Goal: Task Accomplishment & Management: Manage account settings

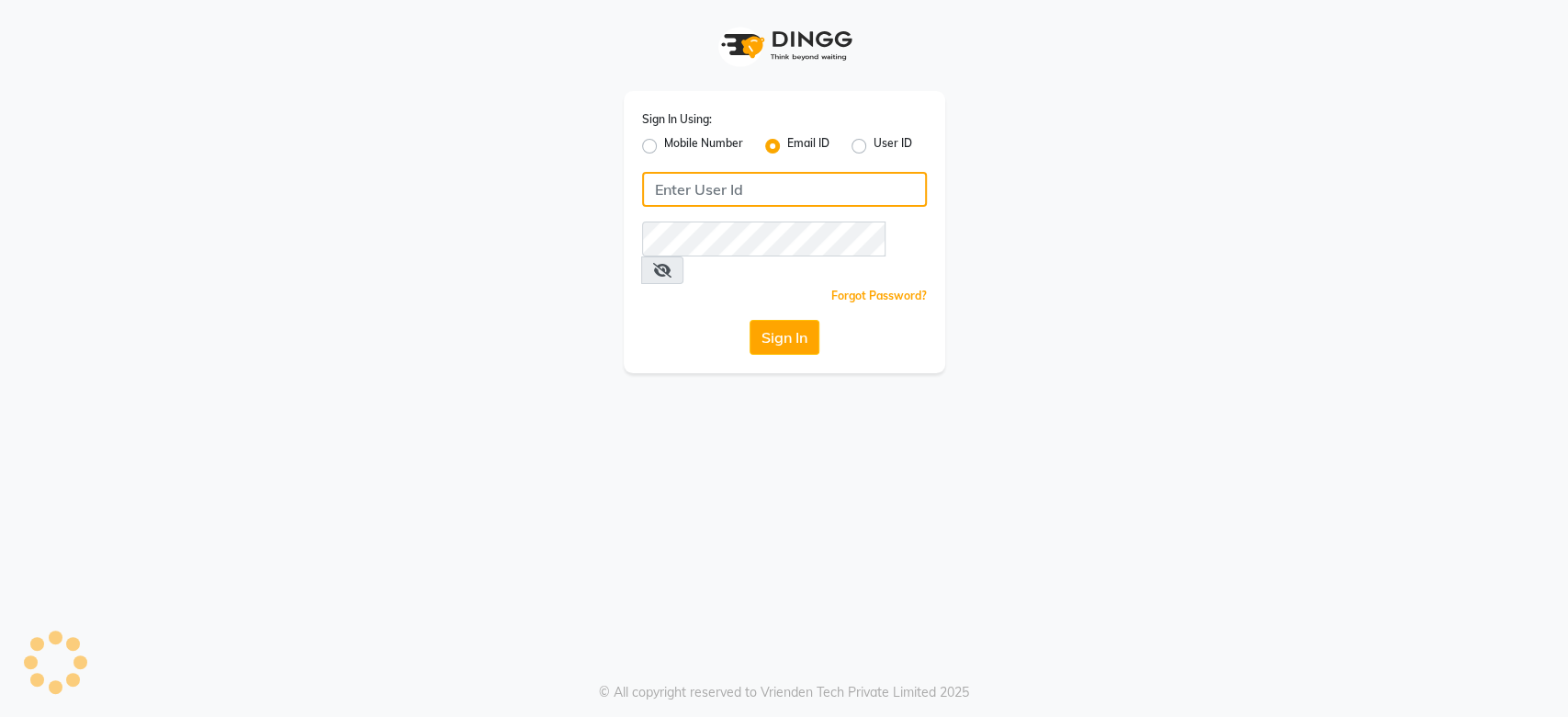
click at [688, 185] on input "Username" at bounding box center [784, 189] width 285 height 35
type input "jaimi07308@yahoo.com"
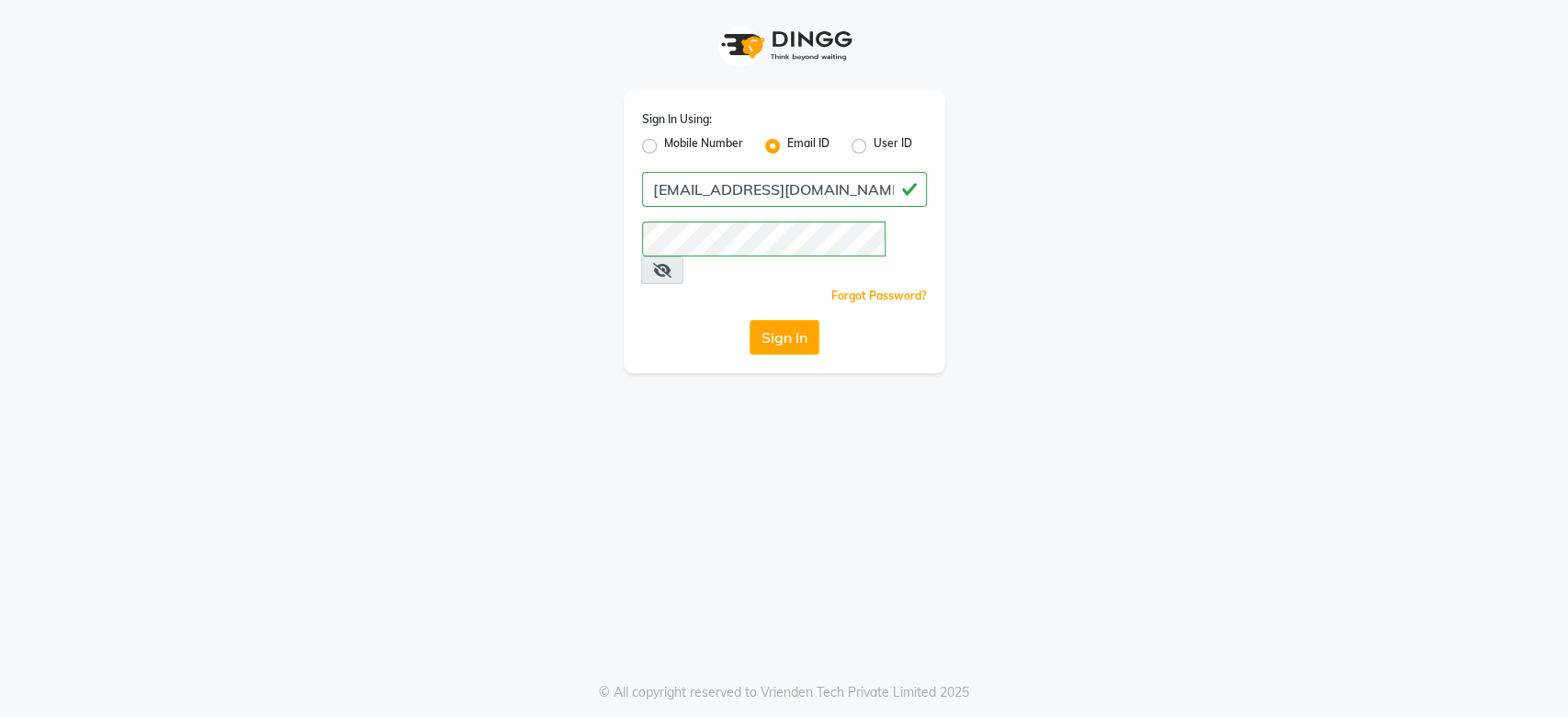
click at [672, 263] on icon at bounding box center [663, 270] width 19 height 15
click at [785, 320] on button "Sign In" at bounding box center [784, 337] width 70 height 35
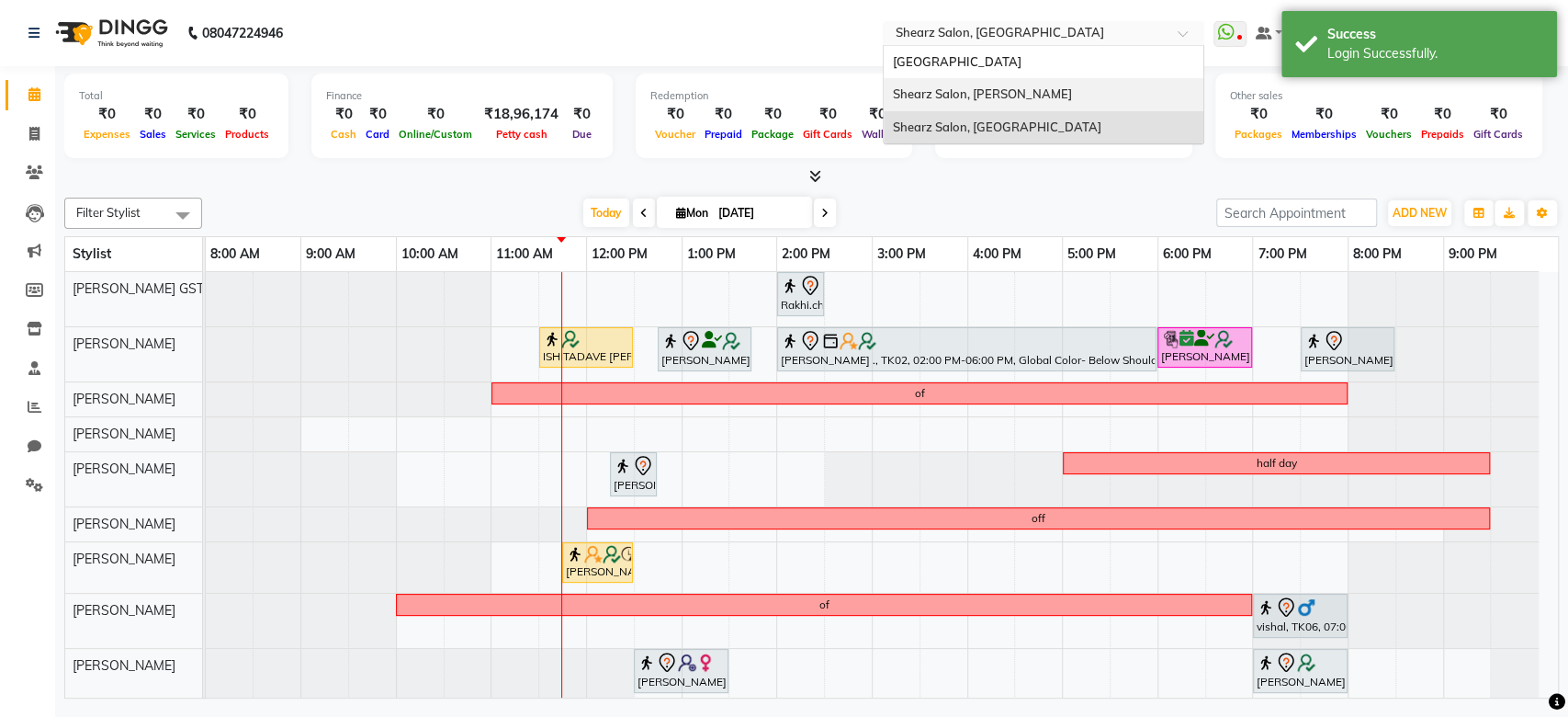
drag, startPoint x: 1049, startPoint y: 37, endPoint x: 1042, endPoint y: 92, distance: 55.4
click at [1042, 46] on ng-select "Select Location × Shearz Salon, Prahaladnagar Shearz Salon Ho, Corporate Road S…" at bounding box center [1044, 34] width 321 height 25
click at [1042, 92] on div "Shearz Salon, [PERSON_NAME]" at bounding box center [1044, 94] width 320 height 33
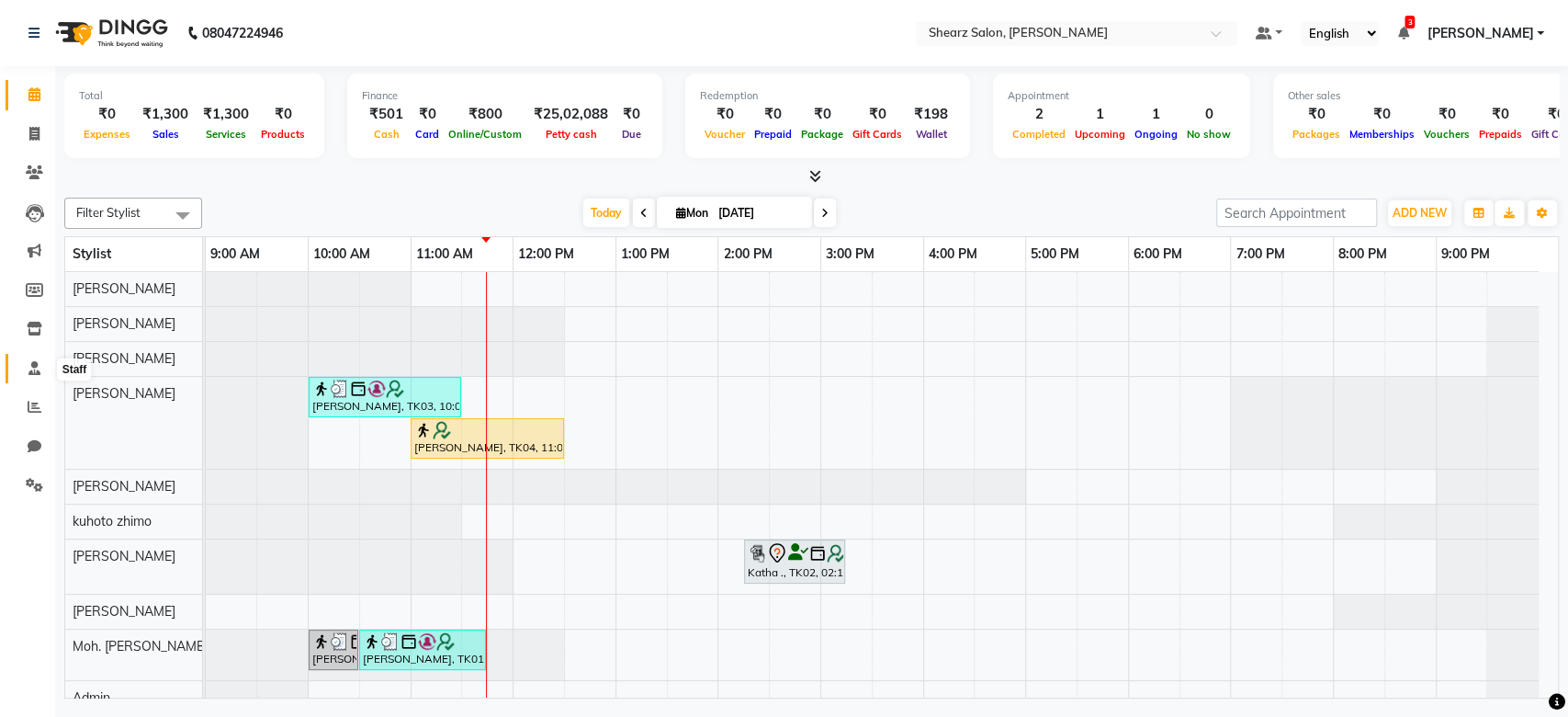
click at [28, 362] on icon at bounding box center [34, 367] width 12 height 14
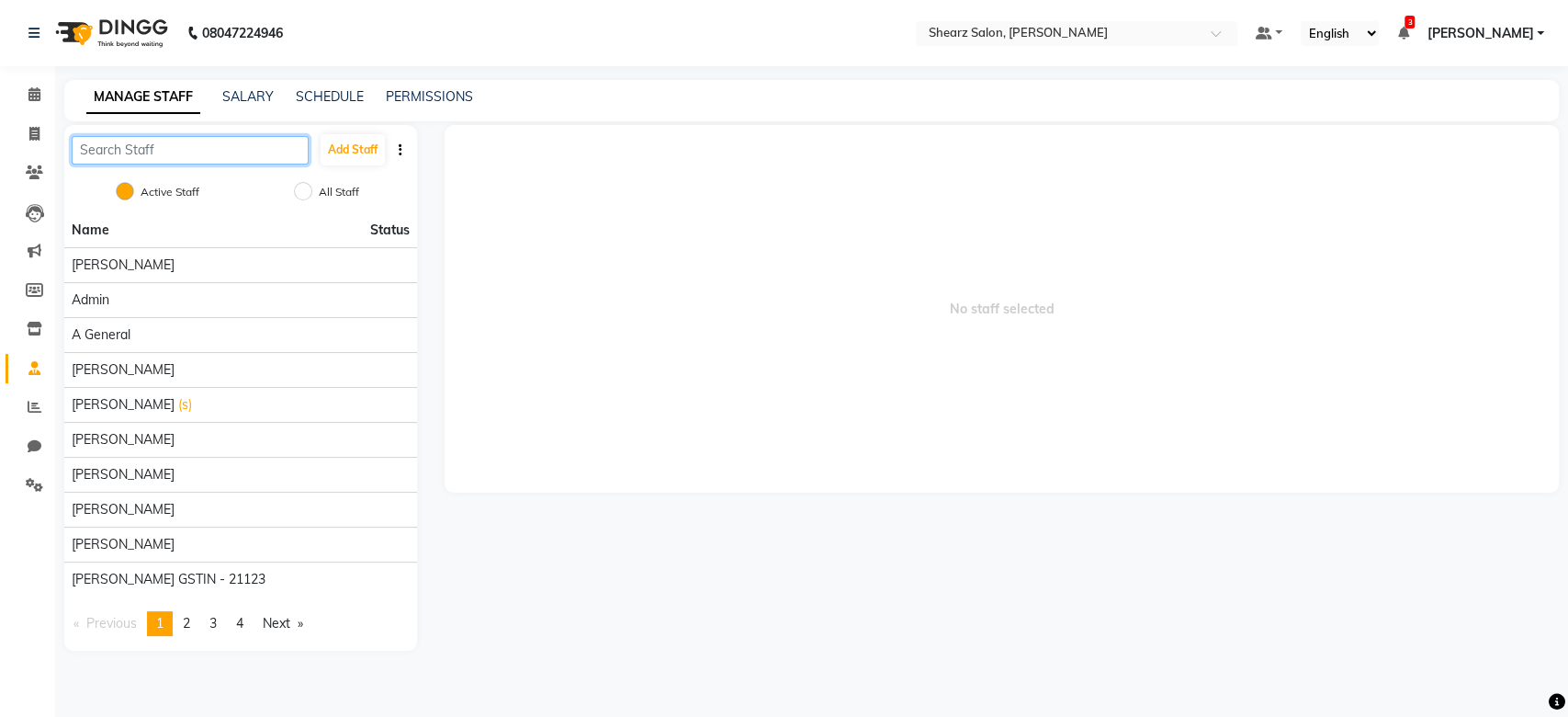
click at [149, 149] on input "text" at bounding box center [191, 150] width 237 height 28
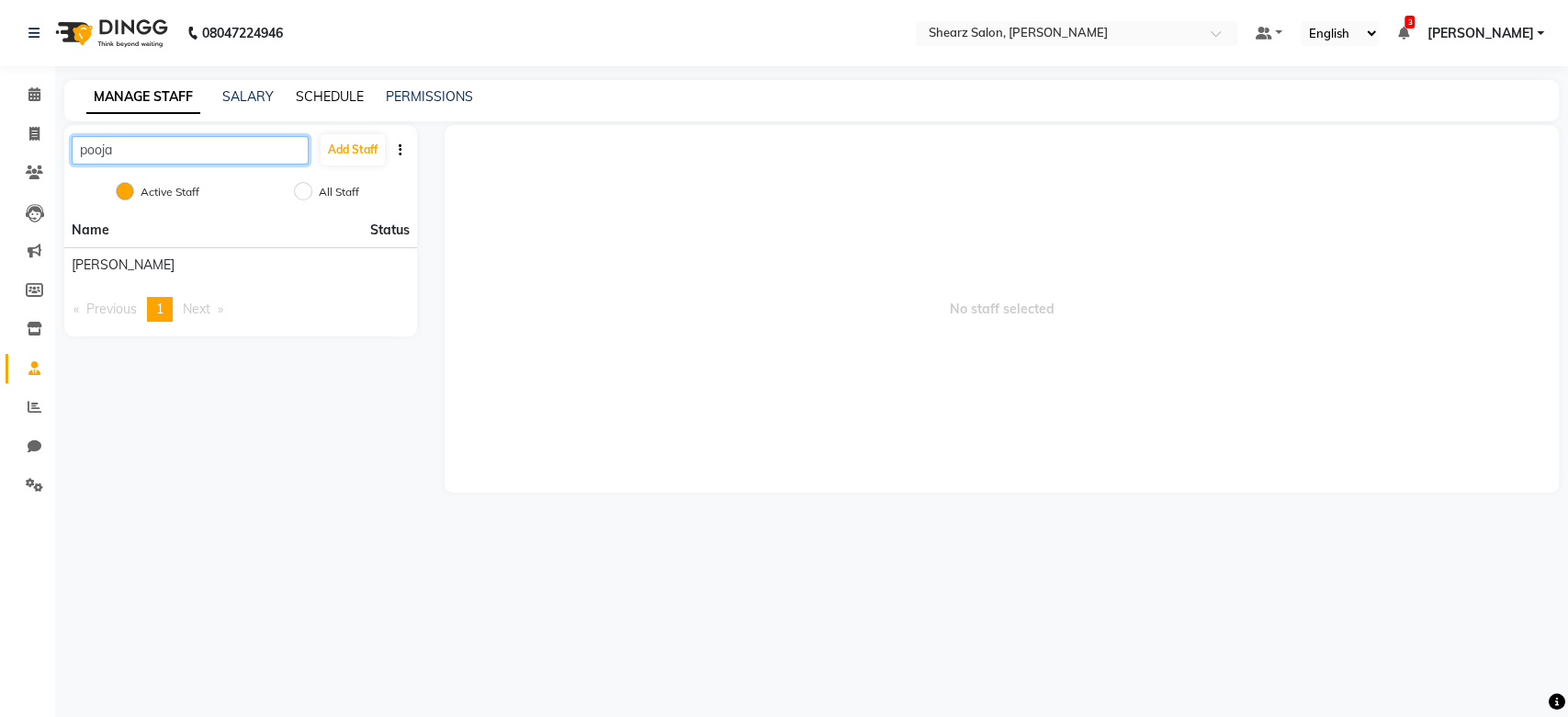
type input "pooja"
click at [338, 94] on link "SCHEDULE" at bounding box center [330, 96] width 68 height 17
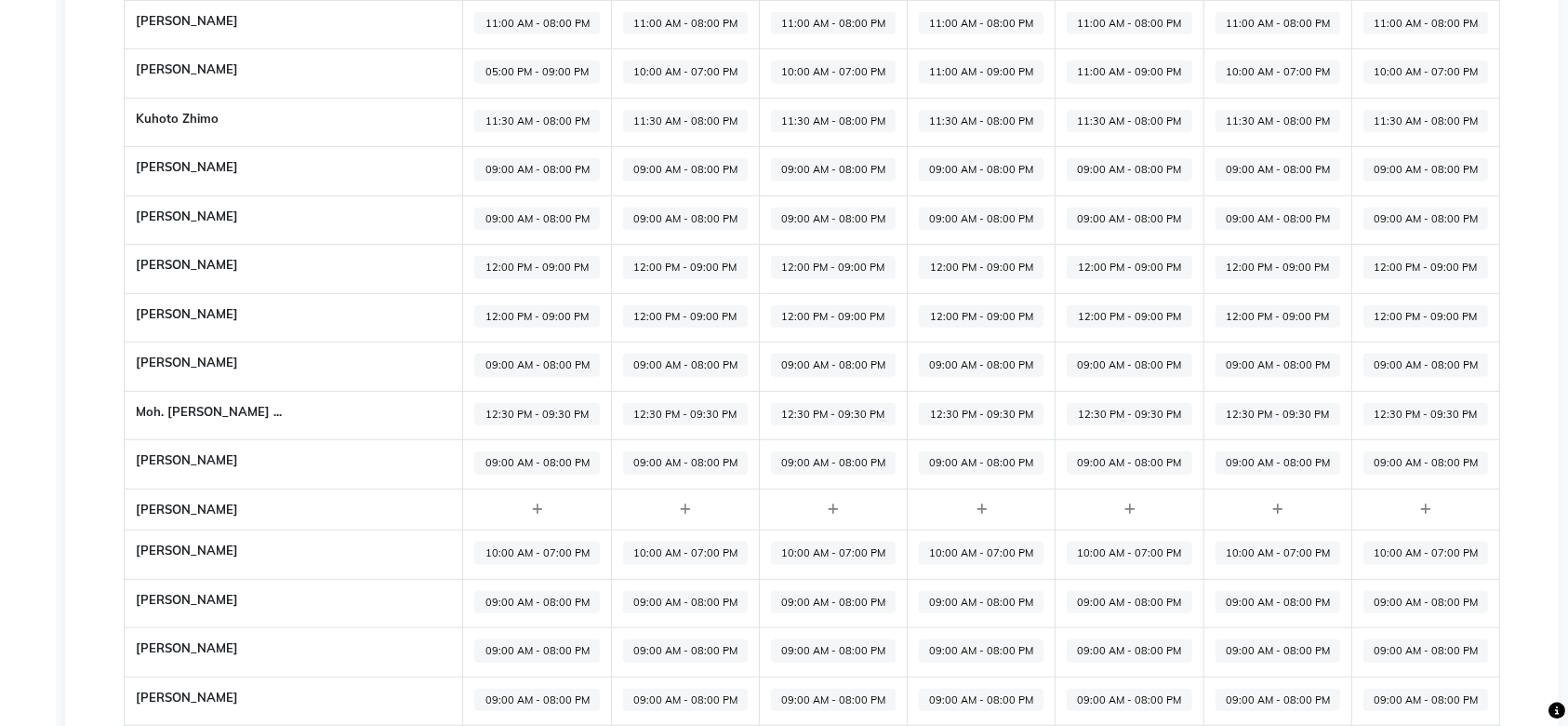
scroll to position [926, 0]
click at [474, 67] on span "05:00 PM - 09:00 PM" at bounding box center [537, 75] width 125 height 24
select select "05:00 PM"
select select "09:00 PM"
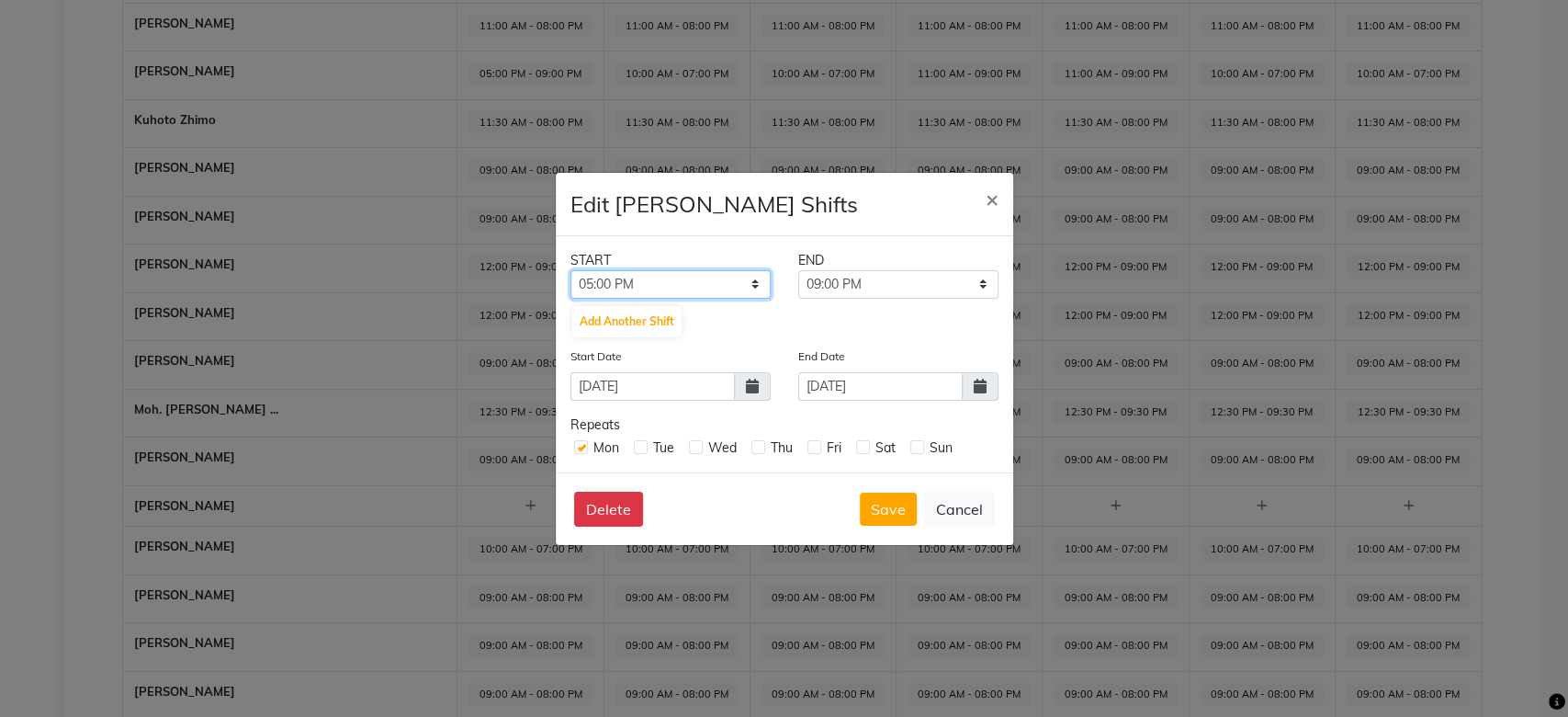
click at [662, 285] on select "12:00 AM 12:15 AM 12:30 AM 12:45 AM 01:00 AM 01:15 AM 01:30 AM 01:45 AM 02:00 A…" at bounding box center [670, 284] width 200 height 28
select select "10:00 AM"
click at [570, 270] on select "12:00 AM 12:15 AM 12:30 AM 12:45 AM 01:00 AM 01:15 AM 01:30 AM 01:45 AM 02:00 A…" at bounding box center [670, 284] width 200 height 28
click at [877, 291] on select "10:15 AM 10:30 AM 10:45 AM 11:00 AM 11:15 AM 11:30 AM 11:45 AM 12:00 PM 12:15 P…" at bounding box center [898, 284] width 200 height 28
select select "07:00 PM"
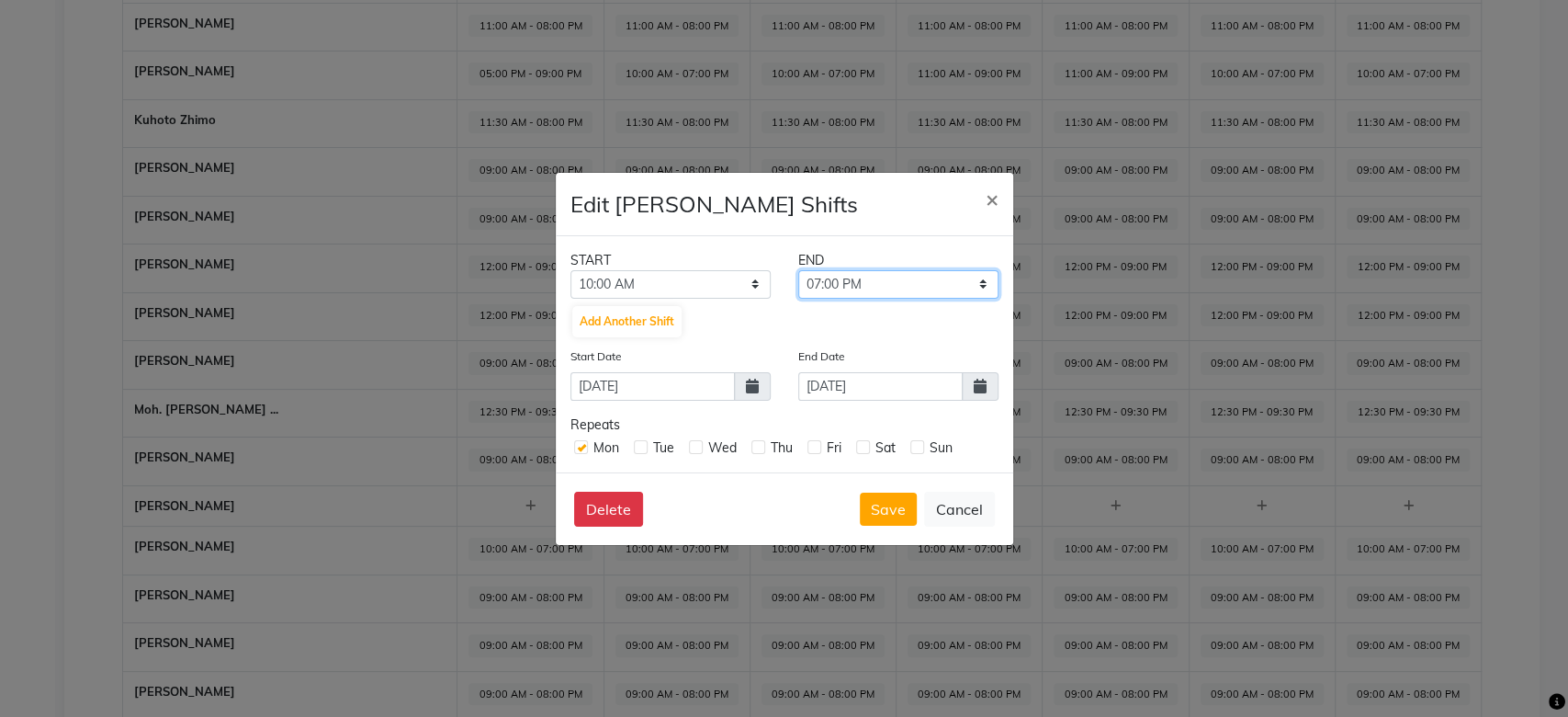
click at [798, 270] on select "10:15 AM 10:30 AM 10:45 AM 11:00 AM 11:15 AM 11:30 AM 11:45 AM 12:00 PM 12:15 P…" at bounding box center [898, 284] width 200 height 28
click at [882, 517] on button "Save" at bounding box center [888, 509] width 57 height 33
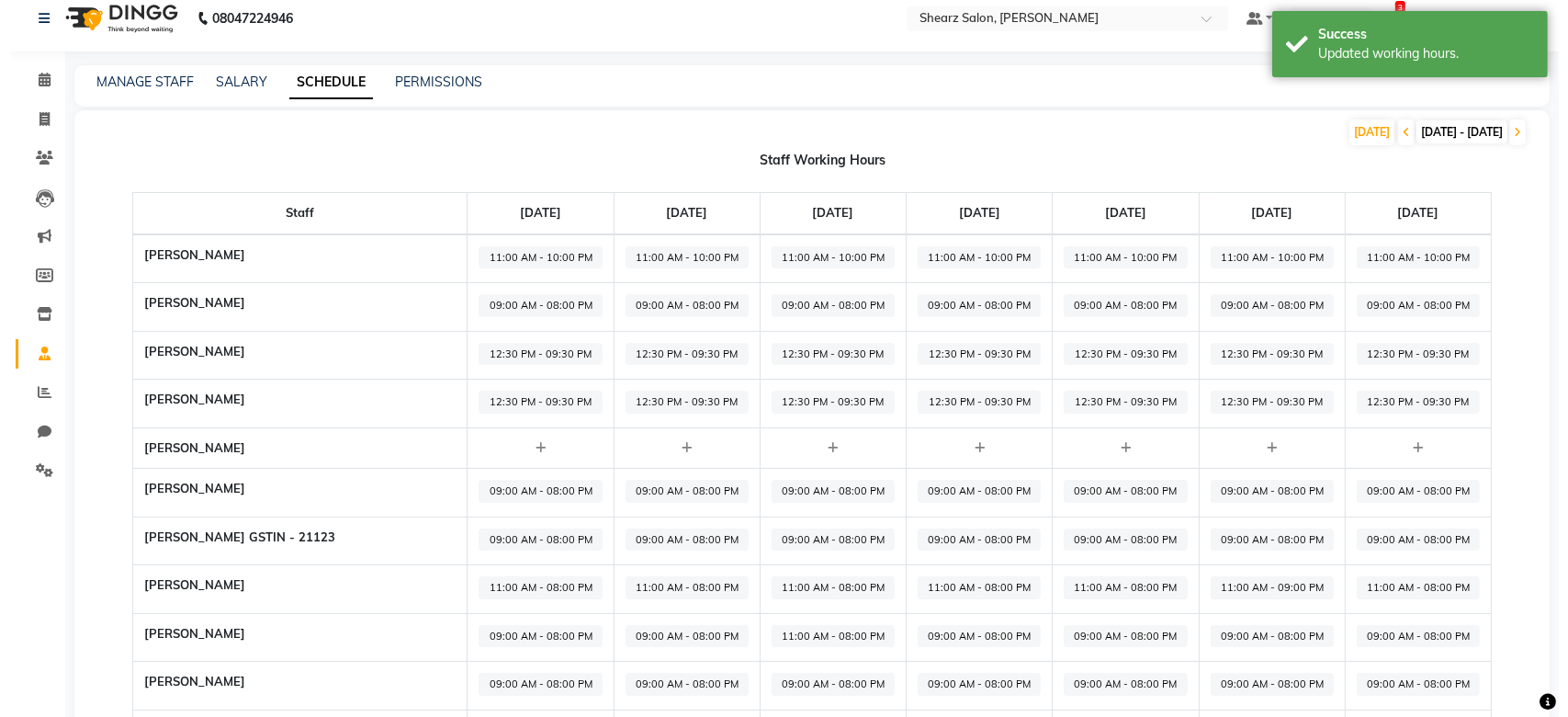
scroll to position [0, 0]
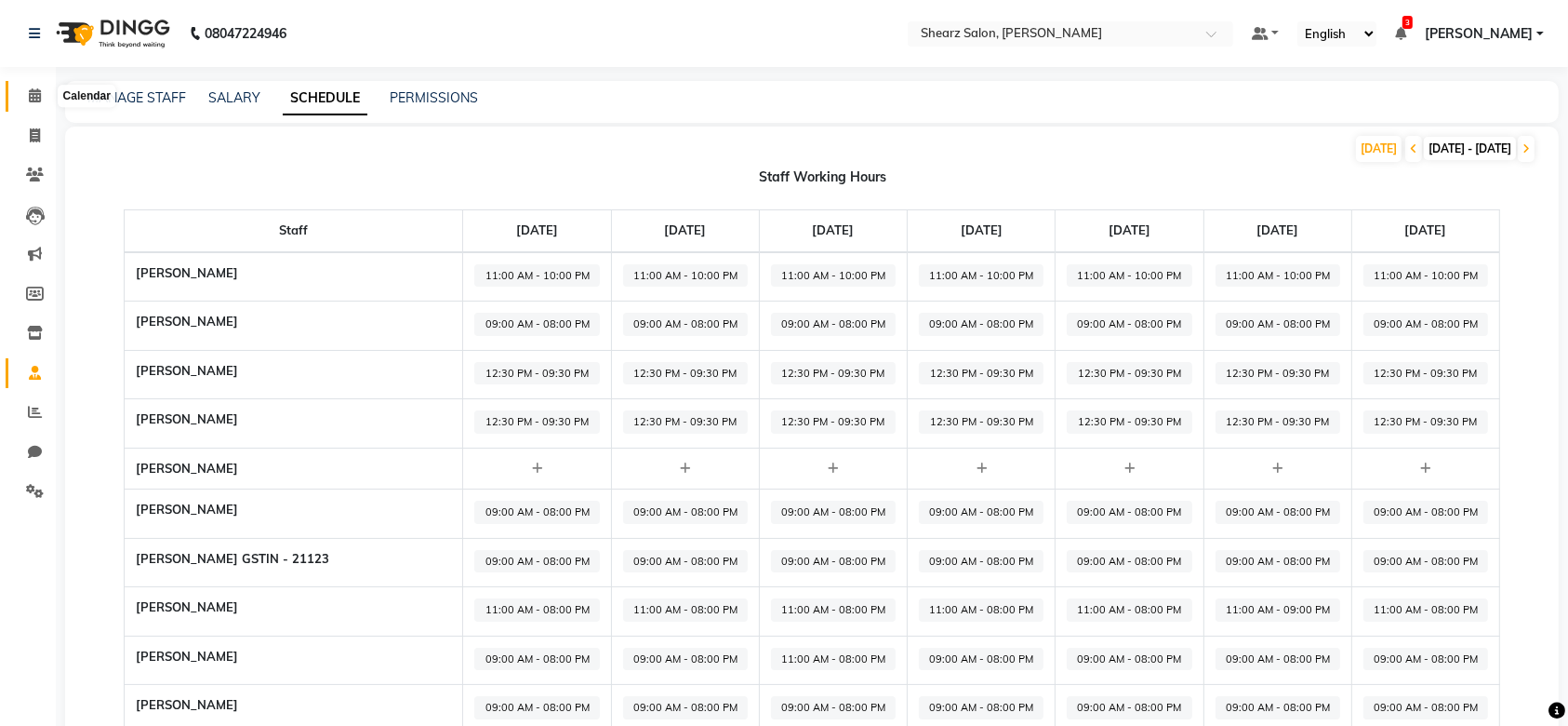
click at [28, 90] on icon at bounding box center [34, 95] width 12 height 14
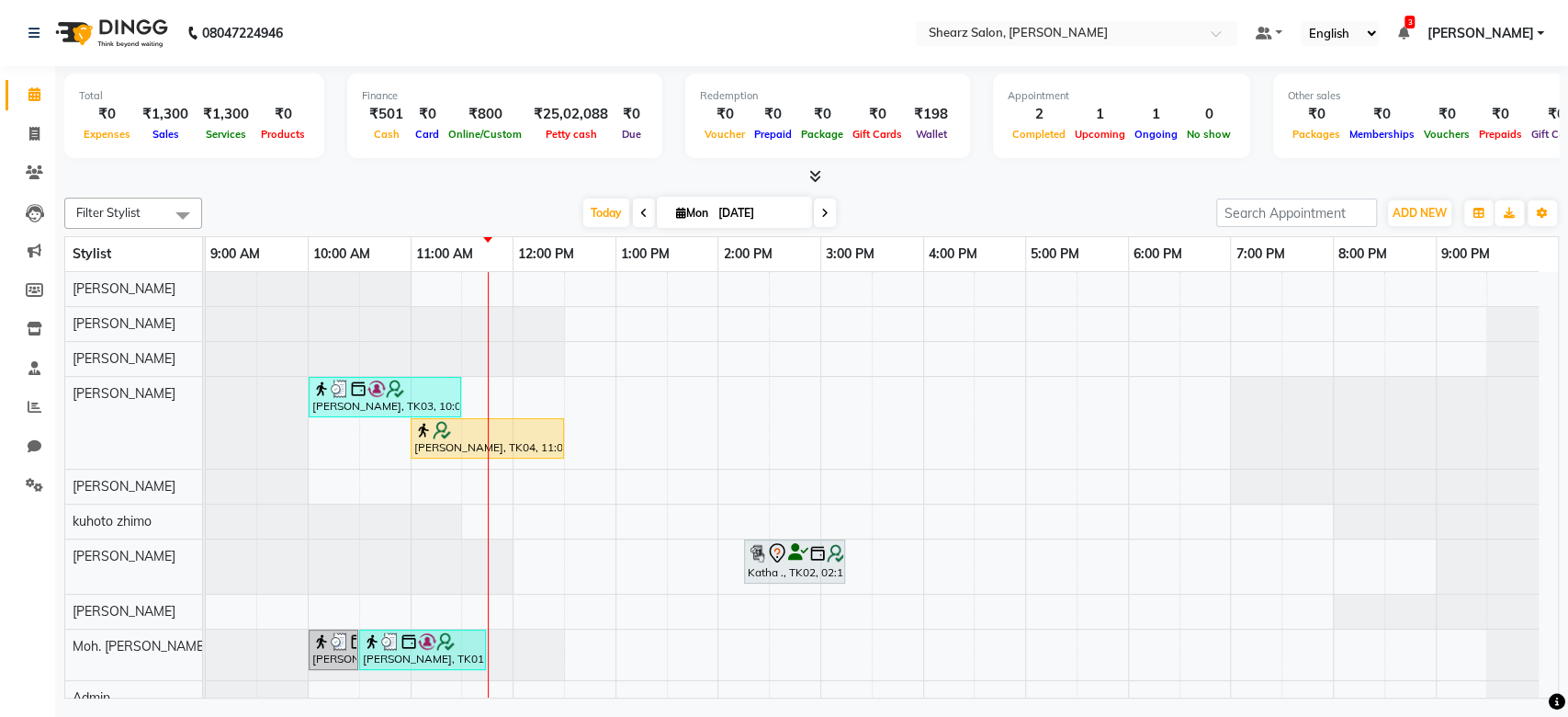
scroll to position [138, 0]
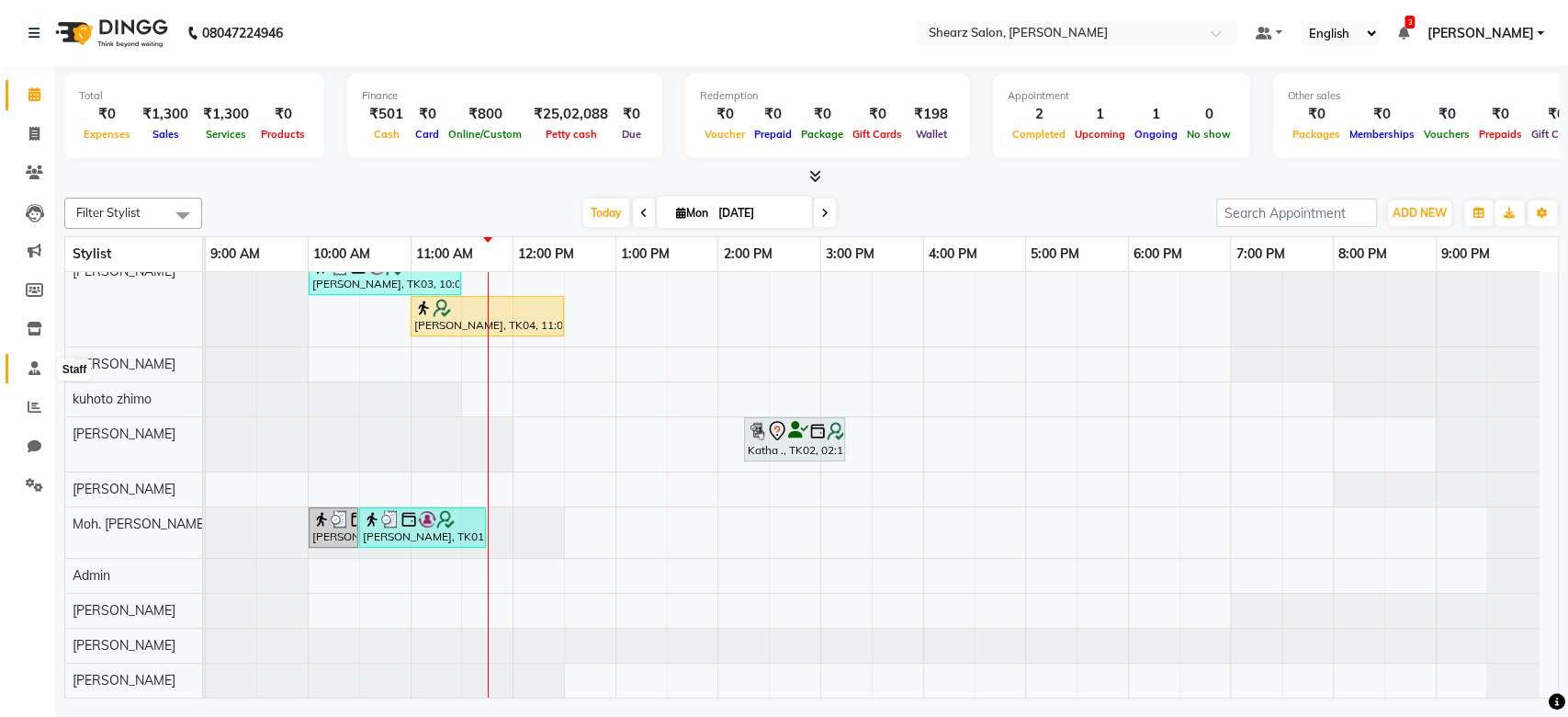
click at [36, 364] on icon at bounding box center [34, 367] width 12 height 14
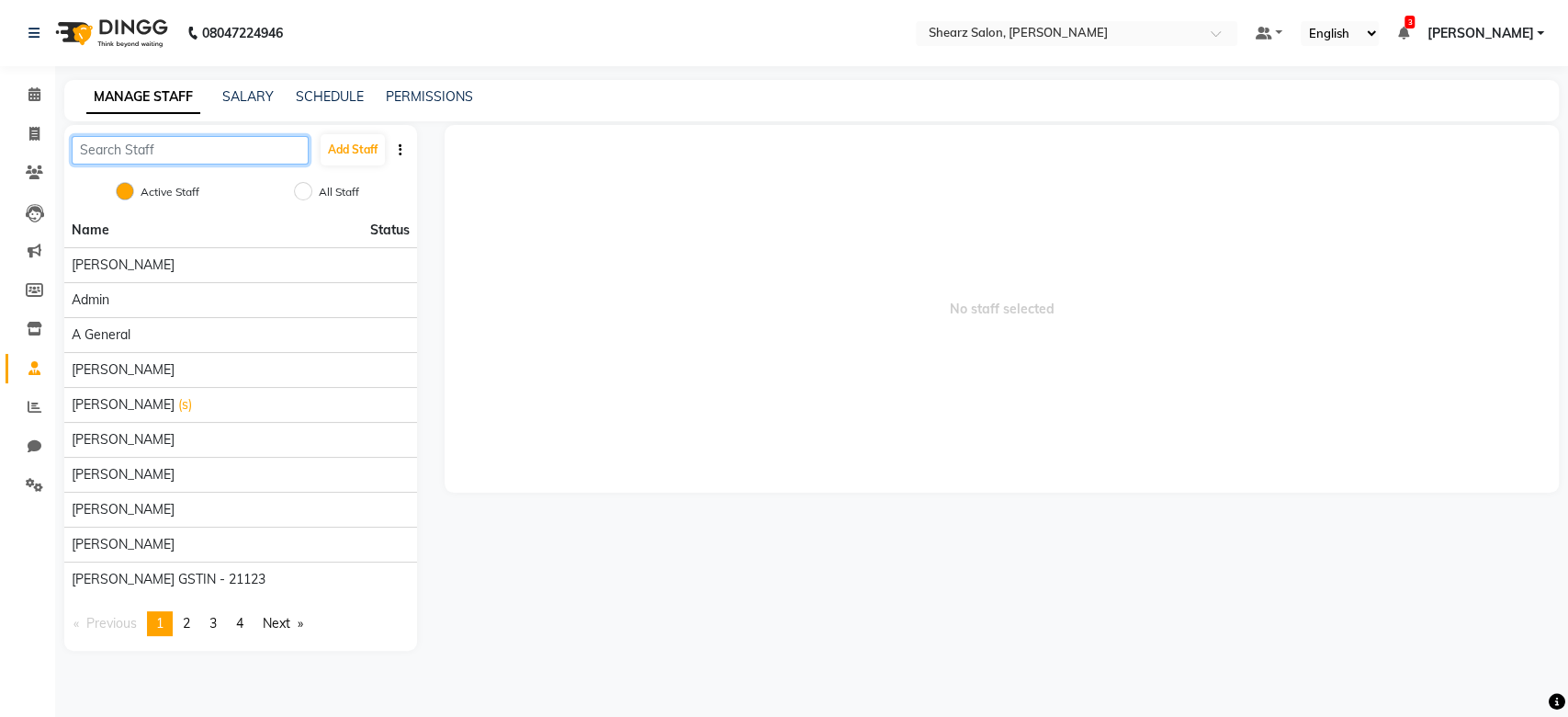
click at [204, 152] on input "text" at bounding box center [191, 150] width 237 height 28
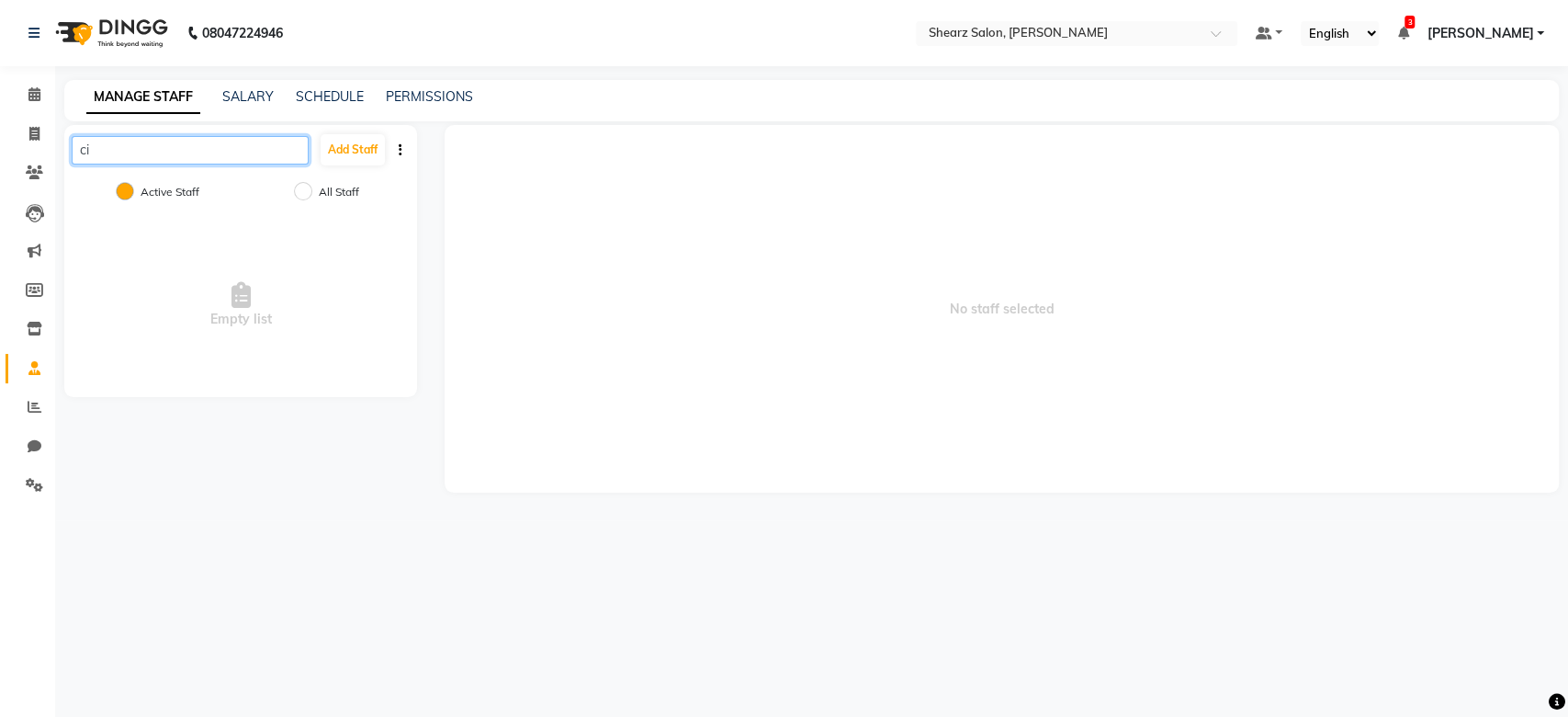
type input "c"
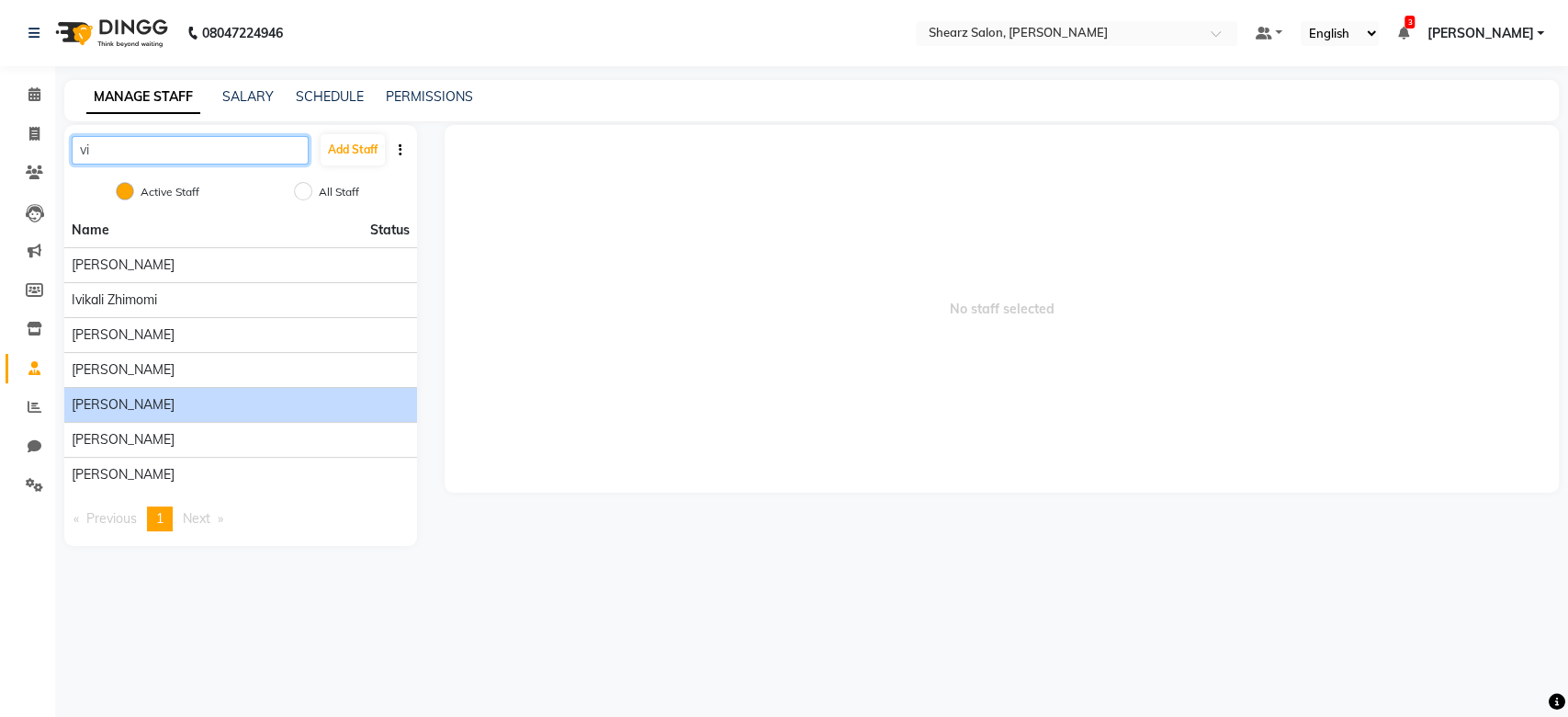
type input "vi"
click at [157, 408] on span "Vijay Kanjibhai Nai" at bounding box center [123, 405] width 103 height 20
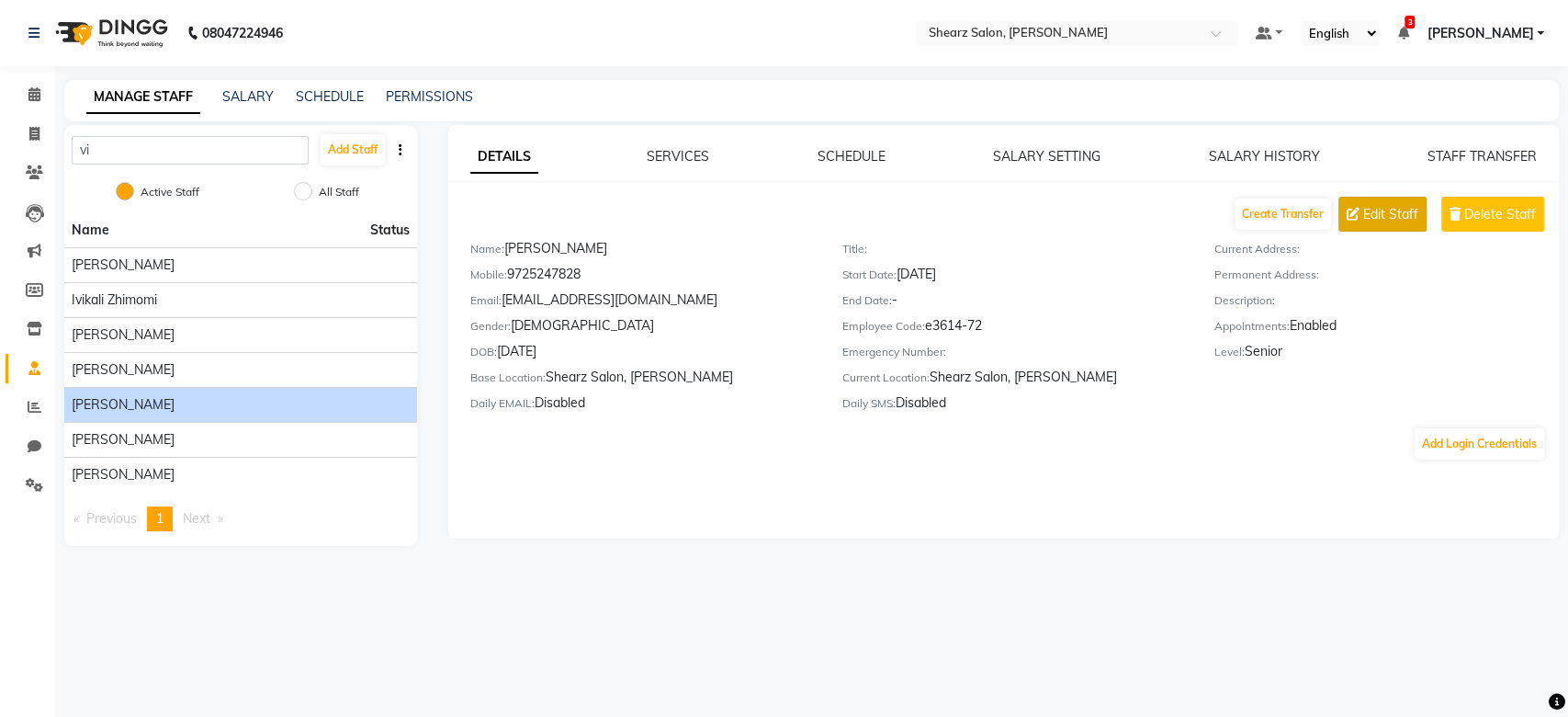
click at [1372, 214] on span "Edit Staff" at bounding box center [1390, 214] width 55 height 20
select select "male"
select select "151"
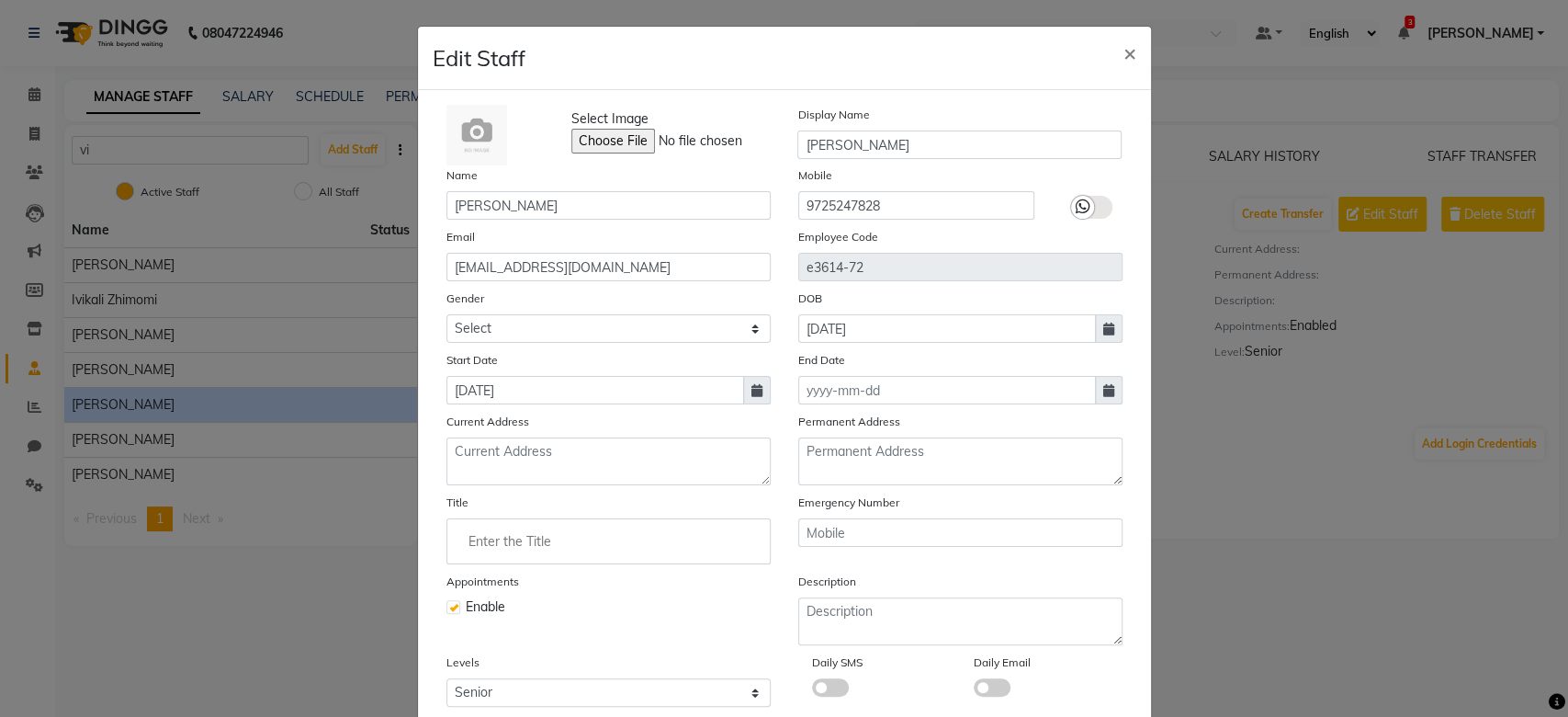
click at [447, 611] on label at bounding box center [453, 607] width 14 height 14
click at [447, 611] on input "checkbox" at bounding box center [452, 605] width 12 height 12
checkbox input "false"
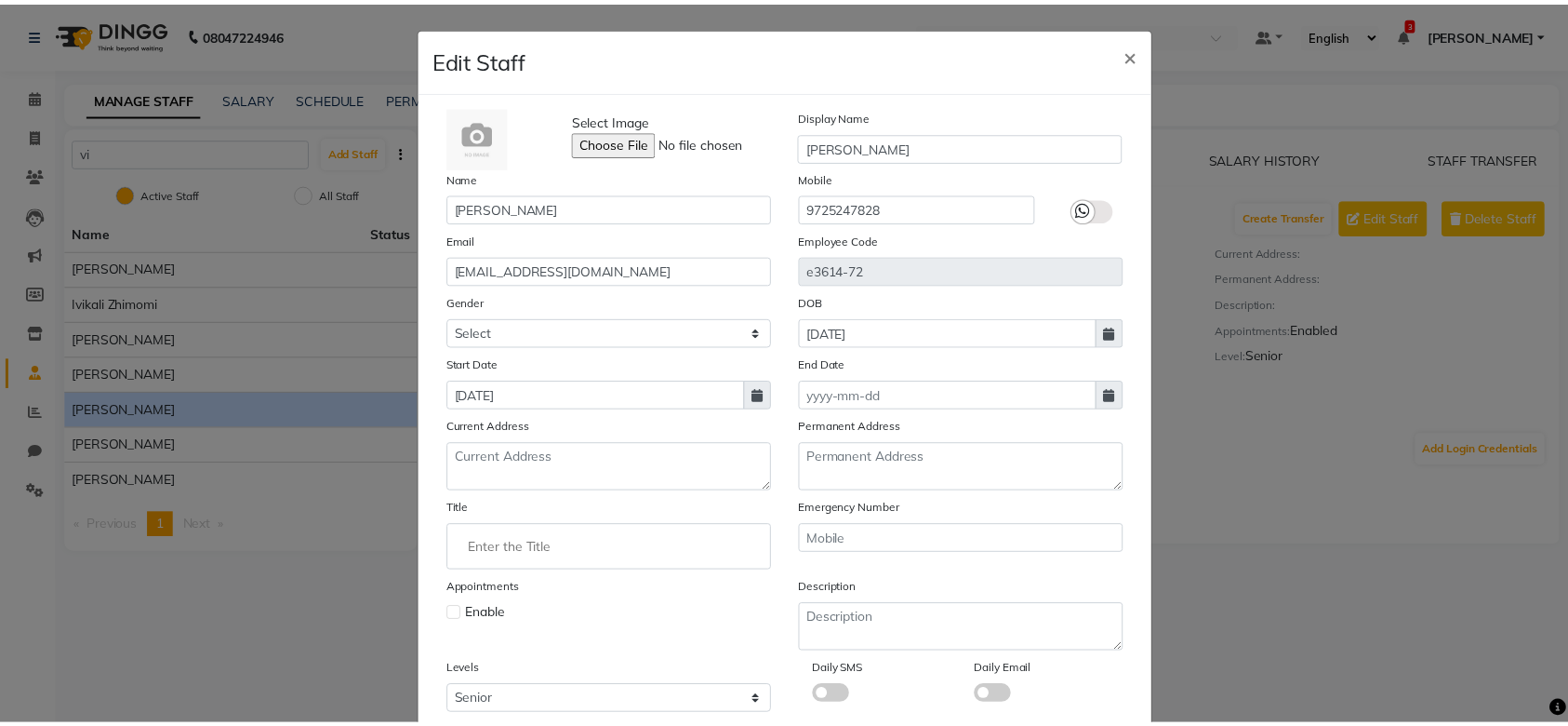
scroll to position [101, 0]
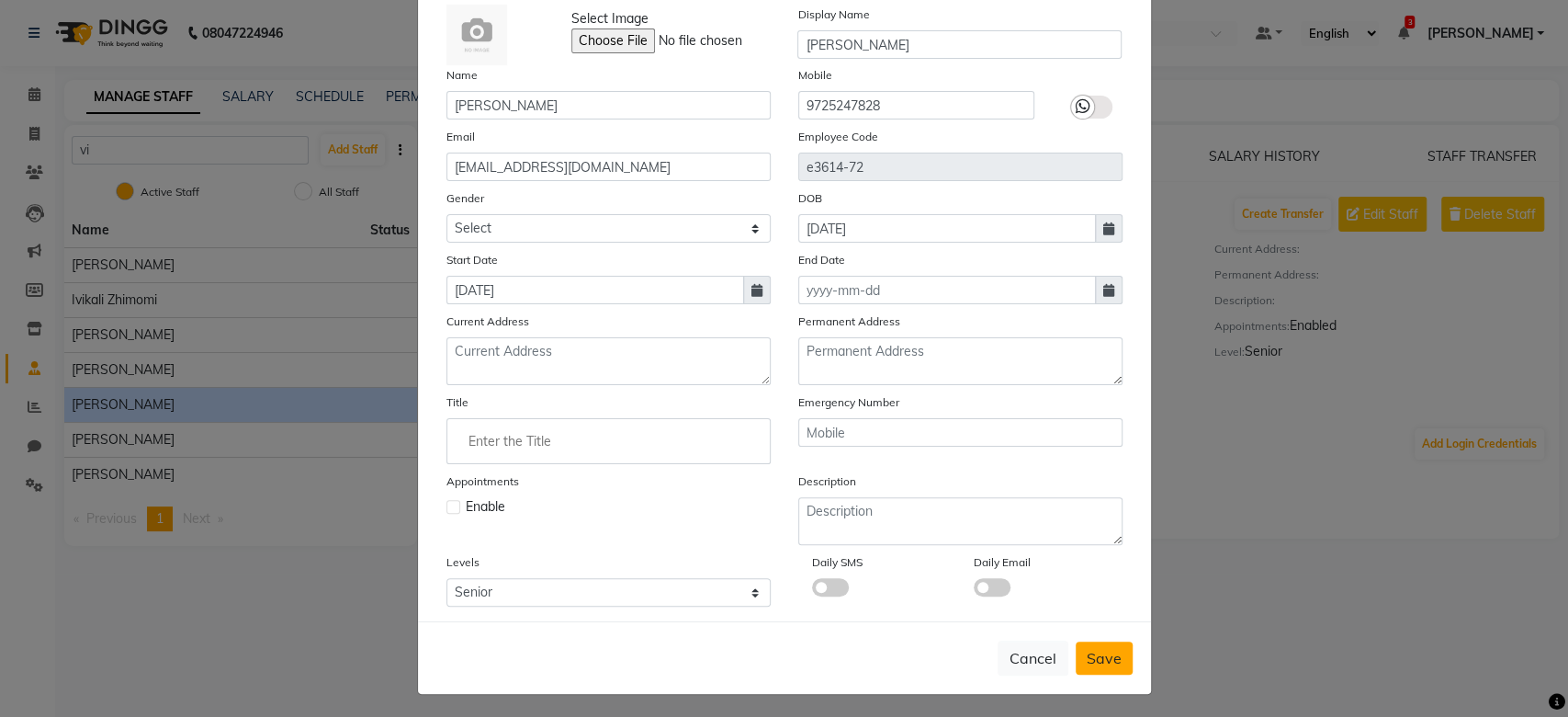
click at [1107, 666] on button "Save" at bounding box center [1104, 657] width 57 height 33
select select
select select "null"
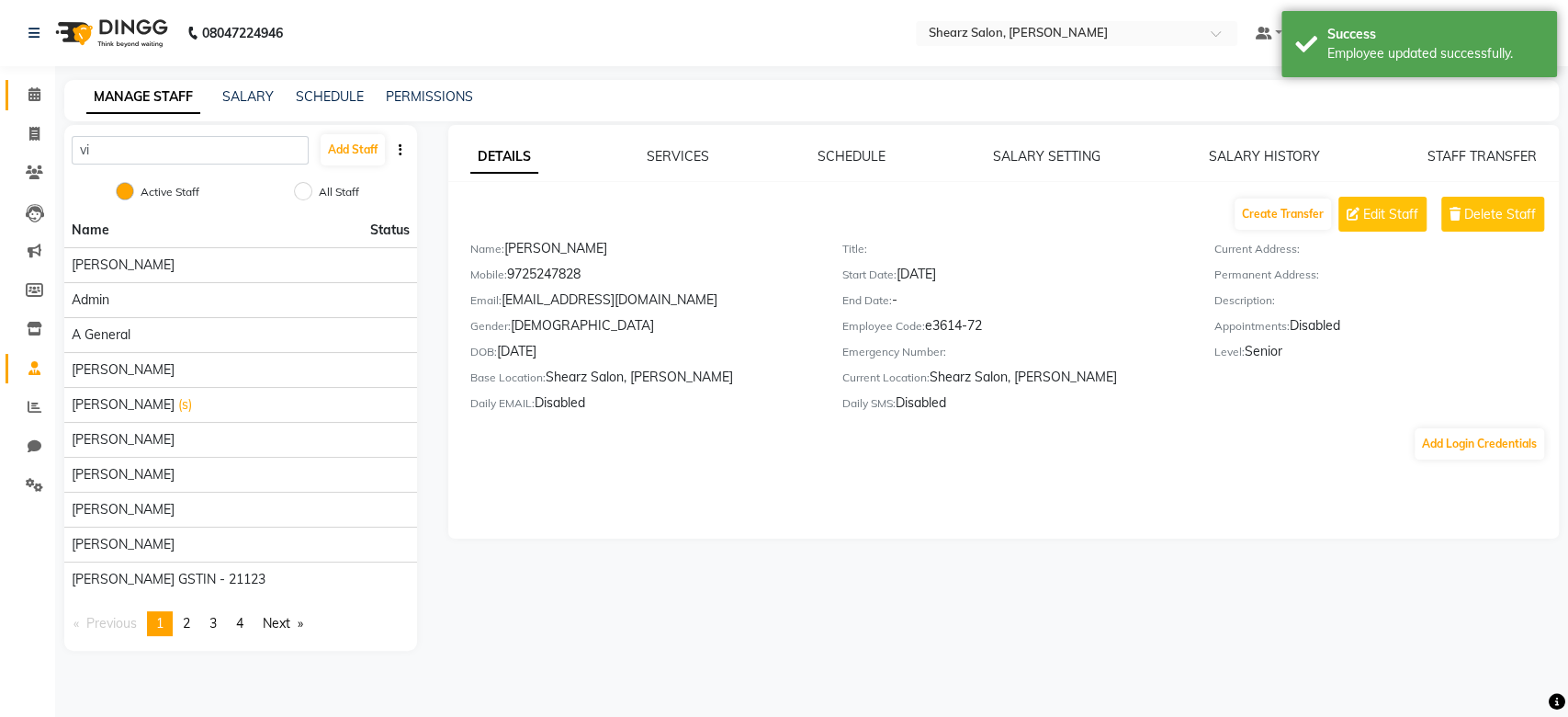
click at [21, 83] on link "Calendar" at bounding box center [27, 95] width 44 height 30
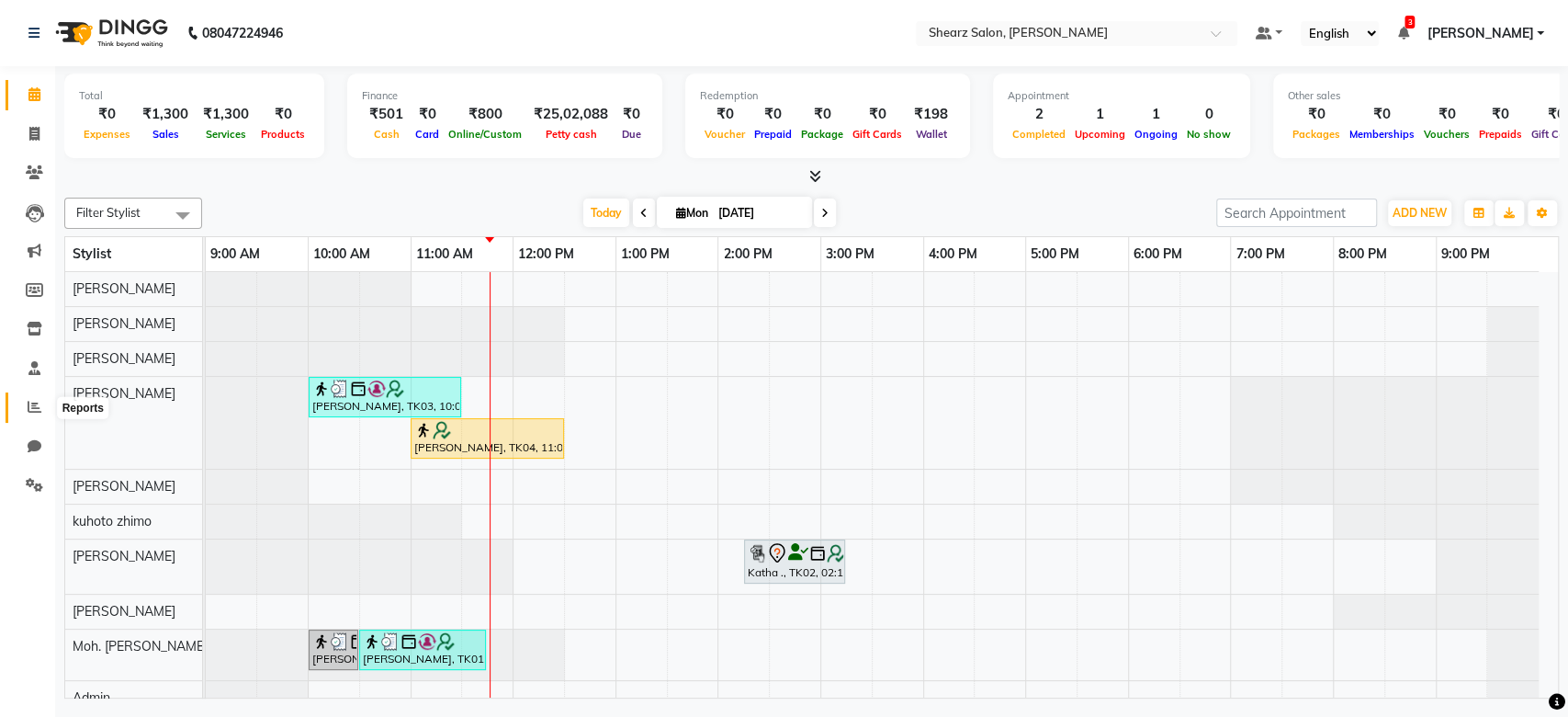
click at [32, 401] on icon at bounding box center [34, 407] width 14 height 14
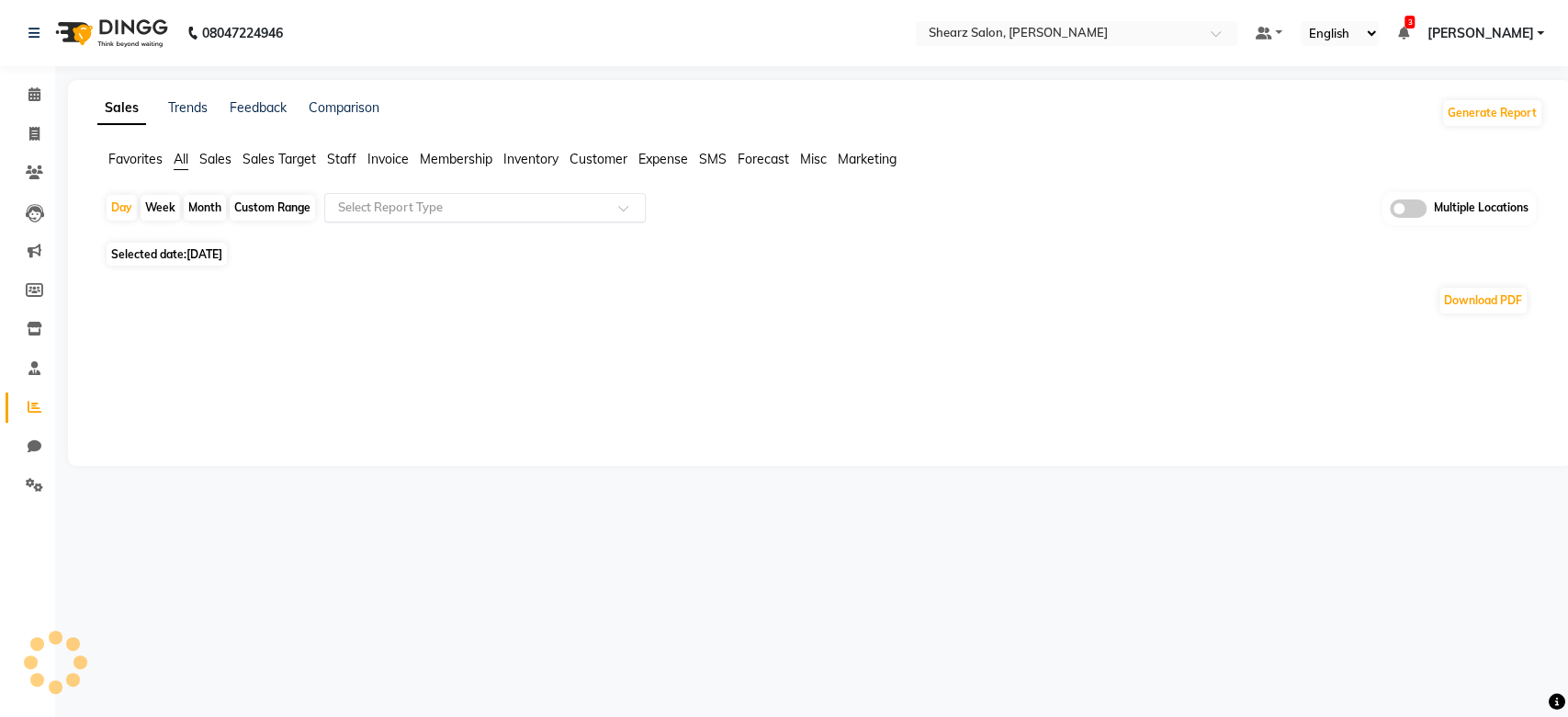
click at [367, 217] on div "Select Report Type" at bounding box center [485, 207] width 321 height 29
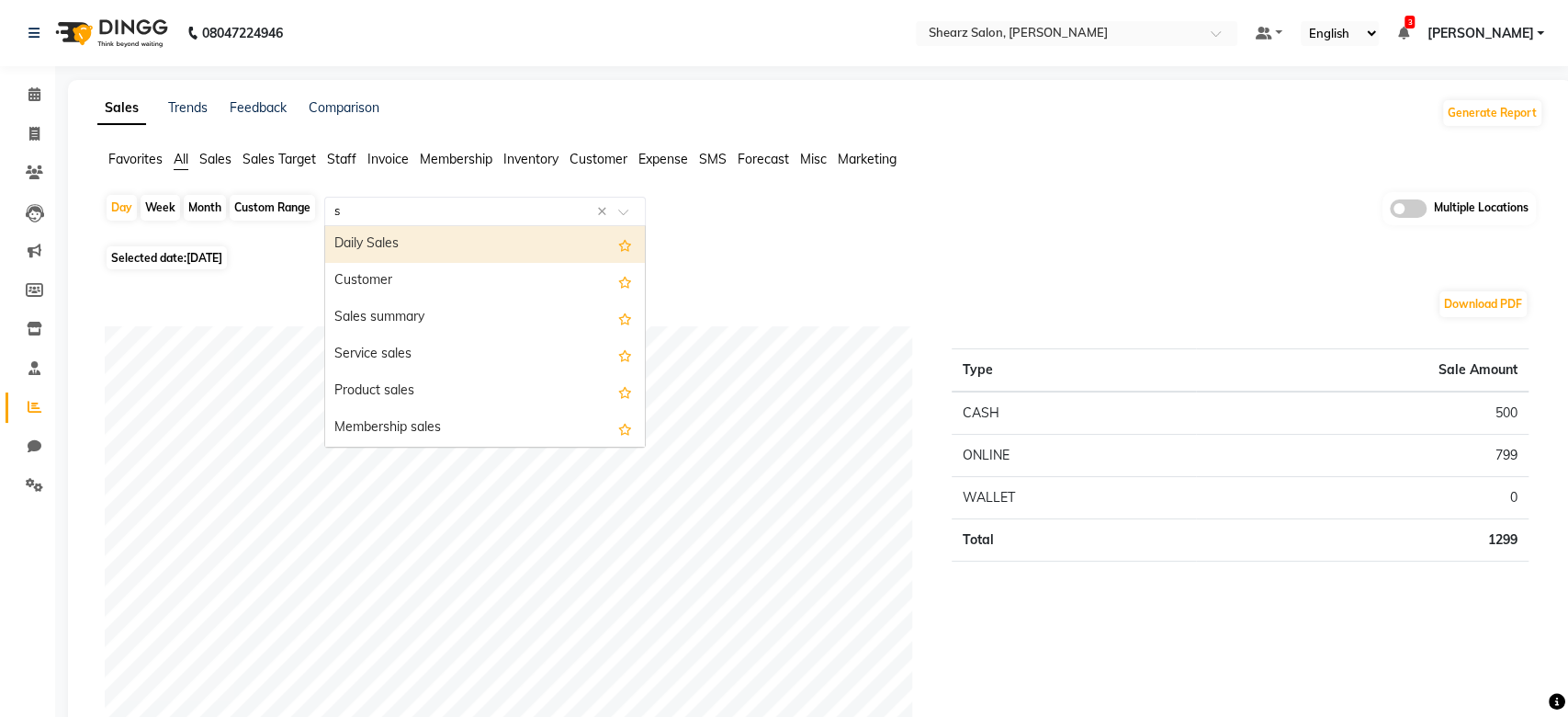
type input "sa"
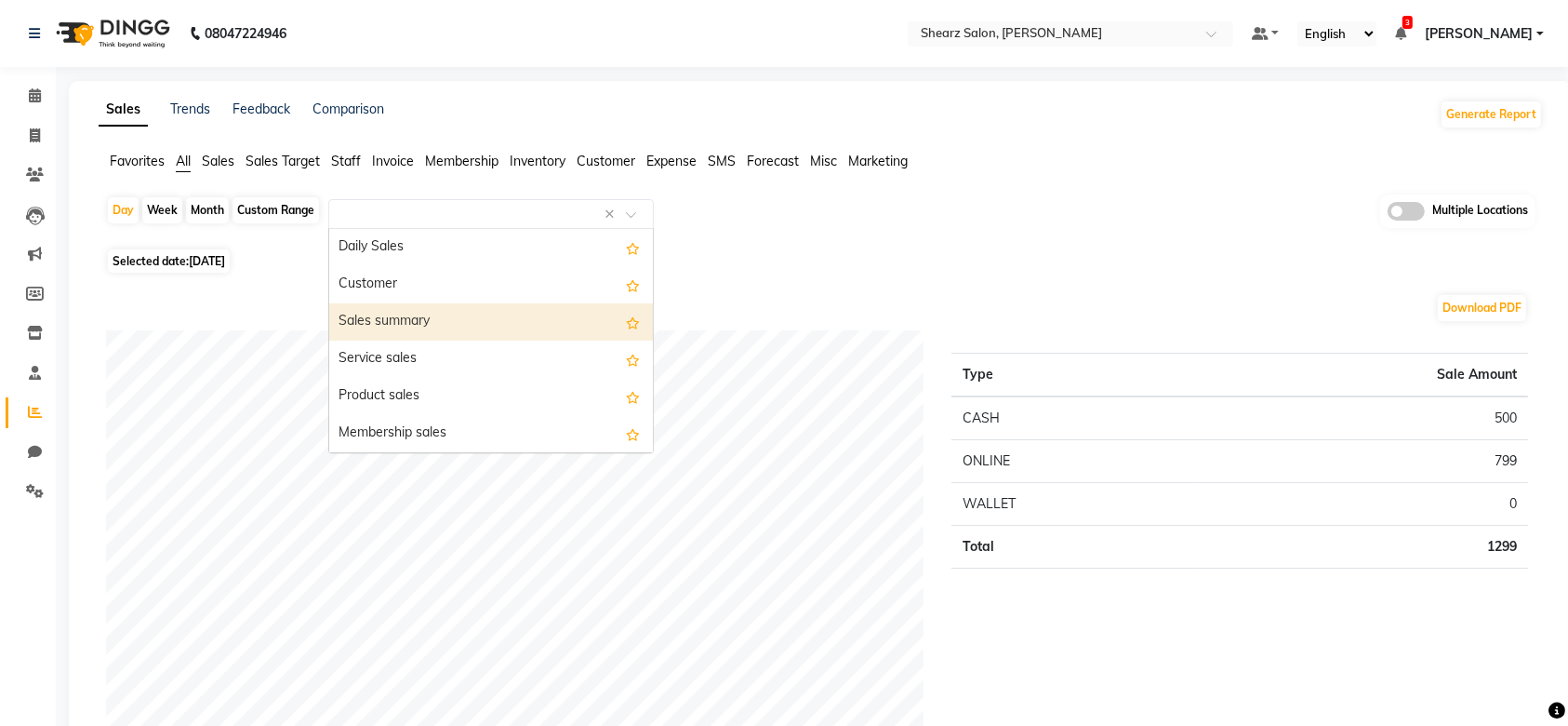
select select "full_report"
select select "csv"
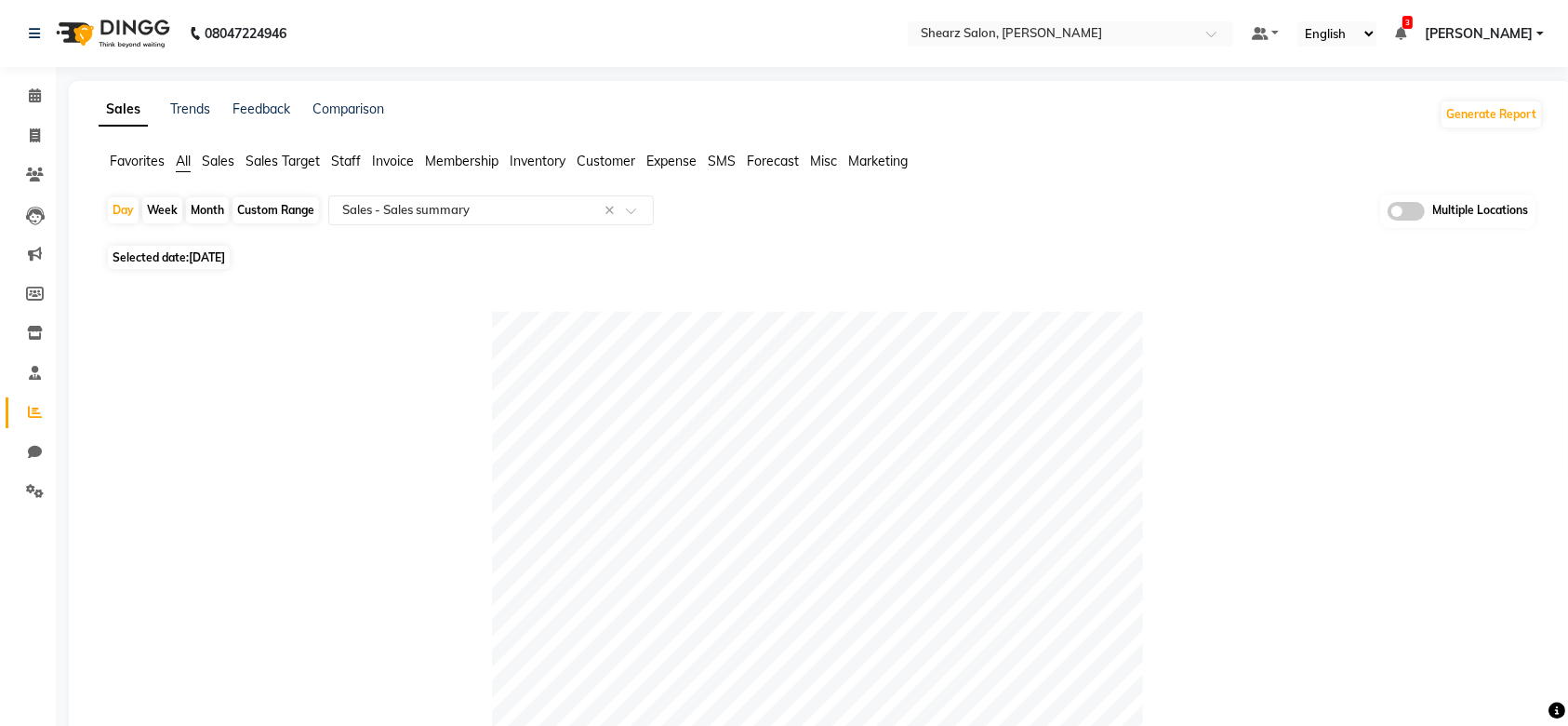
click at [199, 261] on span "[DATE]" at bounding box center [207, 257] width 36 height 14
select select "9"
select select "2025"
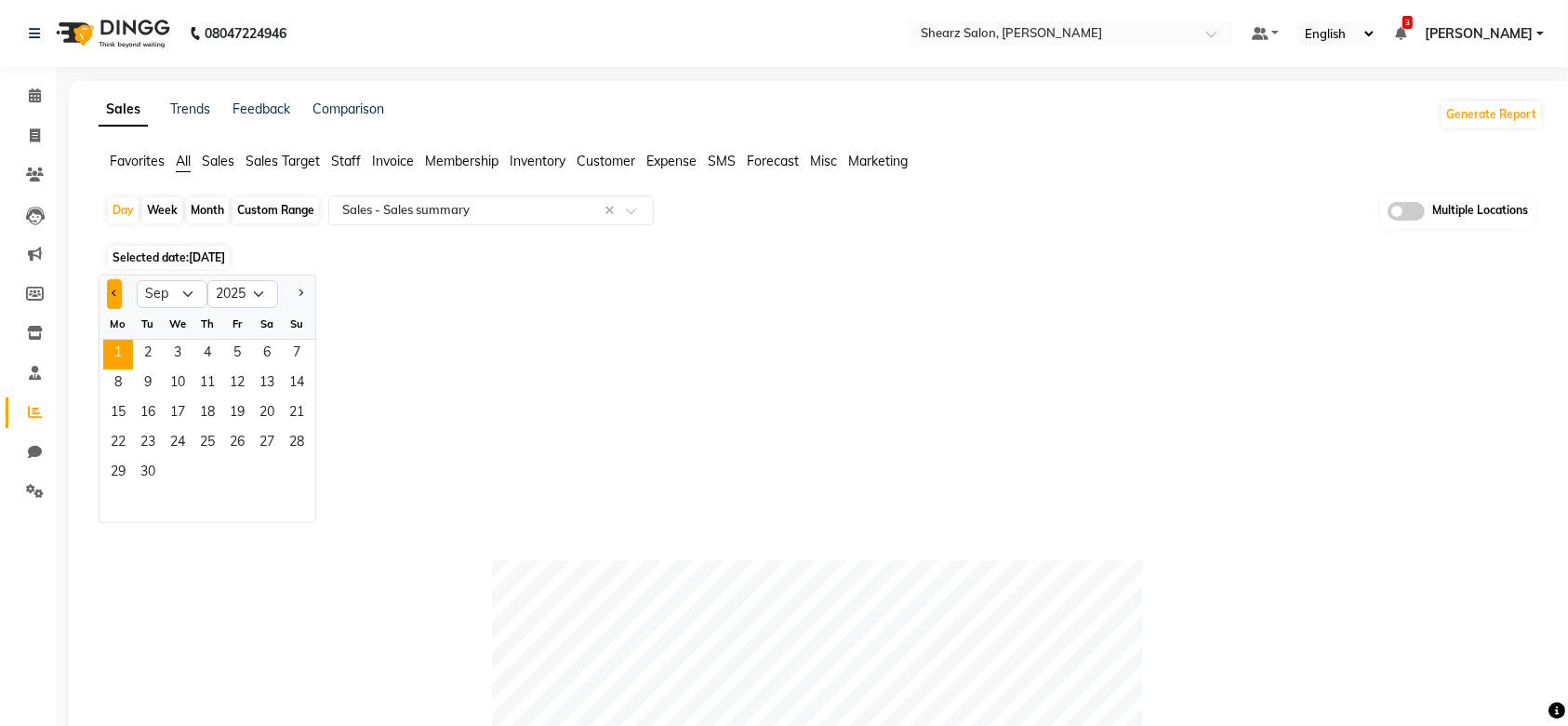
click at [114, 301] on button "Previous month" at bounding box center [115, 293] width 15 height 29
select select "8"
click at [241, 360] on span "1" at bounding box center [237, 354] width 29 height 29
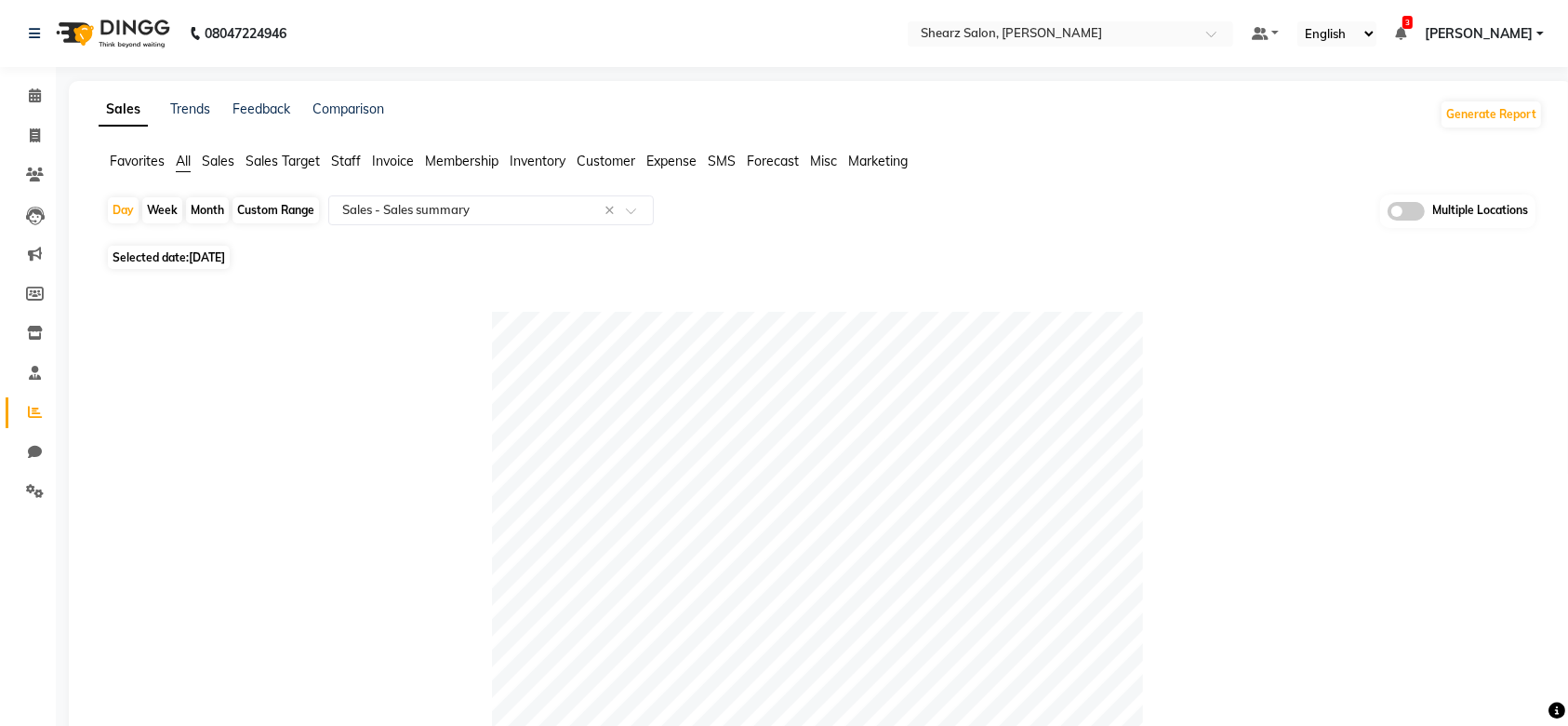
click at [222, 258] on span "01-08-2025" at bounding box center [207, 257] width 36 height 14
select select "8"
select select "2025"
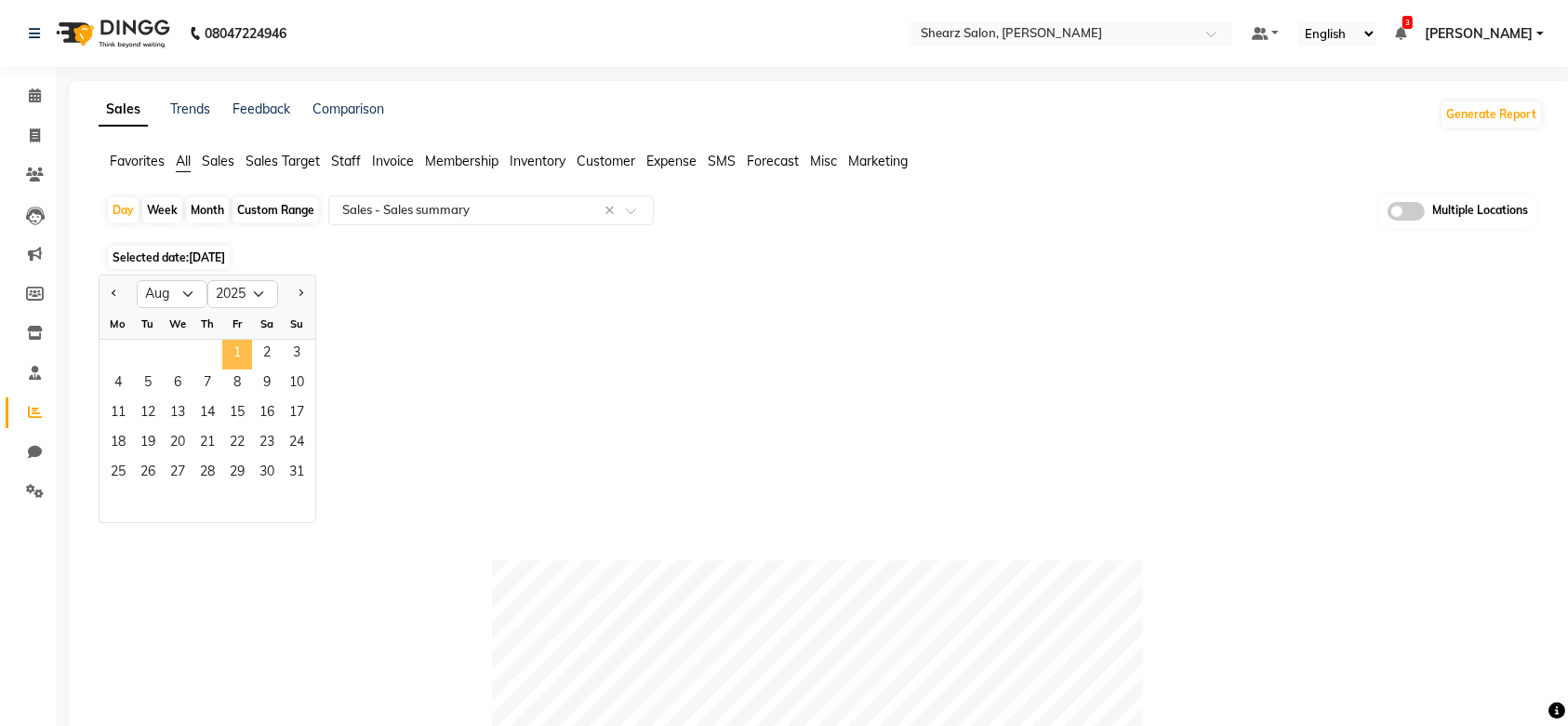
click at [230, 353] on span "1" at bounding box center [237, 354] width 29 height 29
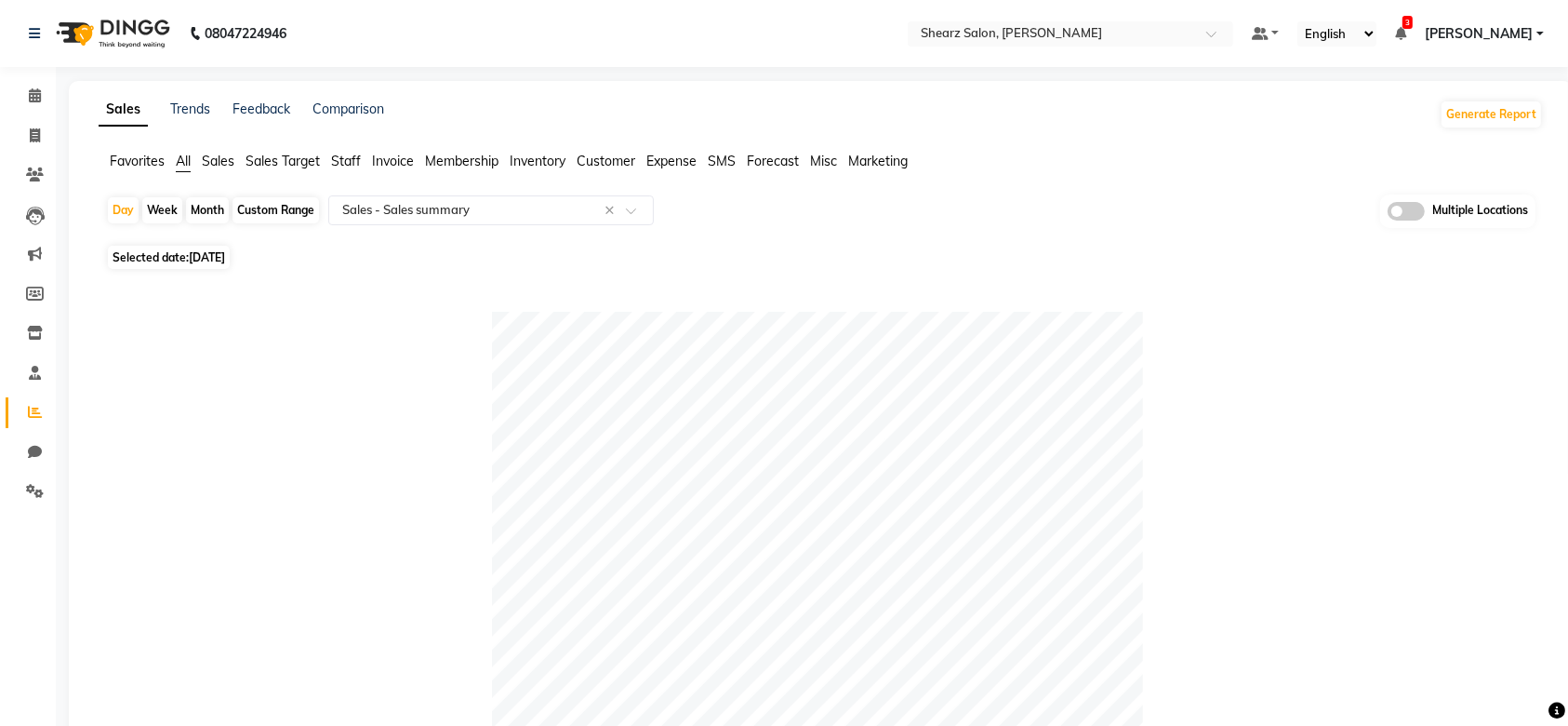
click at [283, 199] on div "Custom Range" at bounding box center [275, 210] width 86 height 27
select select "8"
select select "2025"
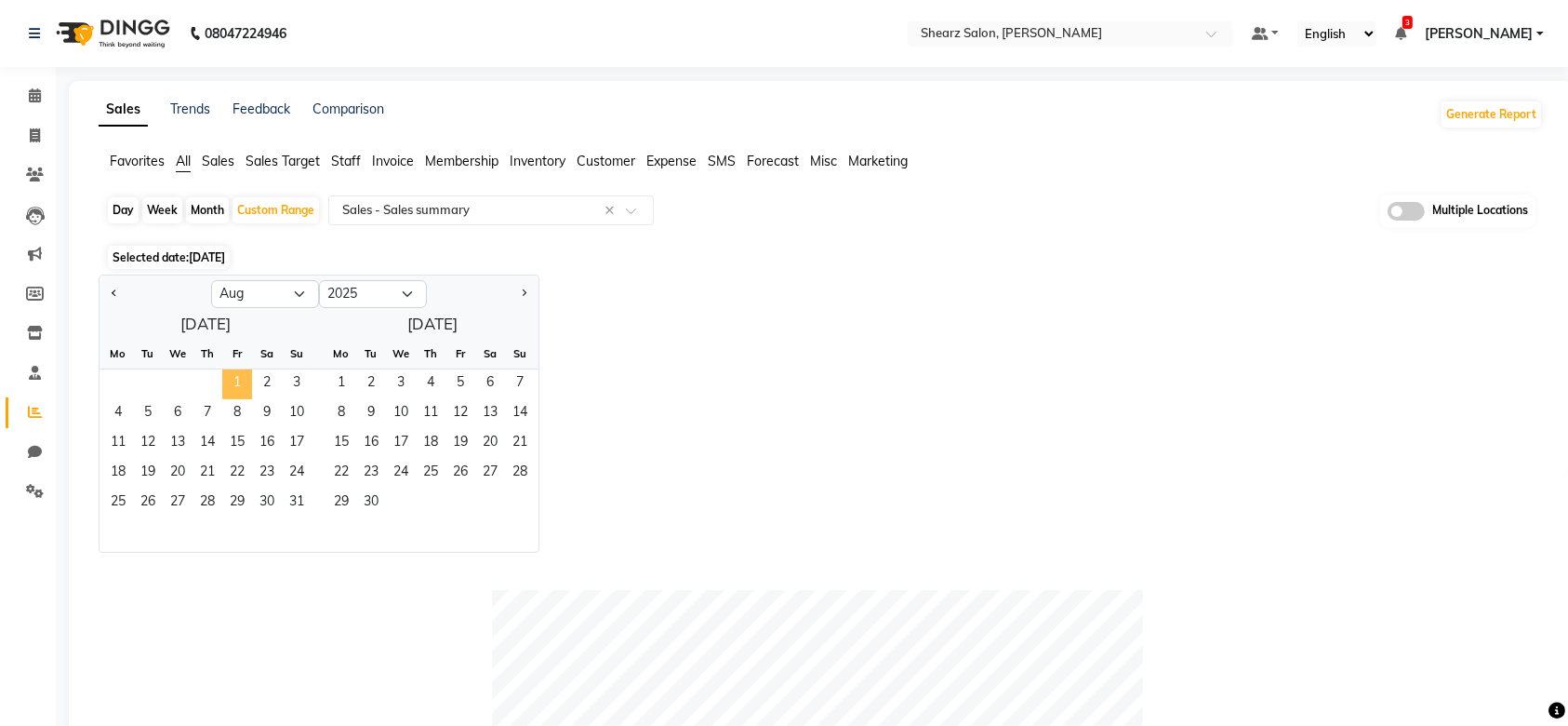
click at [234, 383] on span "1" at bounding box center [237, 383] width 29 height 29
click at [298, 507] on span "31" at bounding box center [296, 503] width 29 height 29
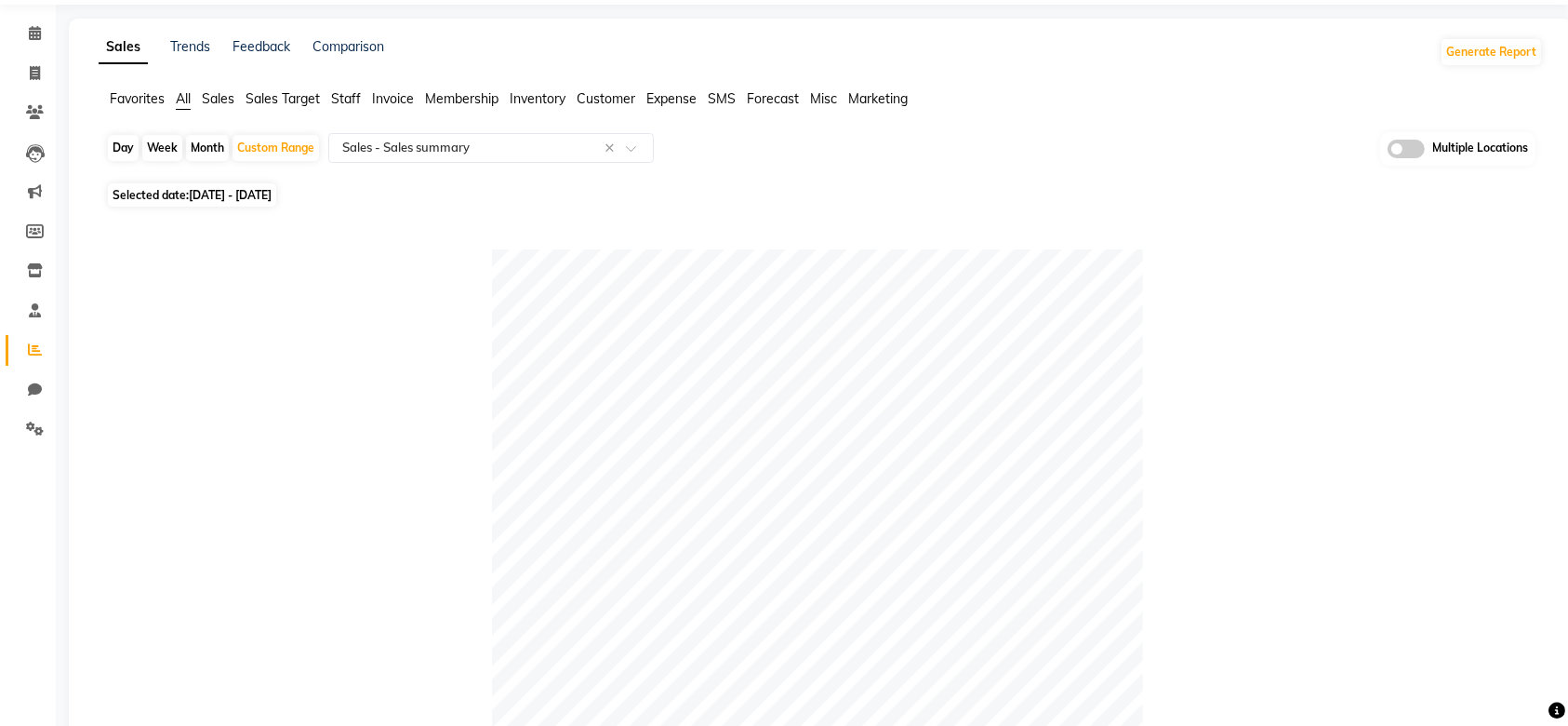
scroll to position [44, 0]
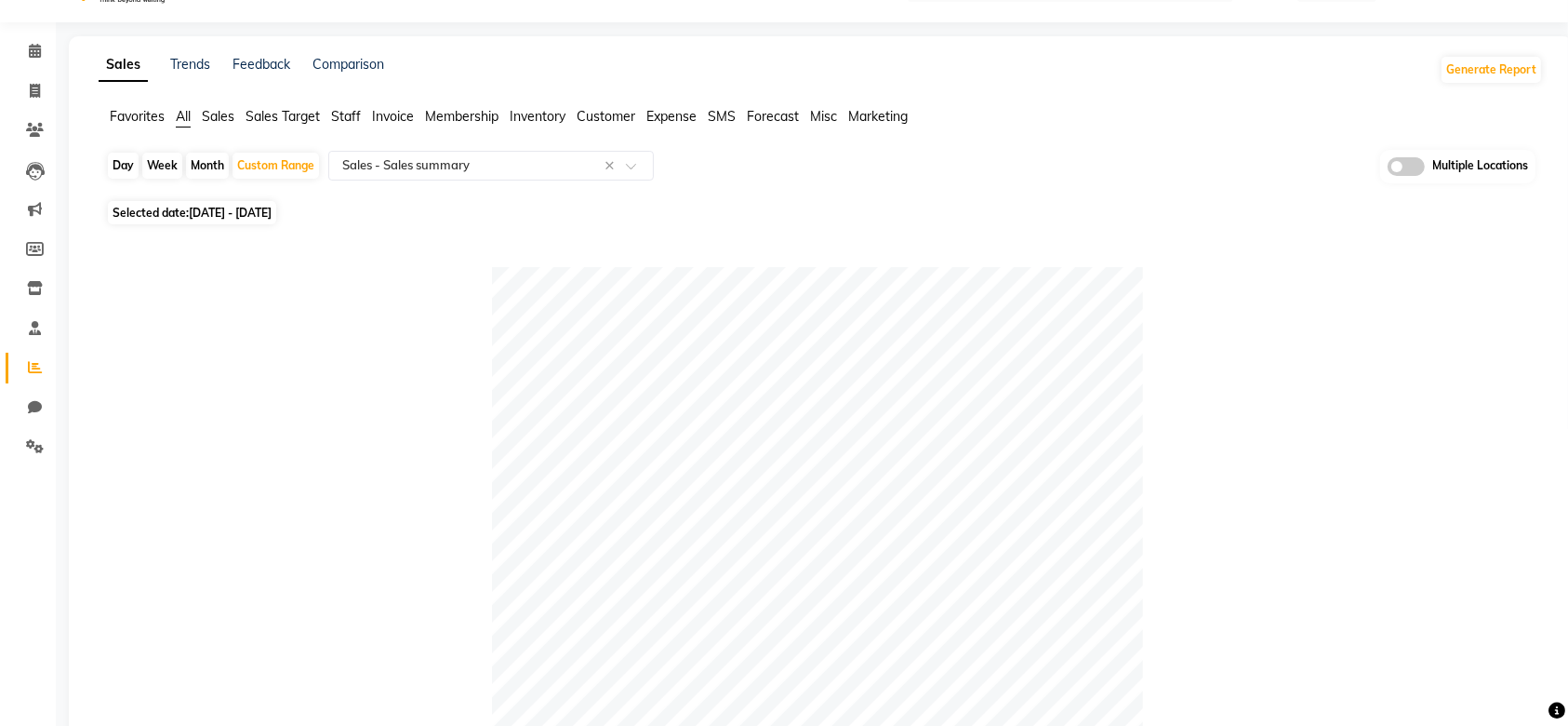
drag, startPoint x: 1563, startPoint y: 204, endPoint x: 1567, endPoint y: 108, distance: 96.1
click at [1358, 339] on div at bounding box center [817, 593] width 1422 height 651
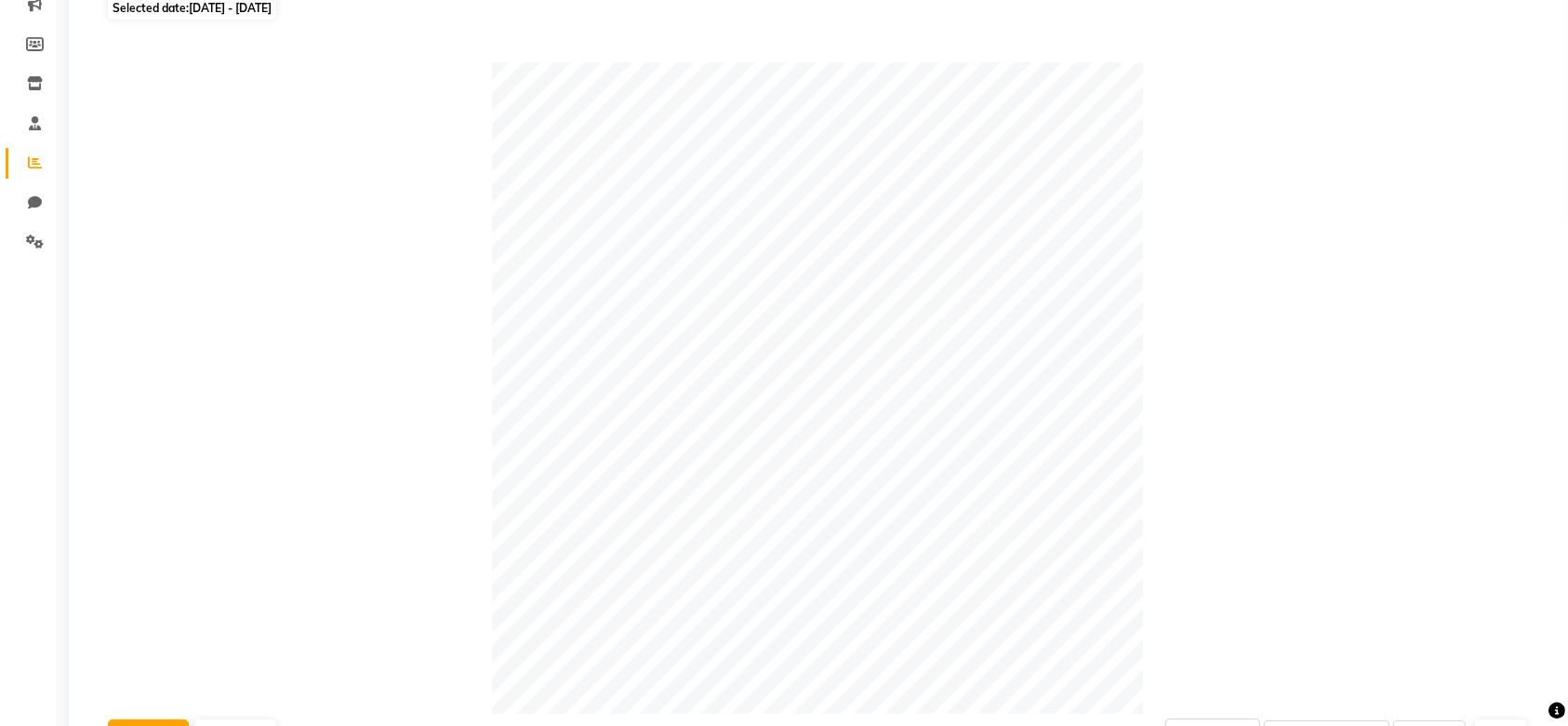
scroll to position [0, 0]
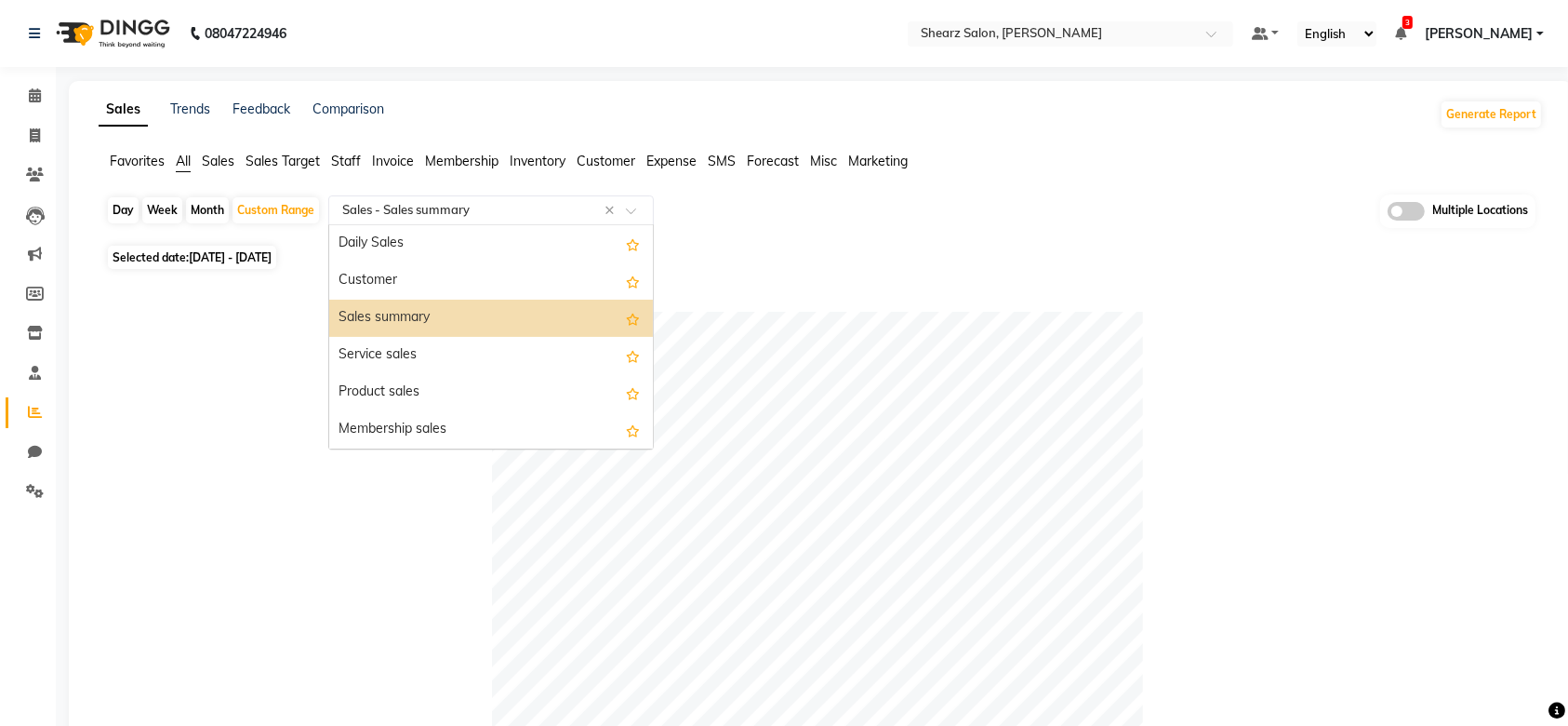
click at [436, 212] on input "text" at bounding box center [472, 210] width 268 height 19
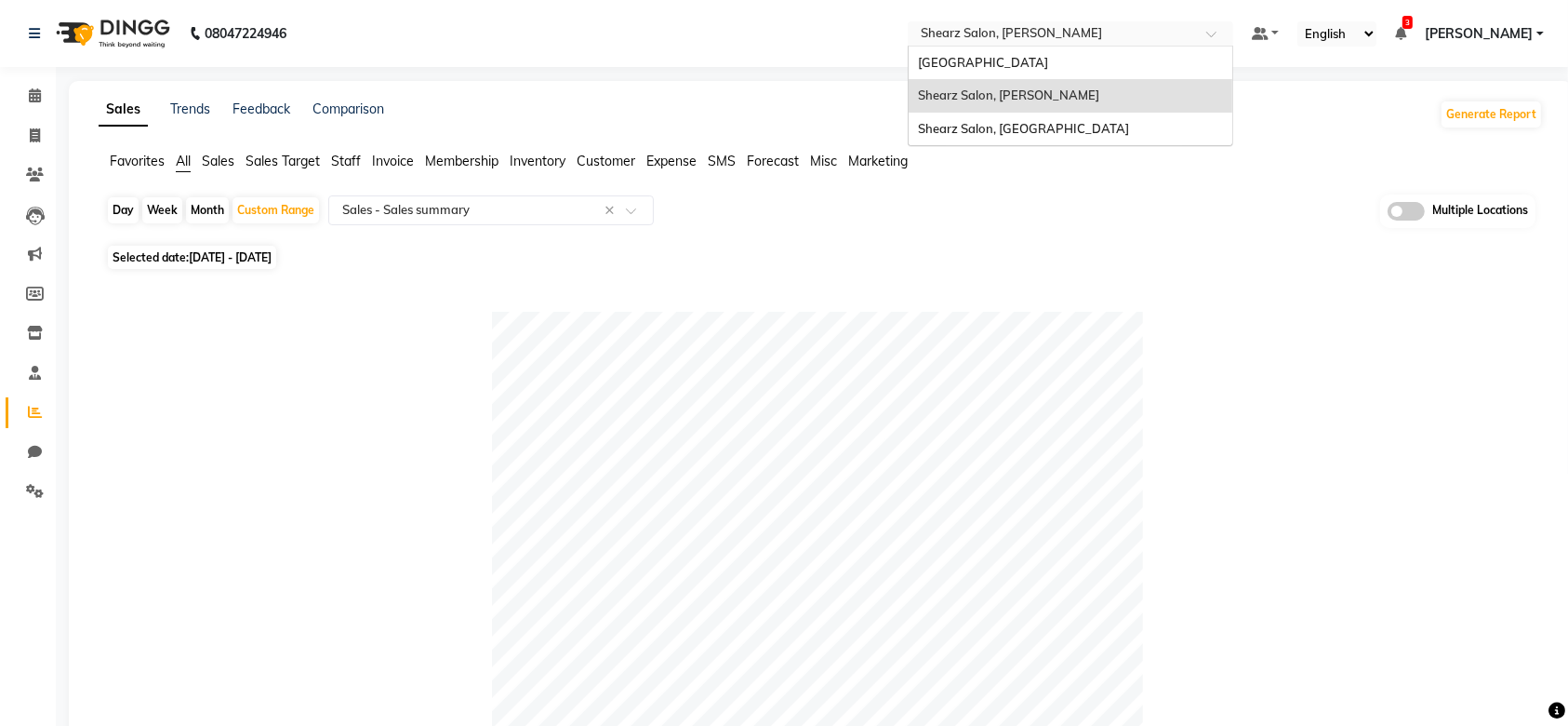
click at [1075, 33] on input "text" at bounding box center [1051, 36] width 270 height 19
click at [1045, 137] on div "Shearz Salon, [GEOGRAPHIC_DATA]" at bounding box center [1070, 129] width 324 height 33
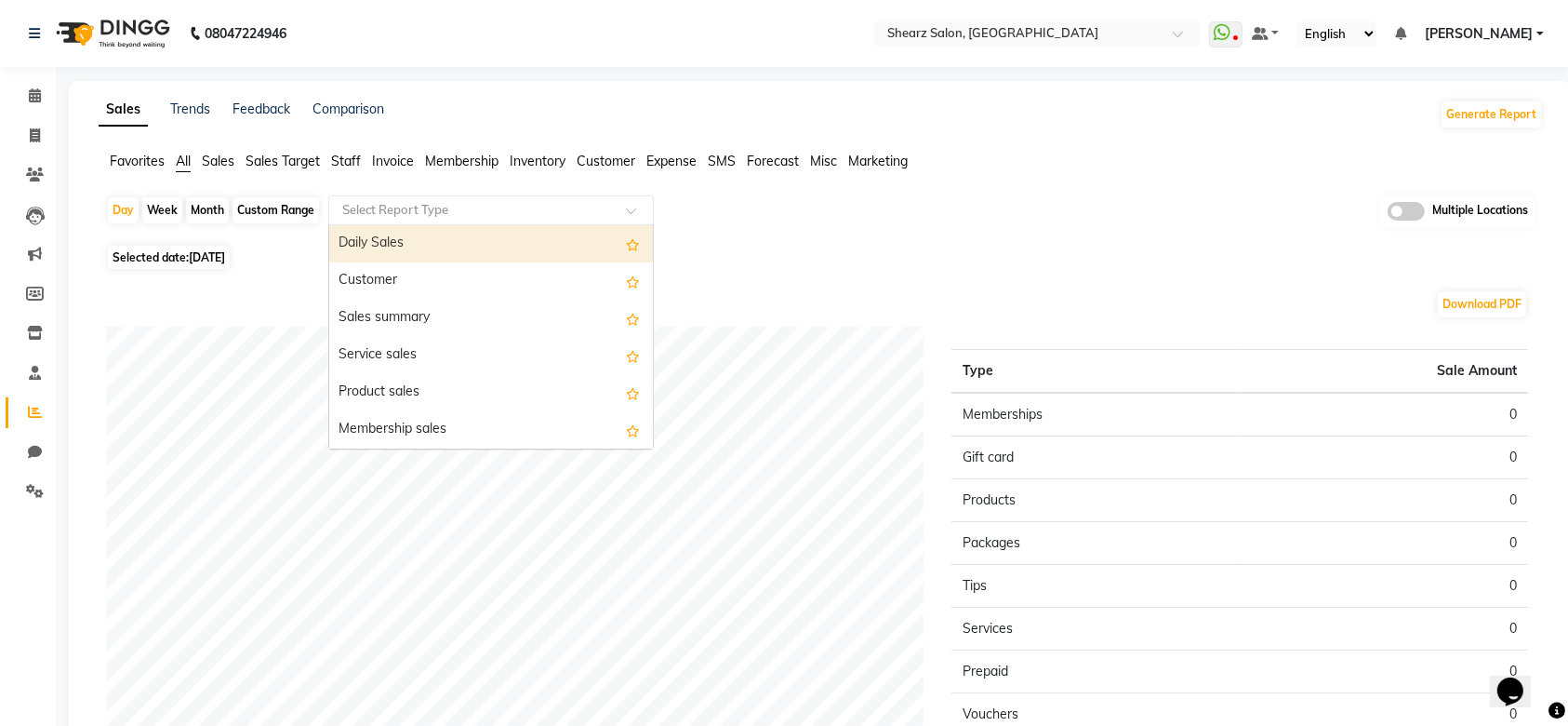
click at [395, 204] on input "text" at bounding box center [472, 210] width 268 height 19
type input "sa"
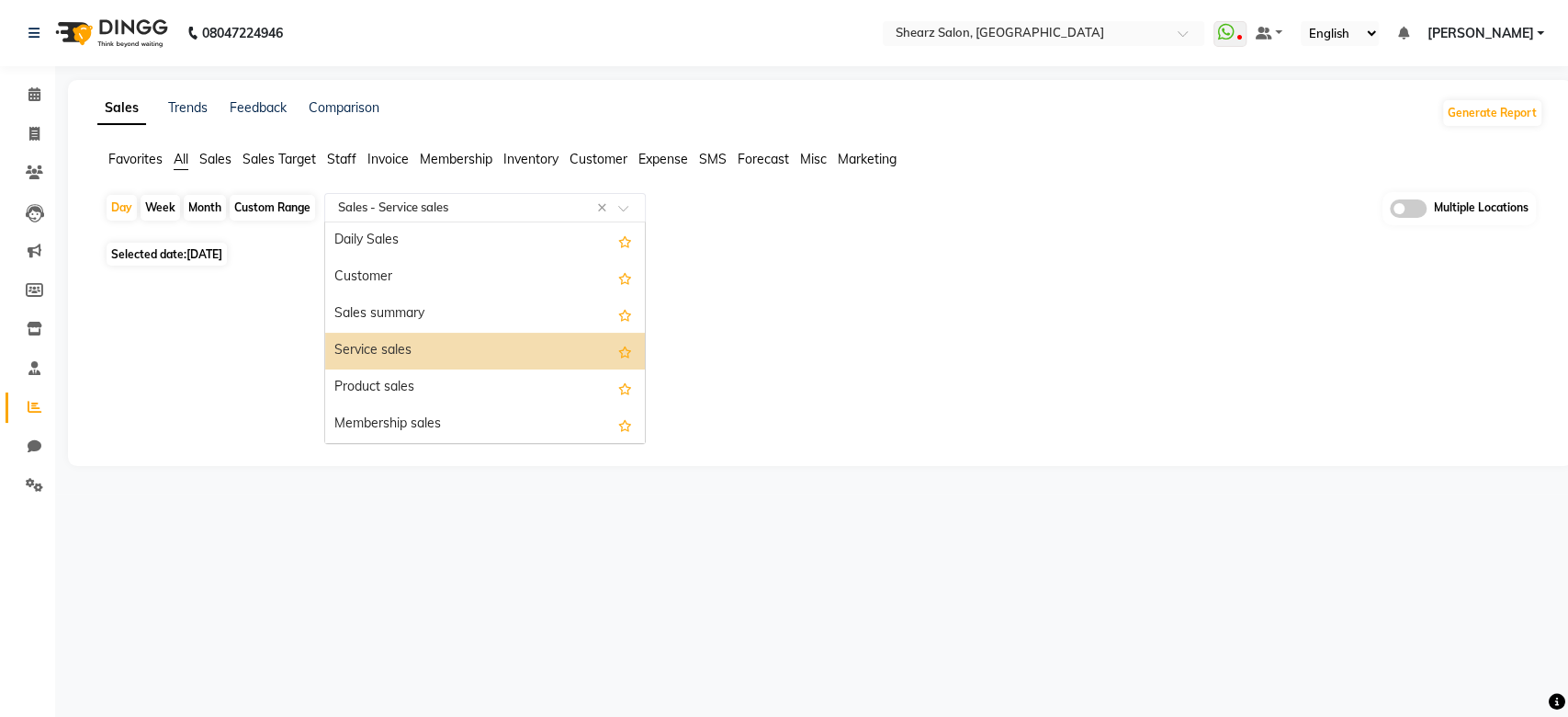
click at [472, 209] on input "text" at bounding box center [466, 208] width 264 height 19
select select "full_report"
select select "csv"
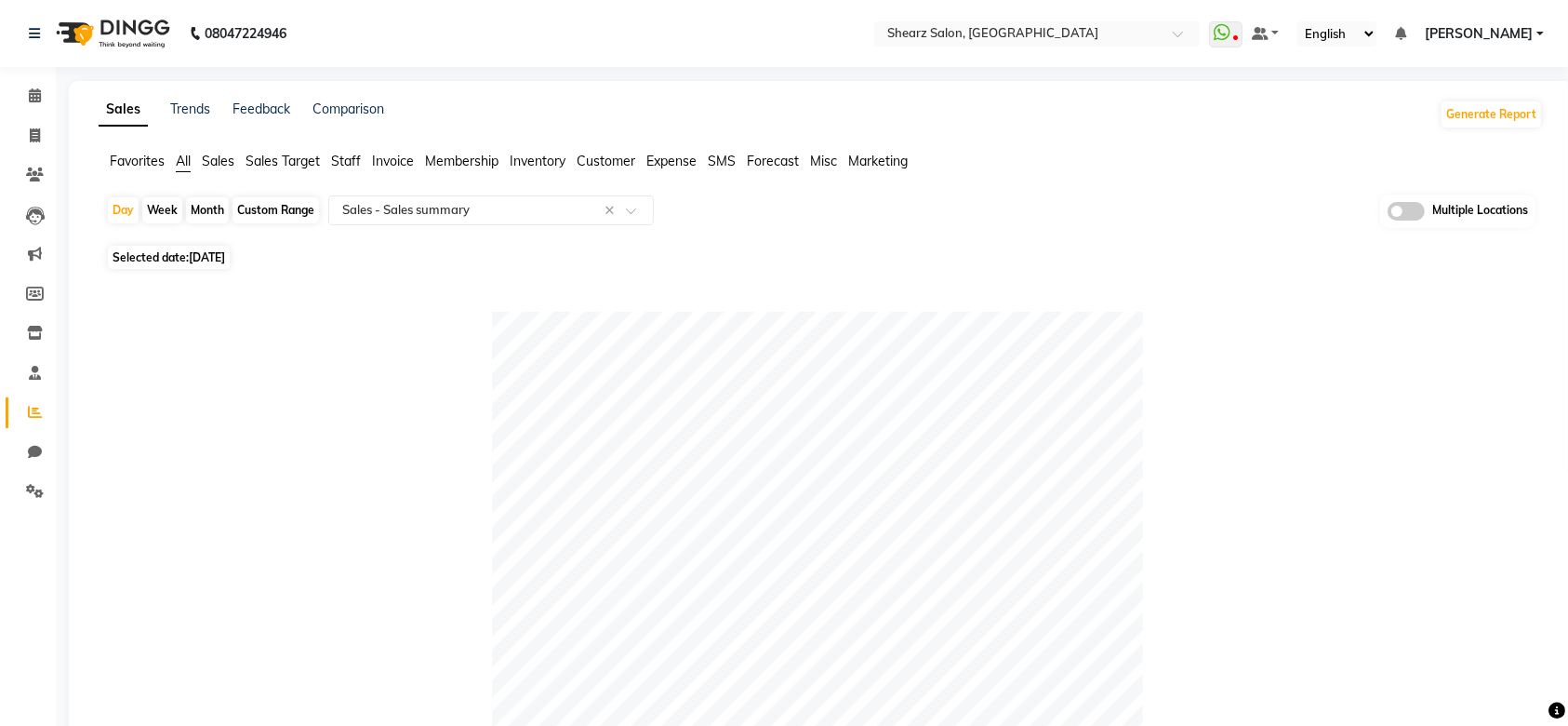
click at [272, 215] on div "Custom Range" at bounding box center [275, 210] width 86 height 27
select select "9"
select select "2025"
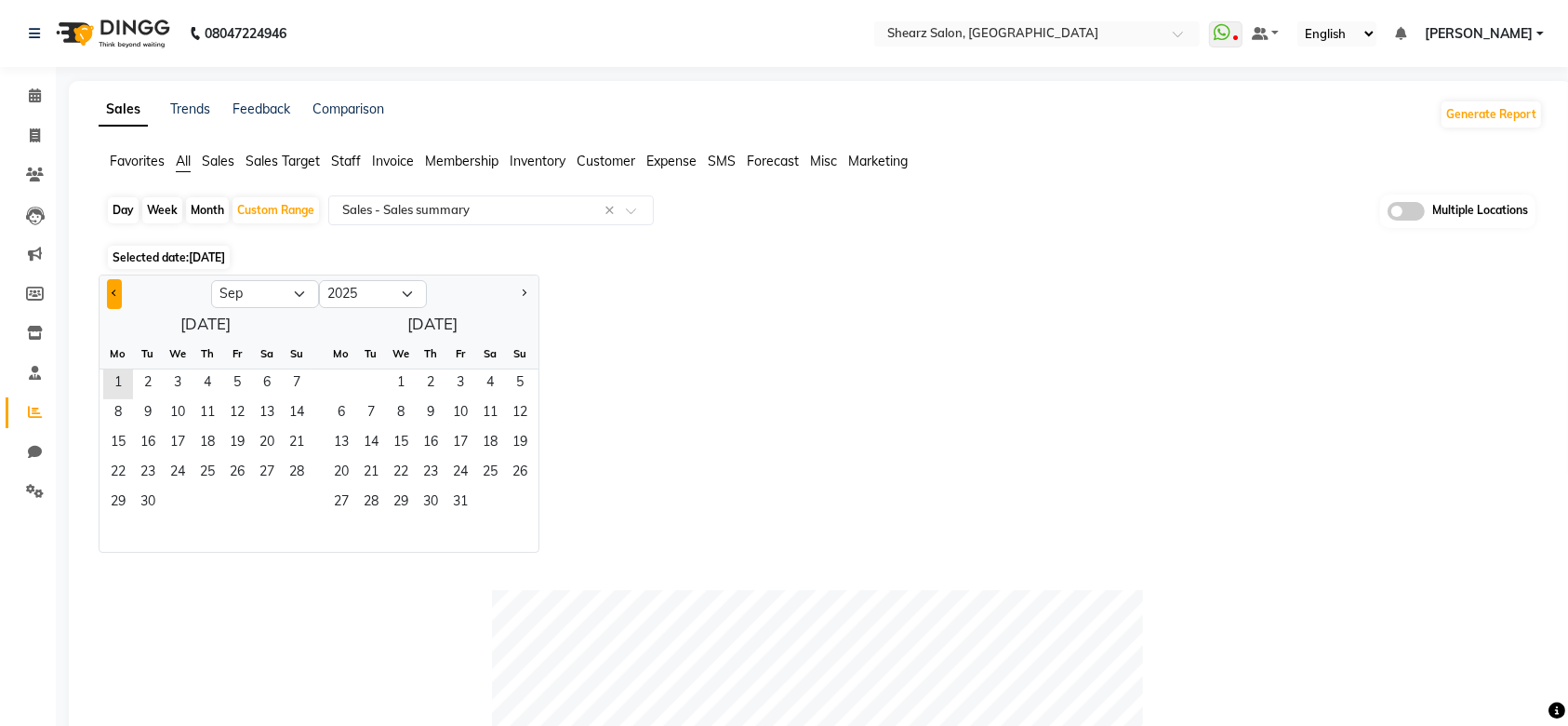
click at [118, 300] on button "Previous month" at bounding box center [115, 293] width 15 height 29
select select "8"
click at [224, 376] on span "1" at bounding box center [237, 383] width 29 height 29
click at [302, 488] on span "31" at bounding box center [296, 503] width 29 height 29
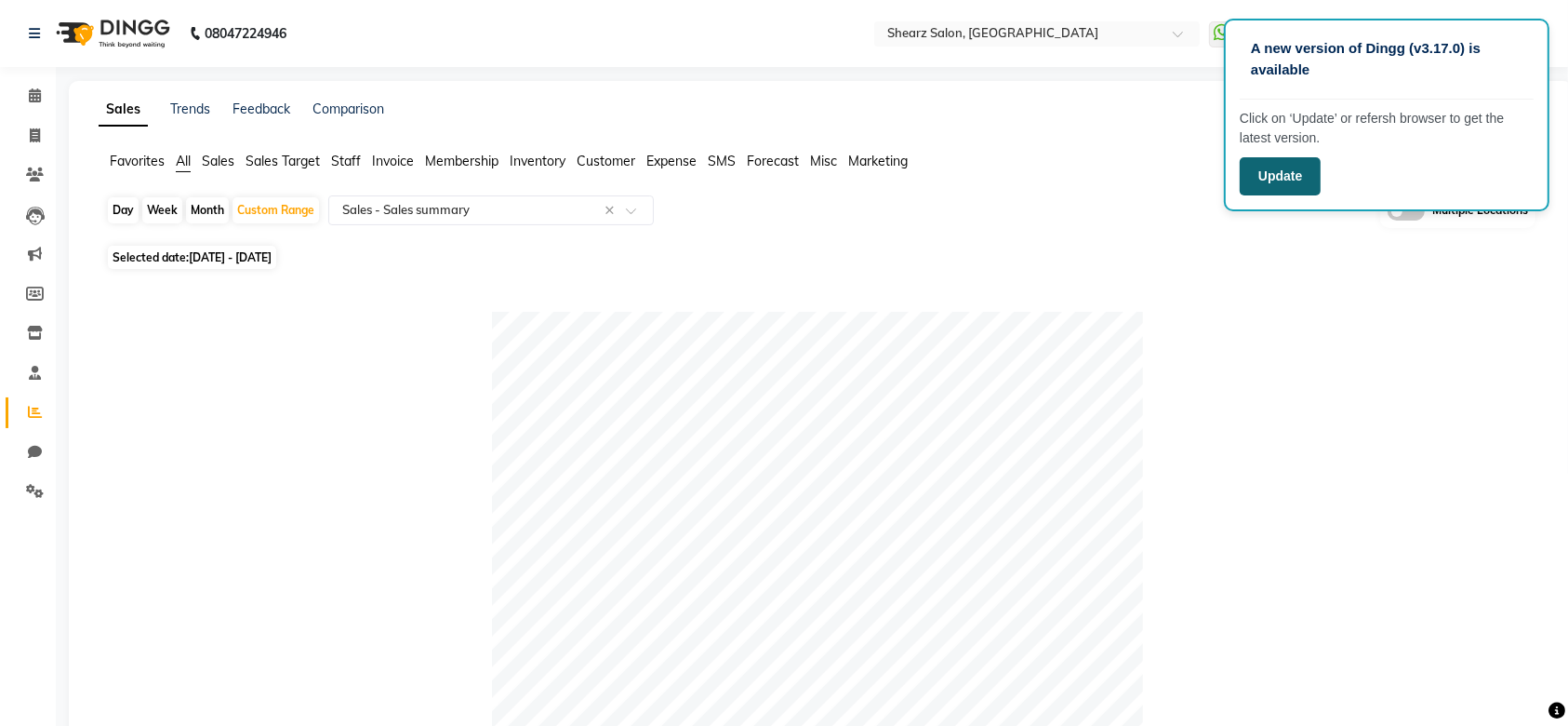
click at [1277, 186] on button "Update" at bounding box center [1280, 176] width 81 height 38
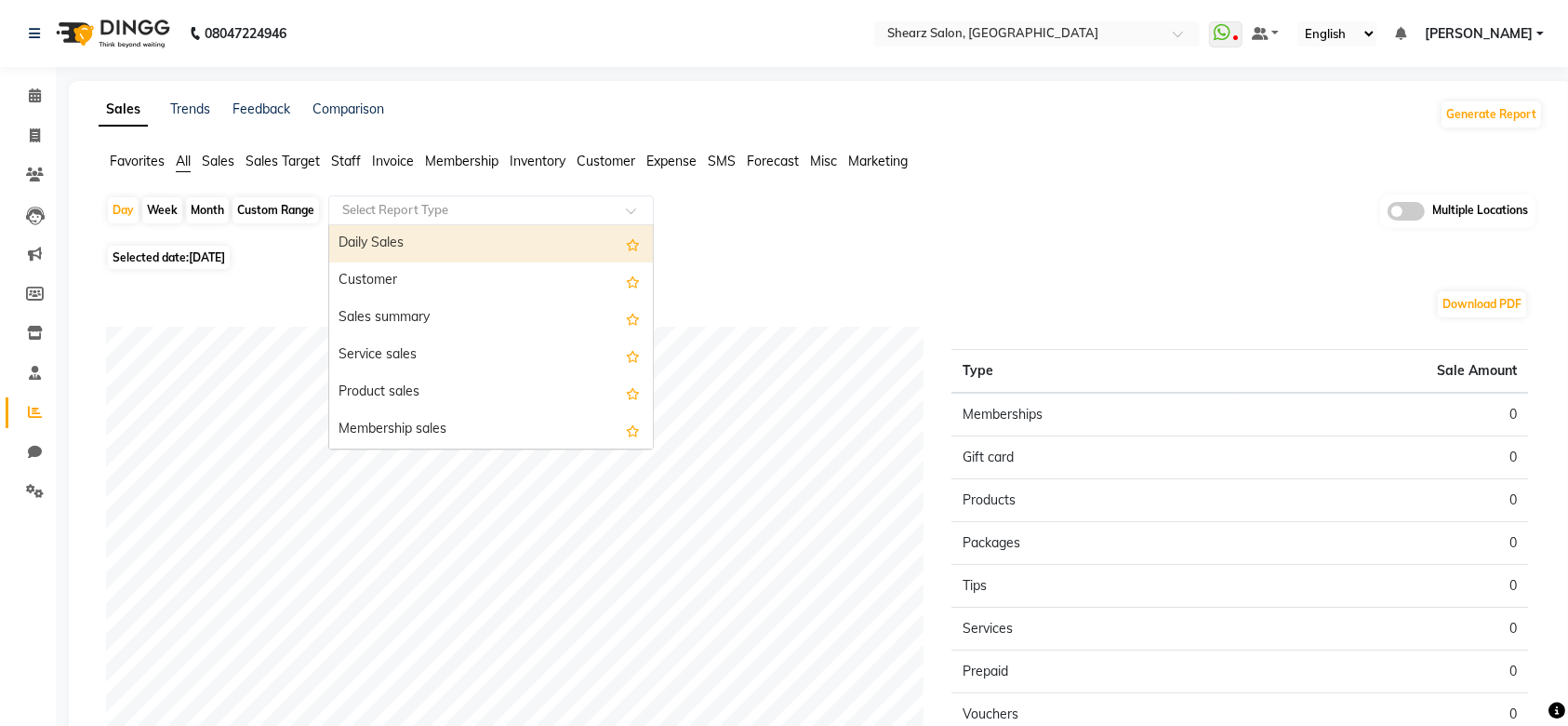
click at [422, 198] on div "Select Report Type" at bounding box center [491, 209] width 326 height 29
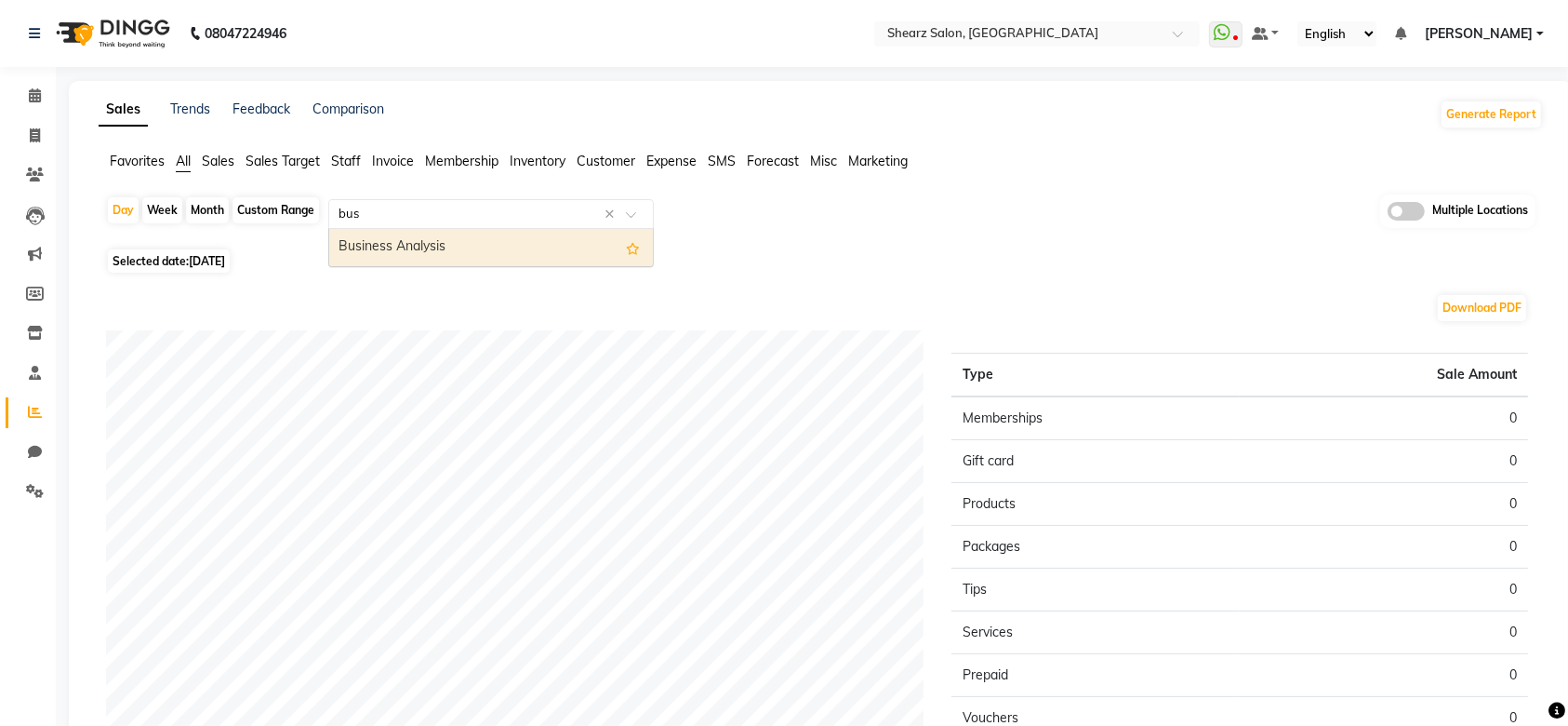
type input "busi"
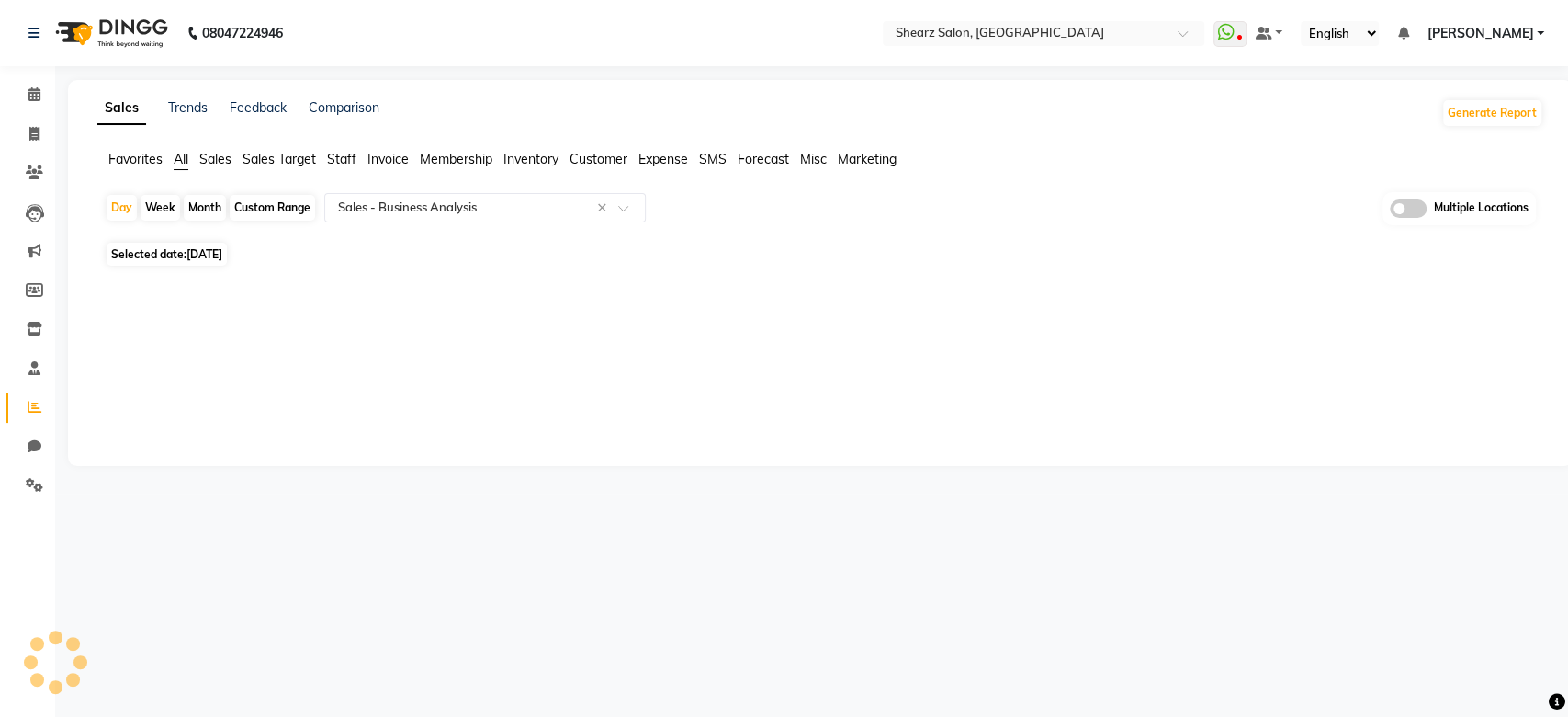
click at [199, 253] on span "[DATE]" at bounding box center [205, 253] width 36 height 14
select select "9"
select select "2025"
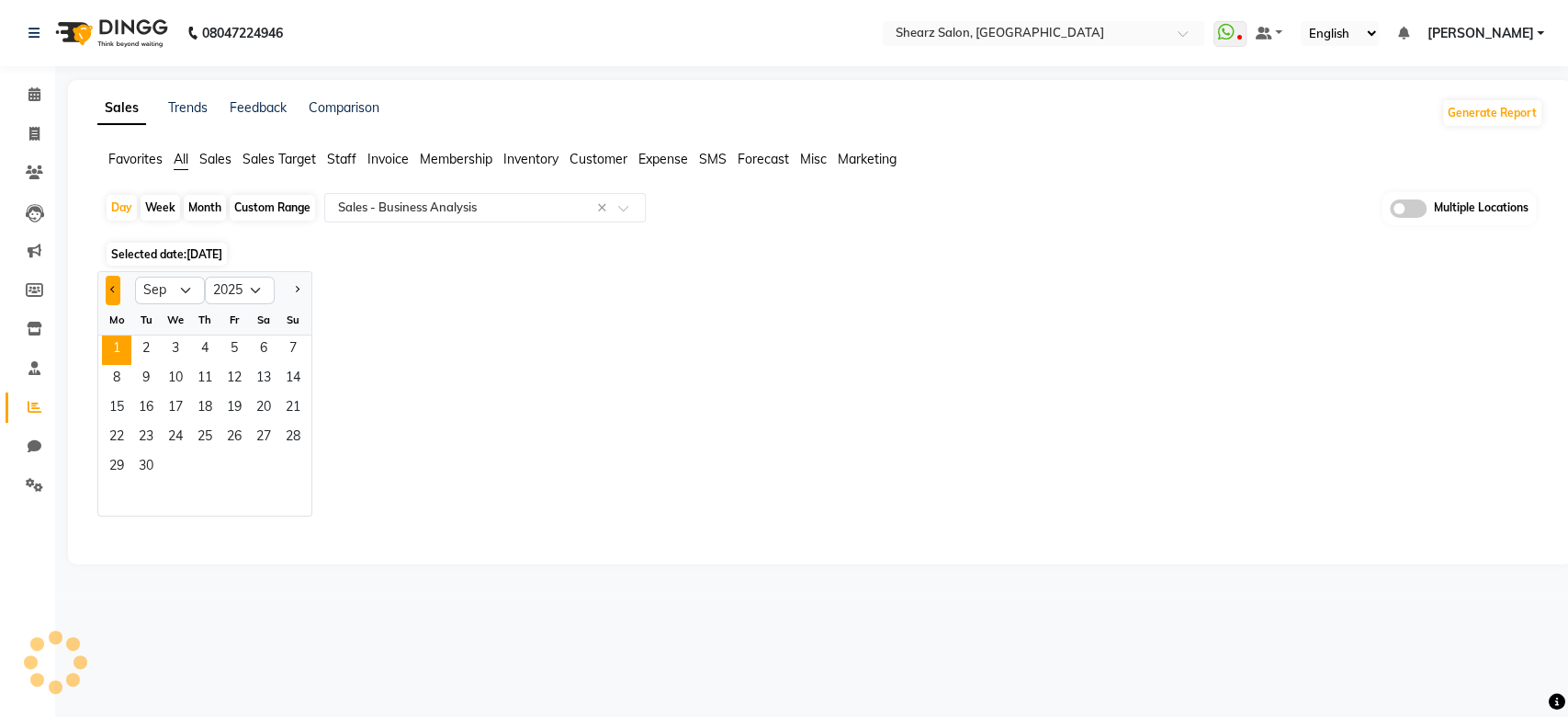
click at [112, 286] on span "Previous month" at bounding box center [113, 289] width 7 height 7
select select "8"
click at [243, 350] on span "1" at bounding box center [234, 350] width 29 height 29
select select "full_report"
select select "csv"
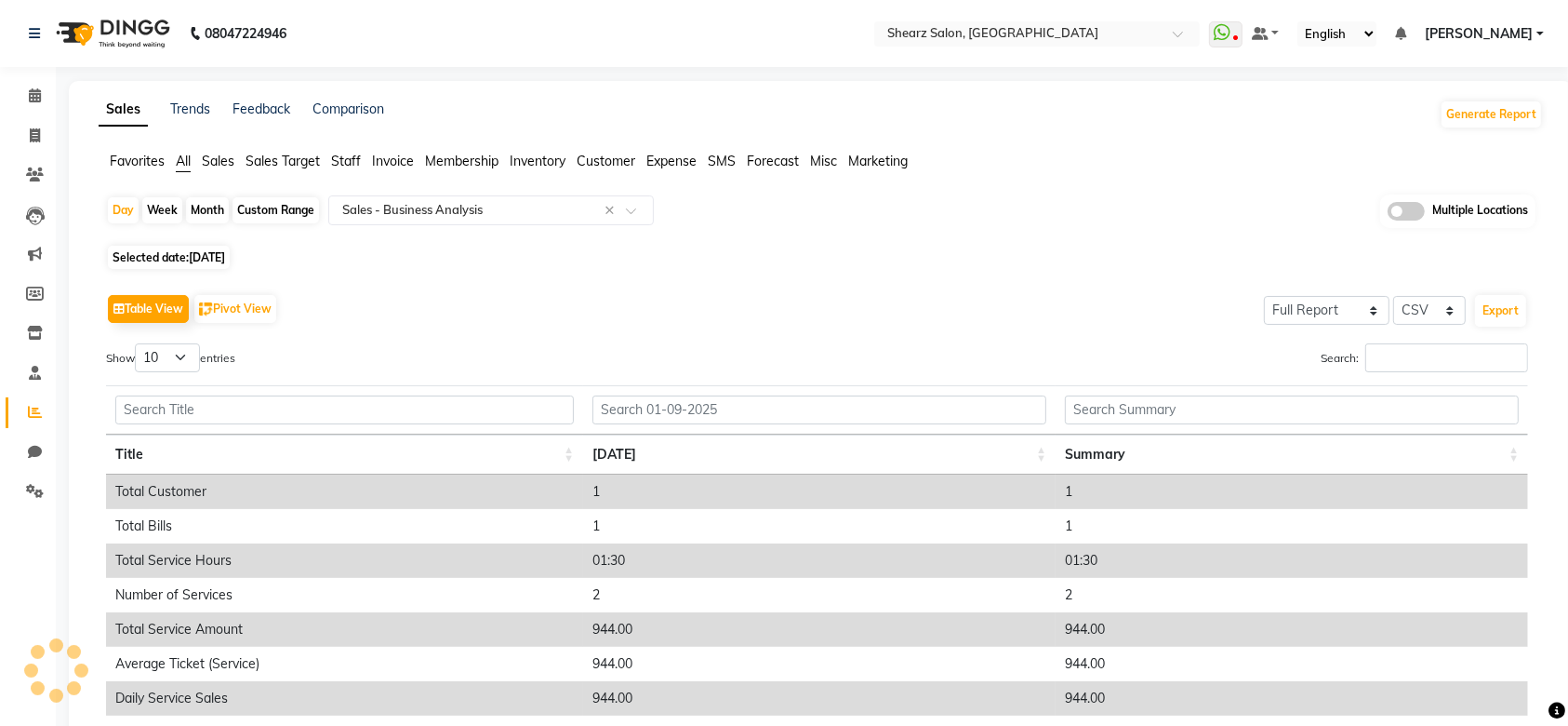
click at [292, 476] on div "Table View Pivot View Select Full Report Filtered Report Select CSV PDF Export …" at bounding box center [817, 593] width 1453 height 638
click at [204, 257] on span "01-08-2025" at bounding box center [207, 257] width 36 height 14
select select "8"
select select "2025"
click at [267, 209] on div "Custom Range" at bounding box center [275, 210] width 86 height 27
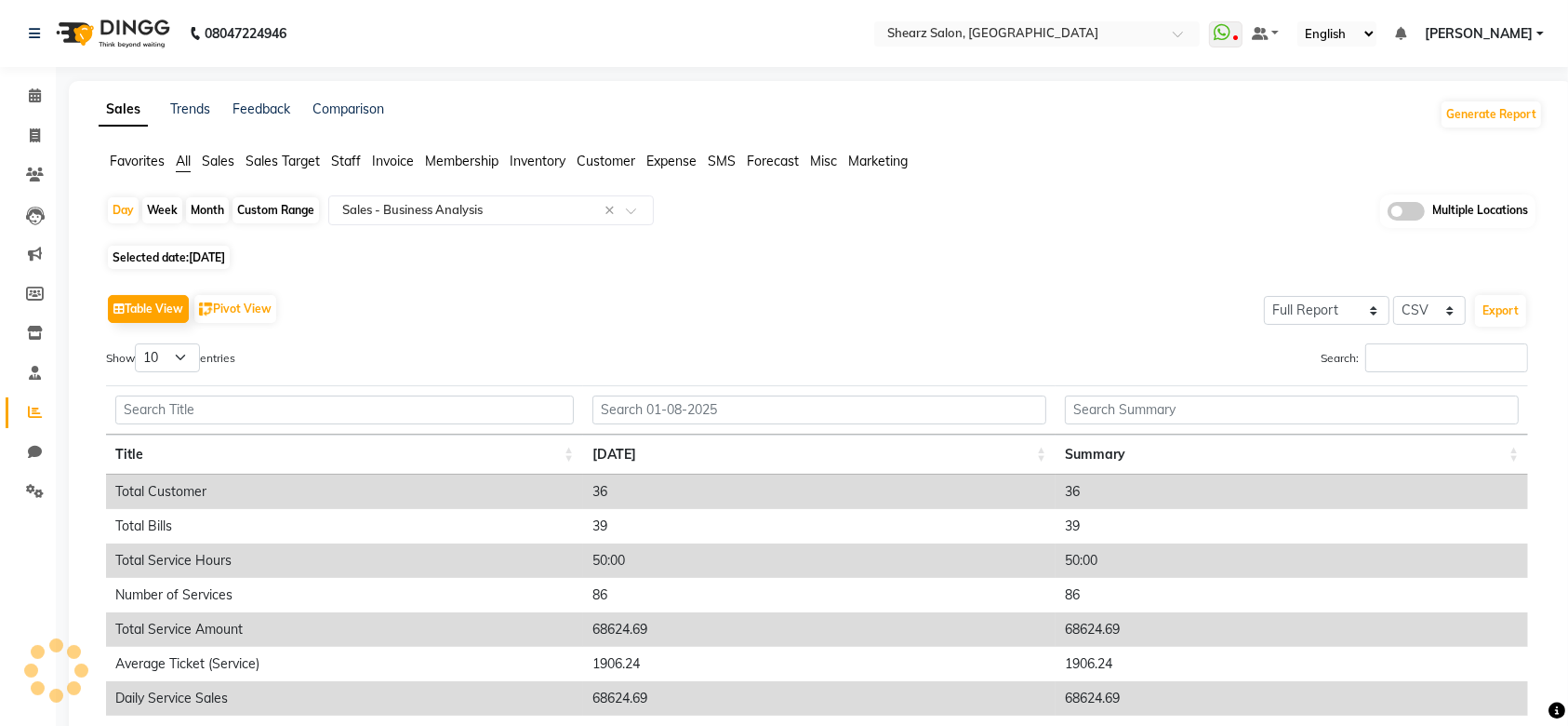
select select "8"
select select "2025"
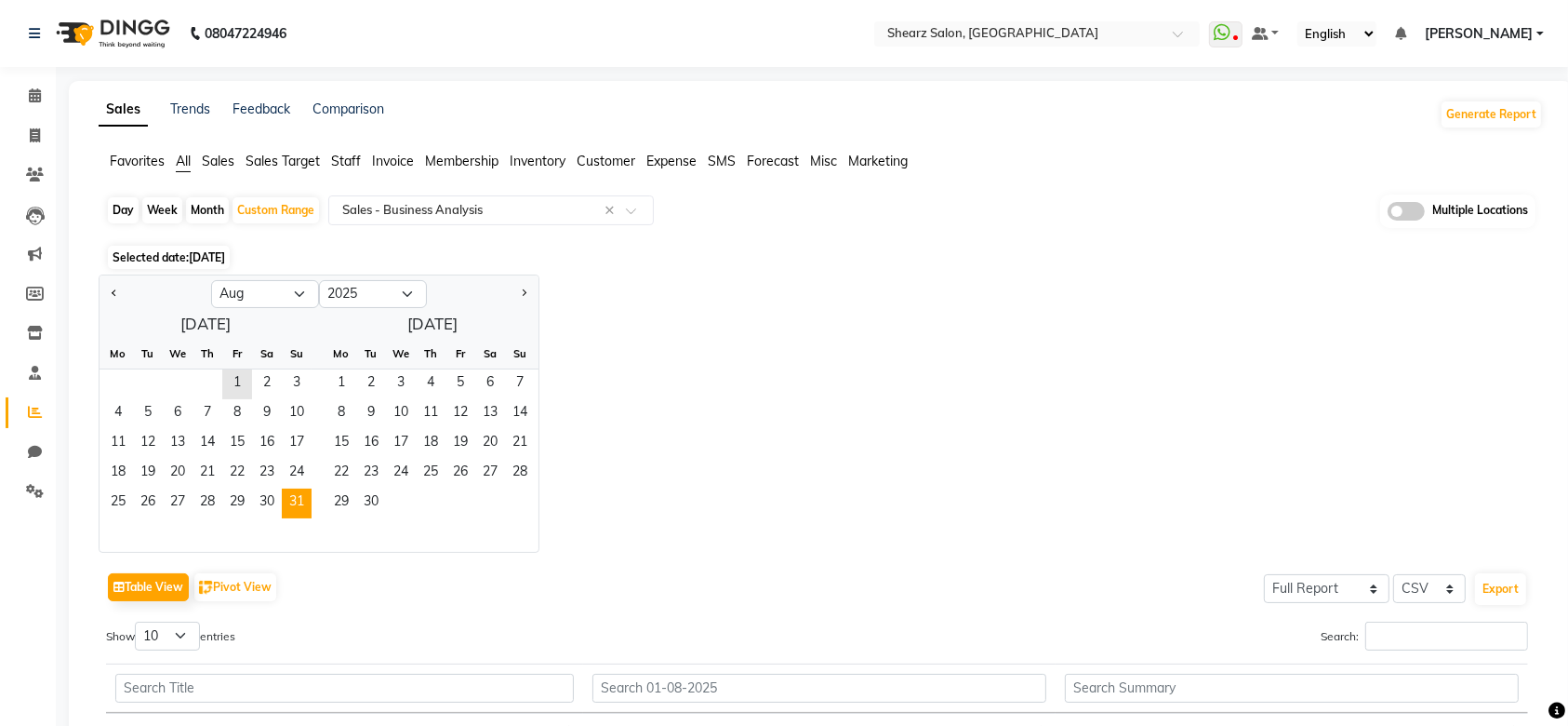
drag, startPoint x: 236, startPoint y: 382, endPoint x: 301, endPoint y: 505, distance: 139.1
click at [301, 505] on ngb-datepicker-month "Mo Tu We Th Fr Sa Su 1 2 3 4 5 6 7 8 9 10 11 12 13 14 15 16 17 18 19 20 21 22 2…" at bounding box center [205, 445] width 212 height 213
click at [301, 505] on span "31" at bounding box center [296, 503] width 29 height 29
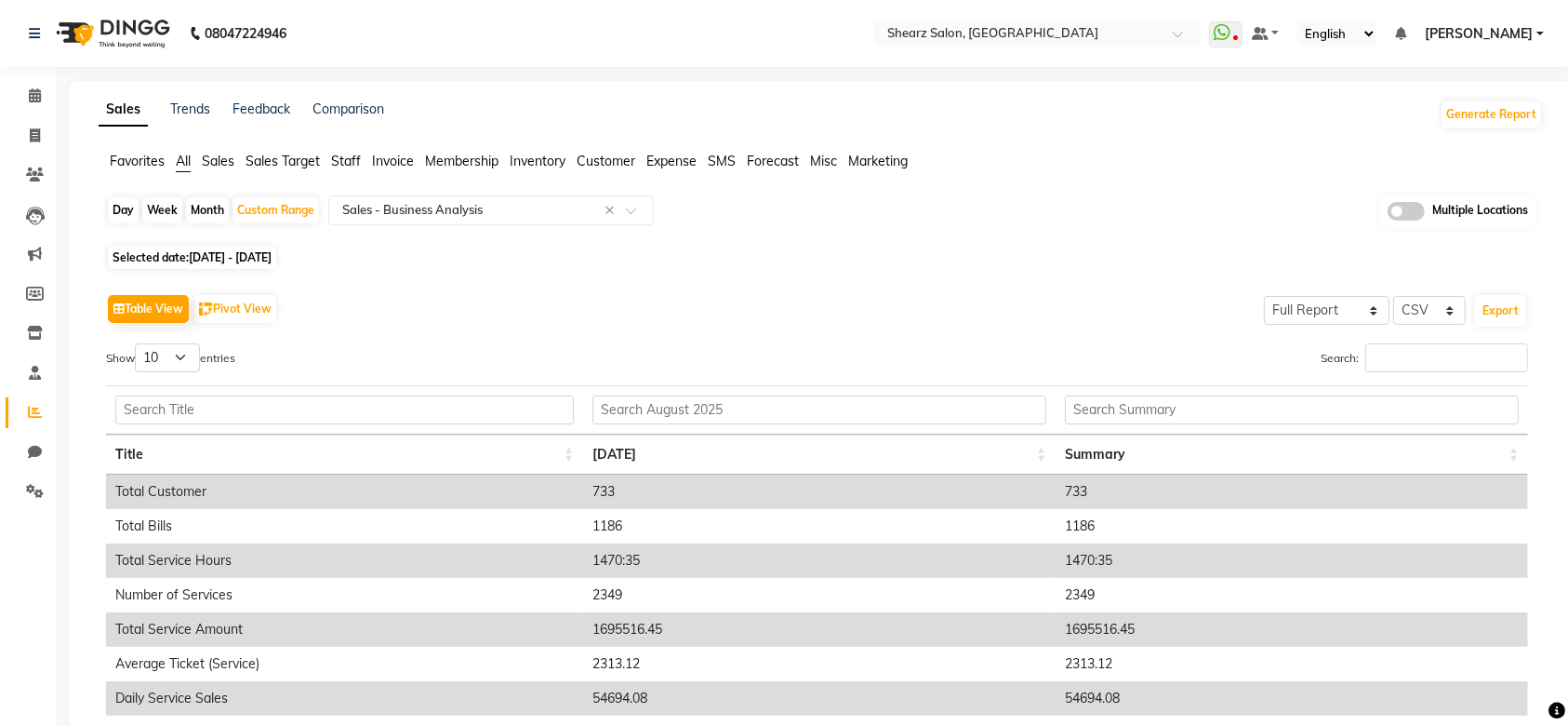
click at [255, 257] on span "[DATE] - [DATE]" at bounding box center [230, 257] width 82 height 14
select select "8"
select select "2025"
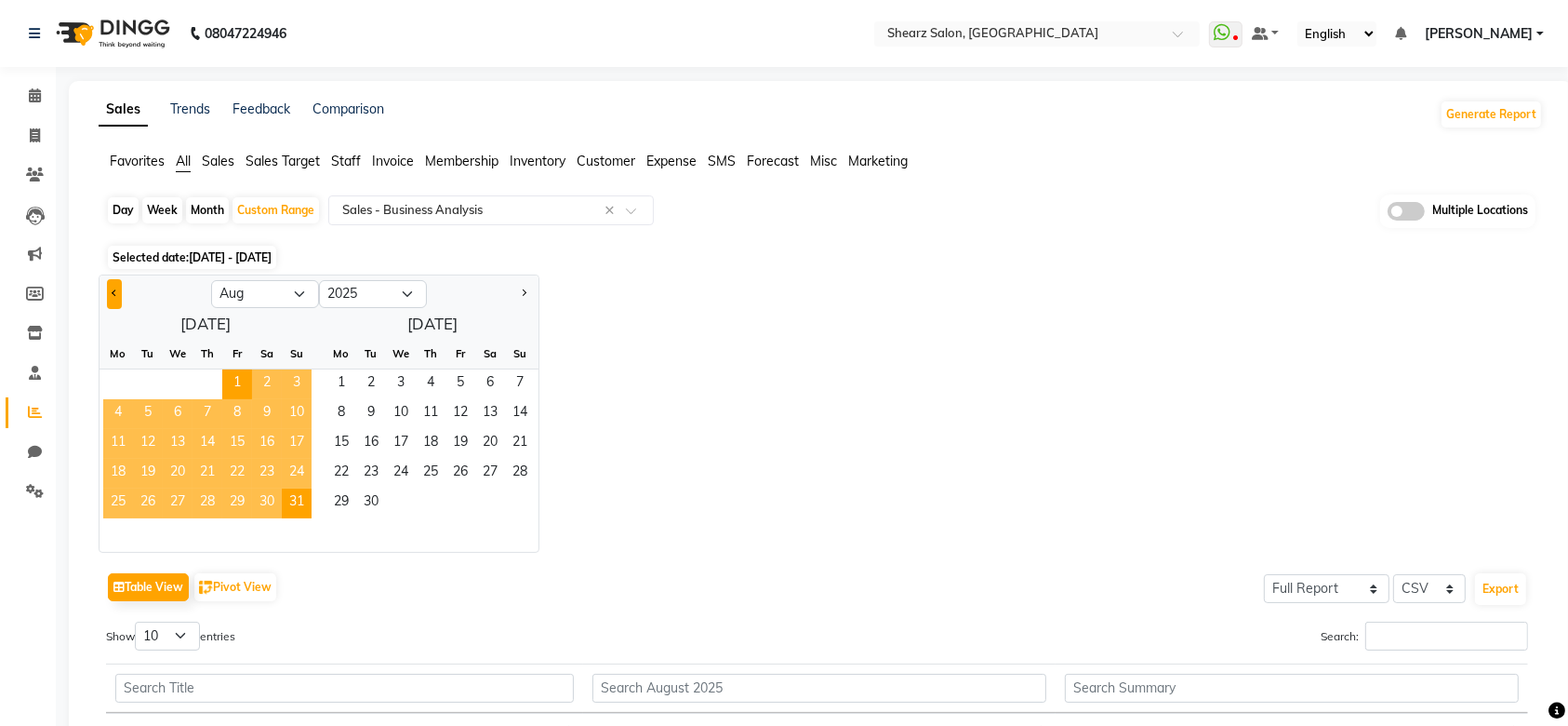
click at [108, 300] on button "Previous month" at bounding box center [115, 293] width 15 height 29
select select "7"
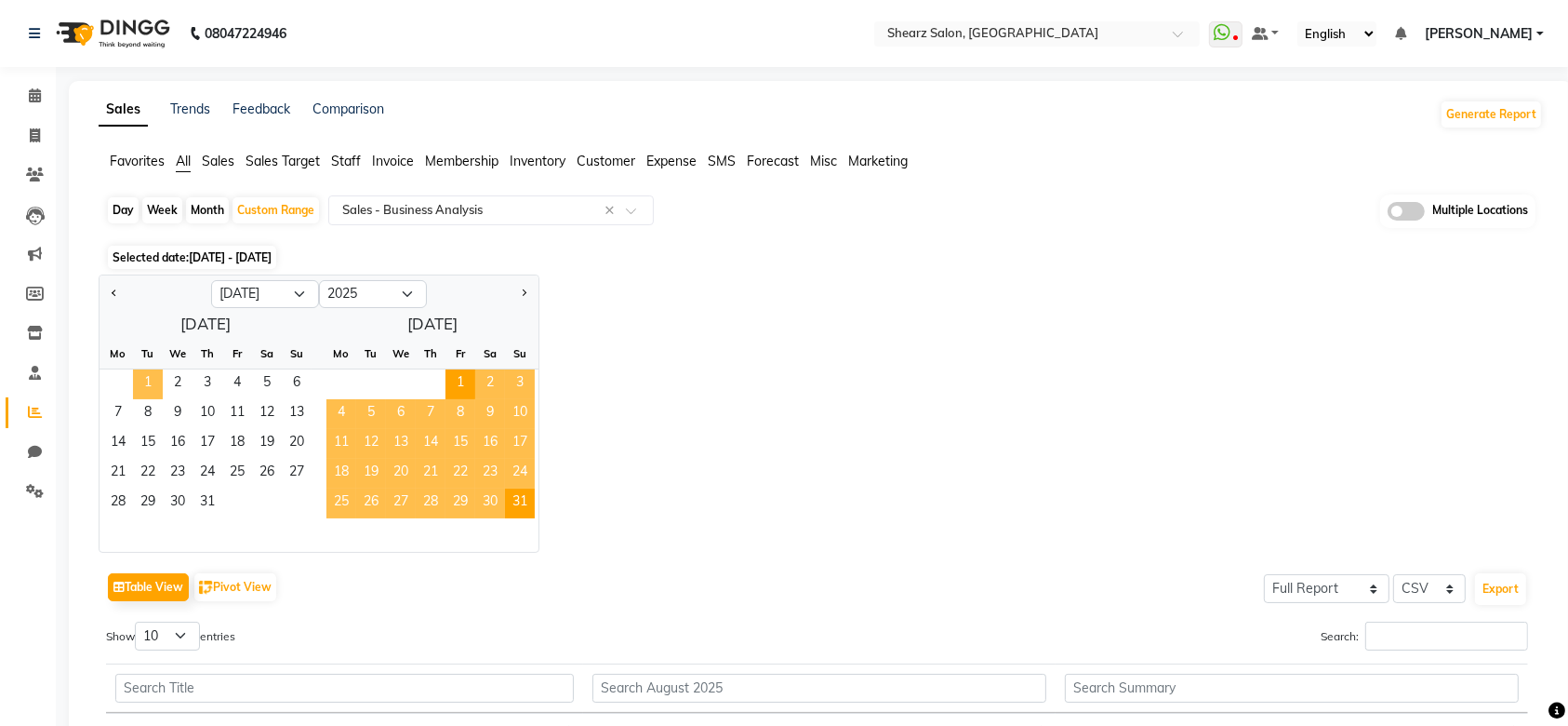
click at [141, 381] on span "1" at bounding box center [148, 383] width 29 height 29
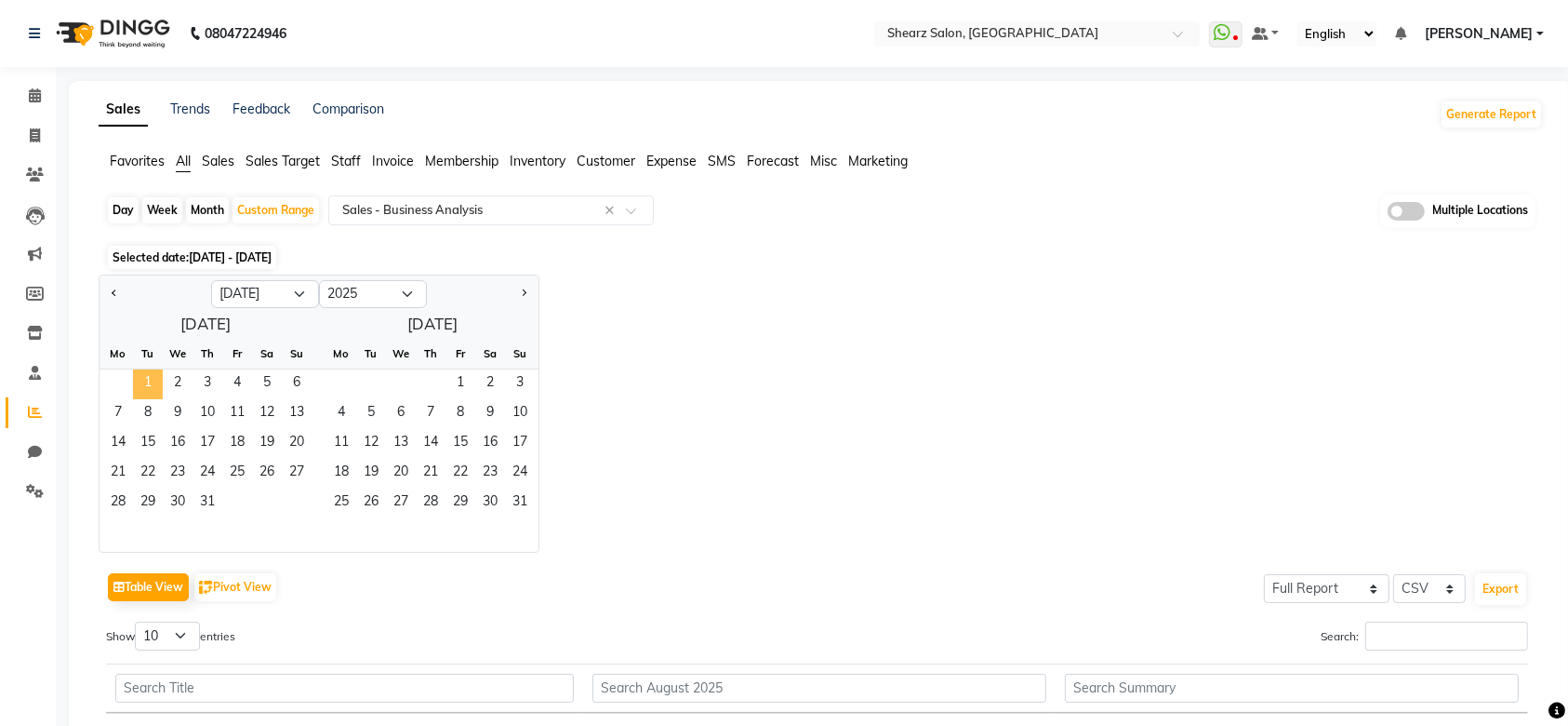
click at [141, 381] on span "1" at bounding box center [148, 383] width 29 height 29
click at [202, 501] on span "31" at bounding box center [206, 503] width 29 height 29
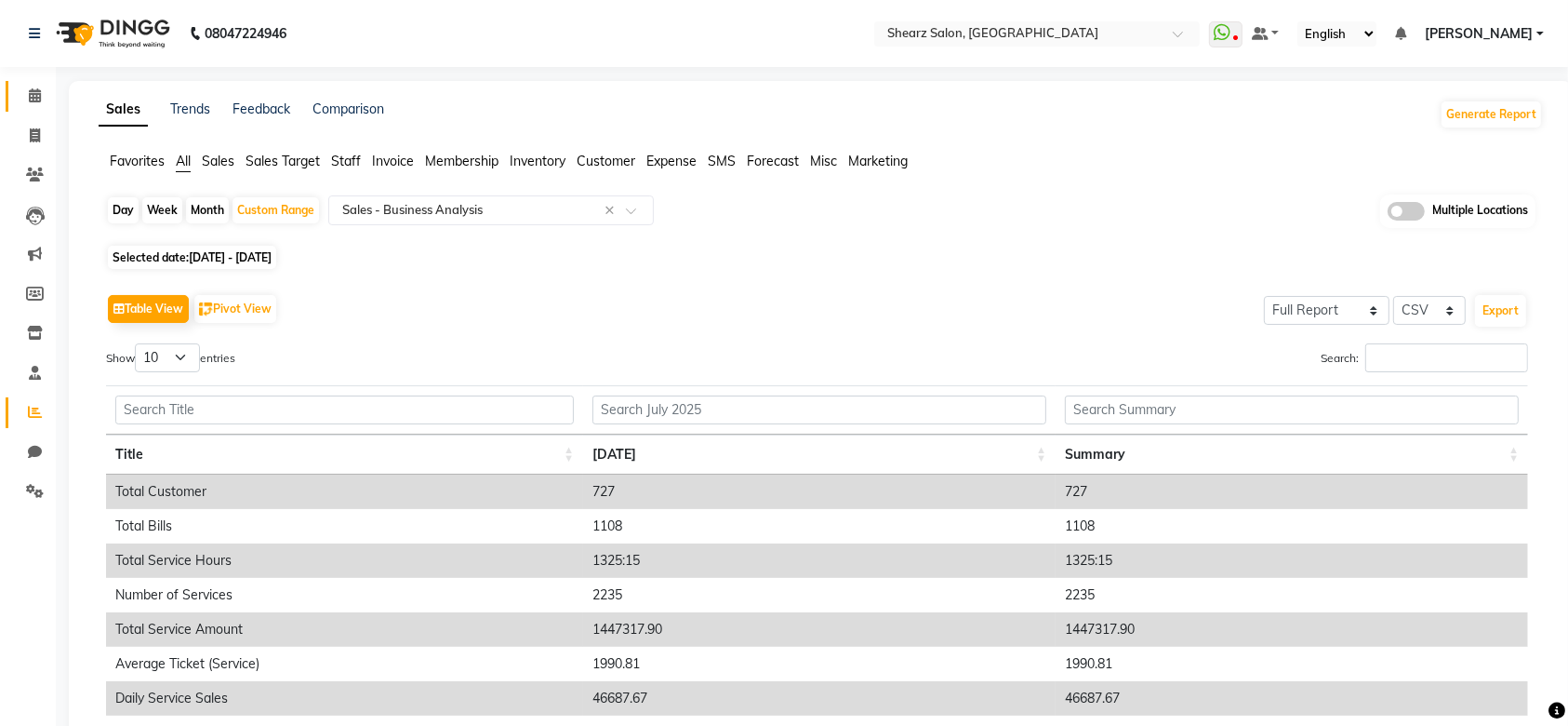
click at [35, 81] on link "Calendar" at bounding box center [27, 97] width 44 height 30
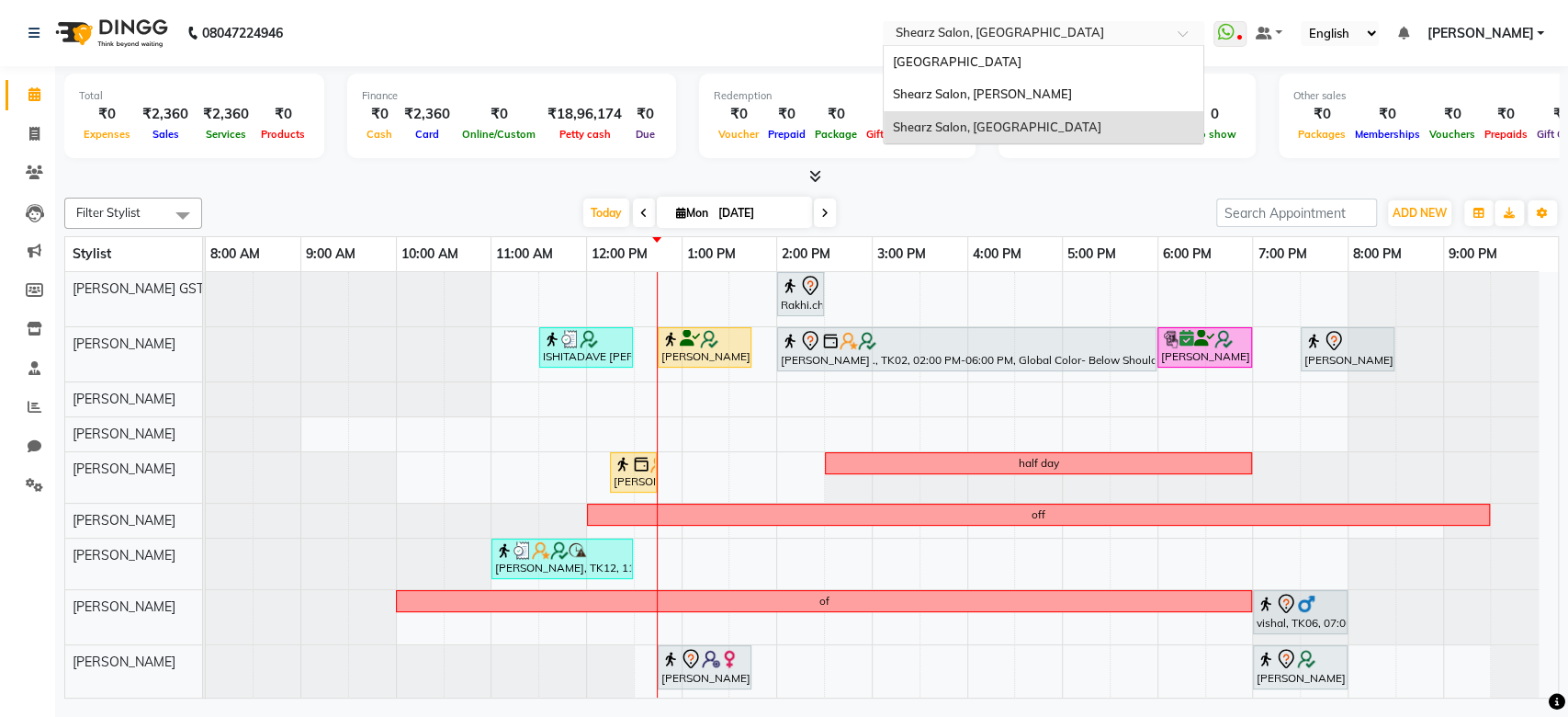
click at [957, 22] on div "Select Location × Shearz Salon, Prahaladnagar" at bounding box center [1044, 34] width 321 height 25
click at [970, 88] on span "Shearz Salon, [PERSON_NAME]" at bounding box center [983, 93] width 179 height 15
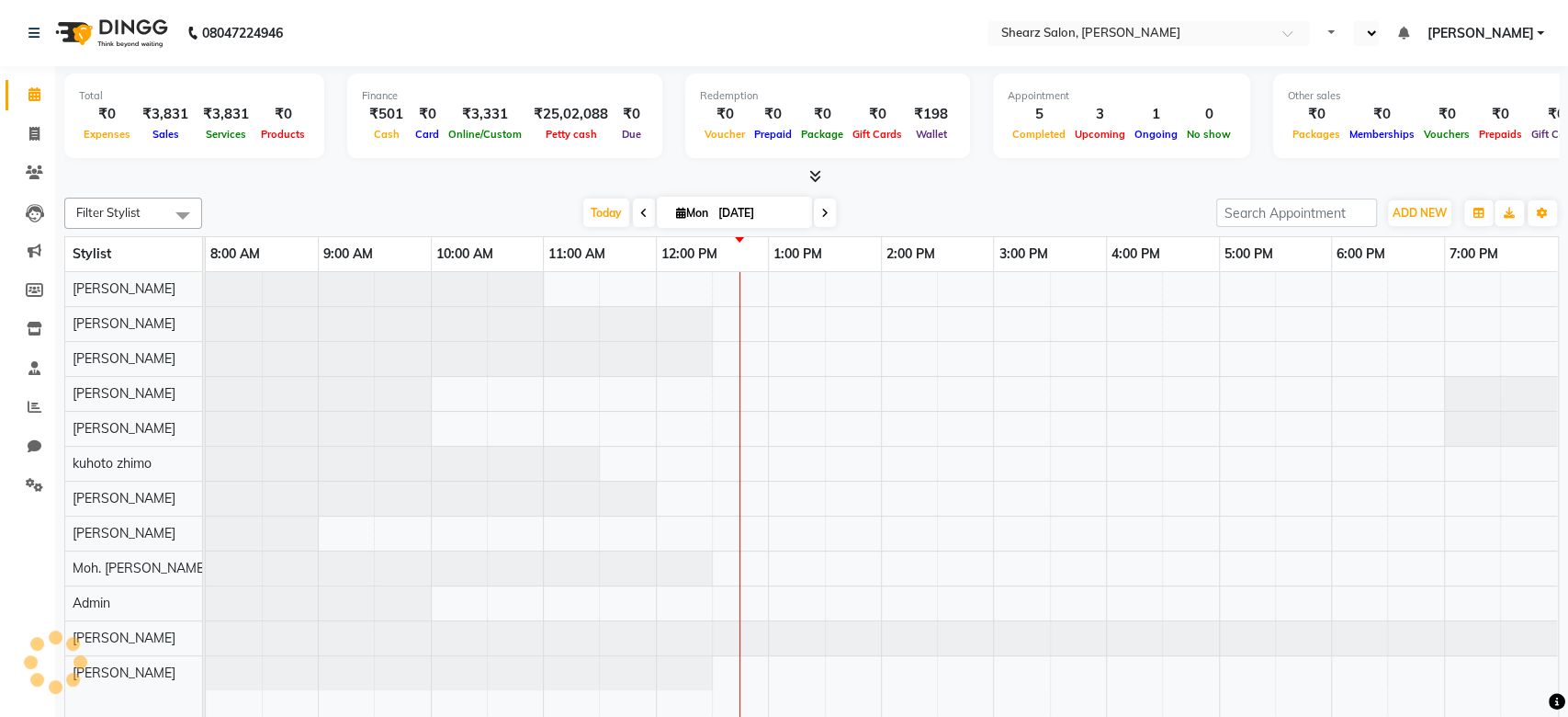
select select "en"
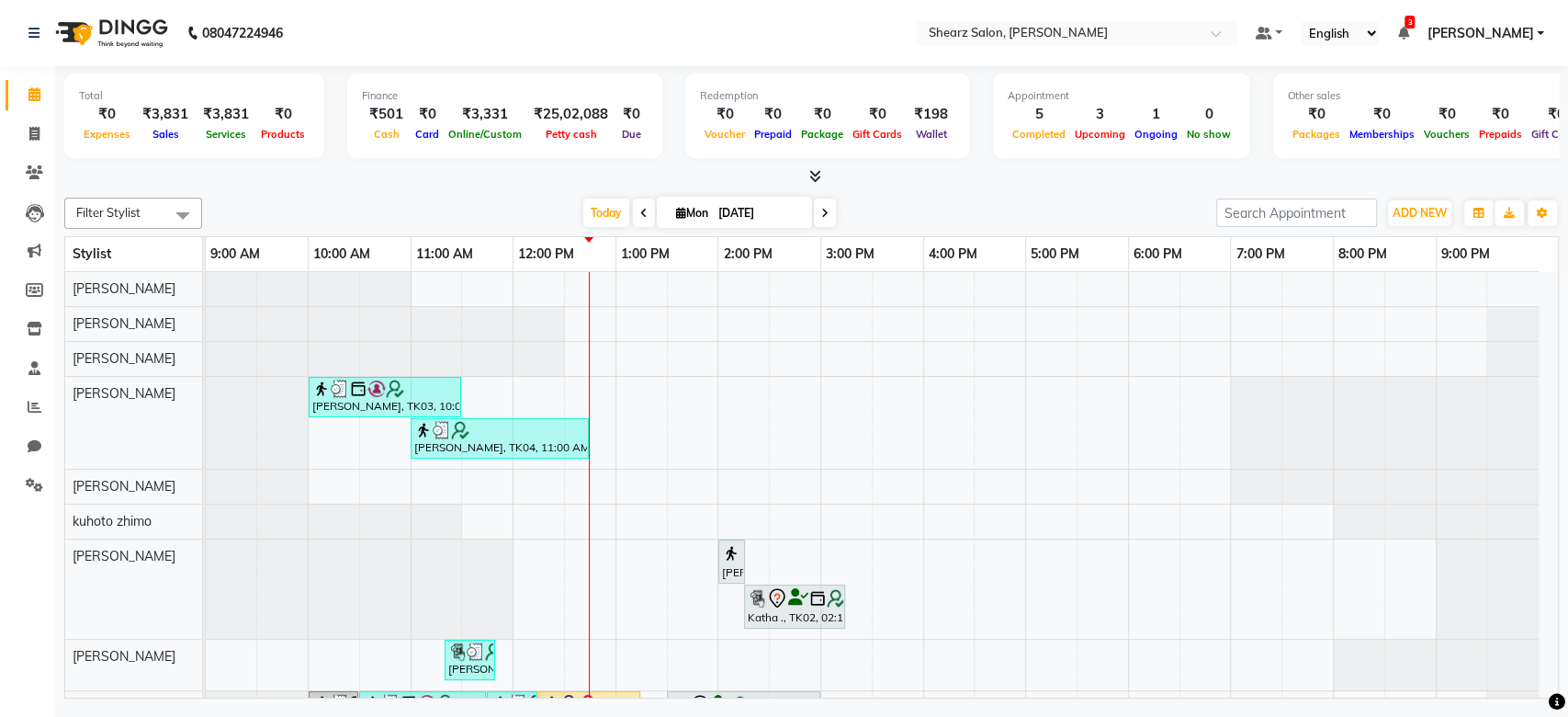
click at [1537, 609] on div at bounding box center [1488, 589] width 103 height 99
click at [1538, 610] on div at bounding box center [1488, 589] width 103 height 99
click at [603, 219] on span "Today" at bounding box center [606, 212] width 46 height 28
click at [1033, 41] on nav "08047224946 Select Location × Shearz Salon, [PERSON_NAME] Default Panel My Pane…" at bounding box center [784, 33] width 1568 height 66
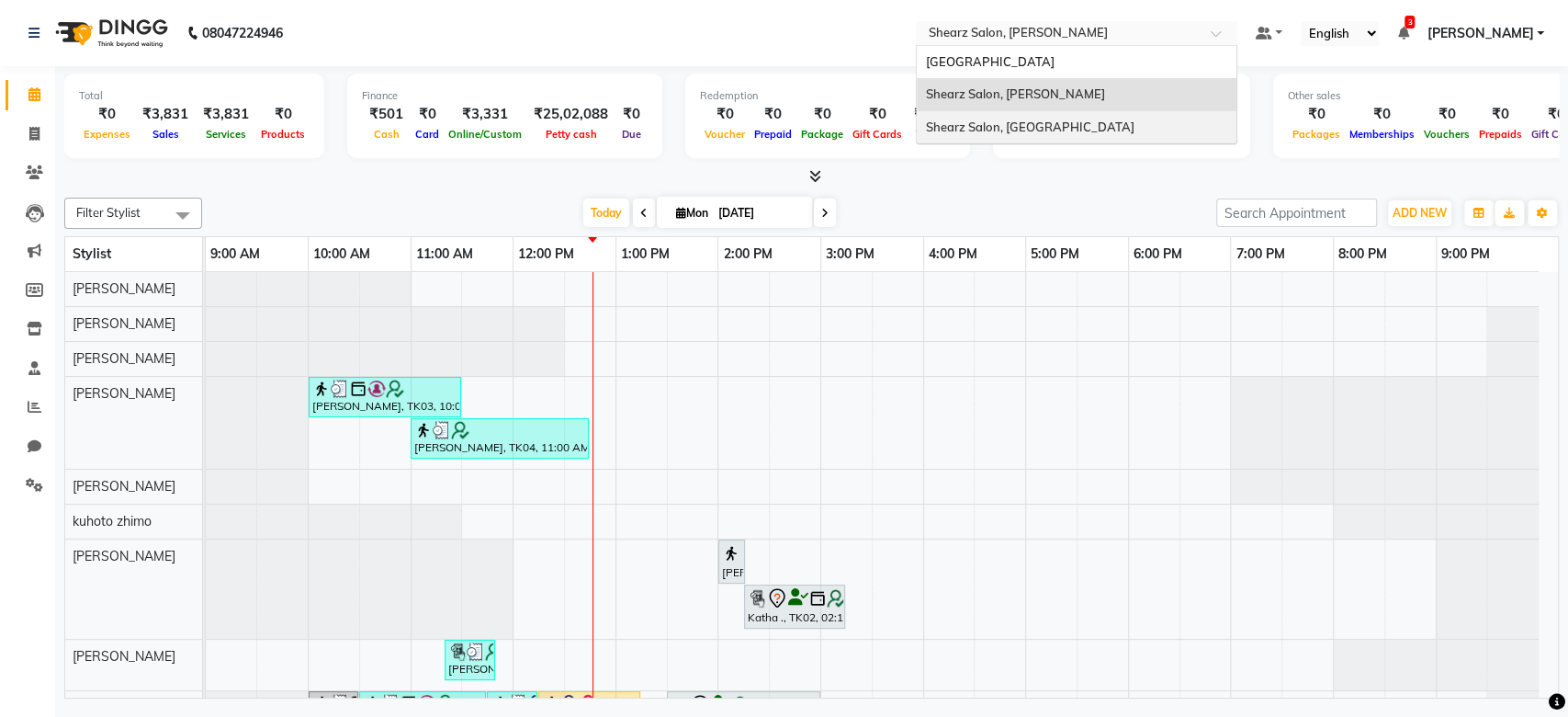
drag, startPoint x: 1033, startPoint y: 41, endPoint x: 1046, endPoint y: 135, distance: 94.9
click at [1046, 46] on ng-select "Select Location × Shearz Salon, [PERSON_NAME][GEOGRAPHIC_DATA][PERSON_NAME], [G…" at bounding box center [1076, 34] width 321 height 25
click at [1046, 135] on div "Shearz Salon, [GEOGRAPHIC_DATA]" at bounding box center [1076, 127] width 320 height 33
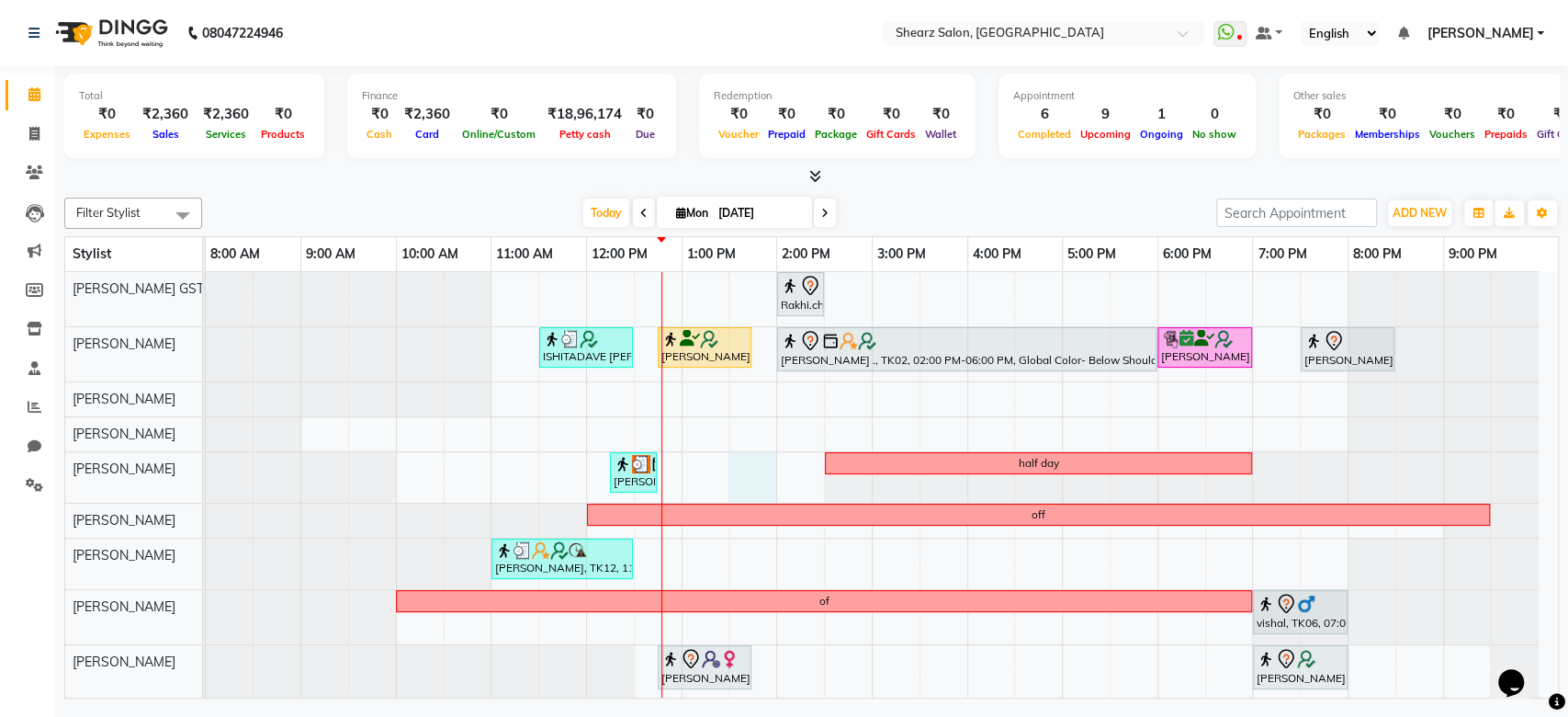
click at [731, 462] on div "Rakhi.chag ., TK01, 02:00 PM-02:30 PM, Eyebrow threading with senior [PERSON_NA…" at bounding box center [881, 595] width 1352 height 645
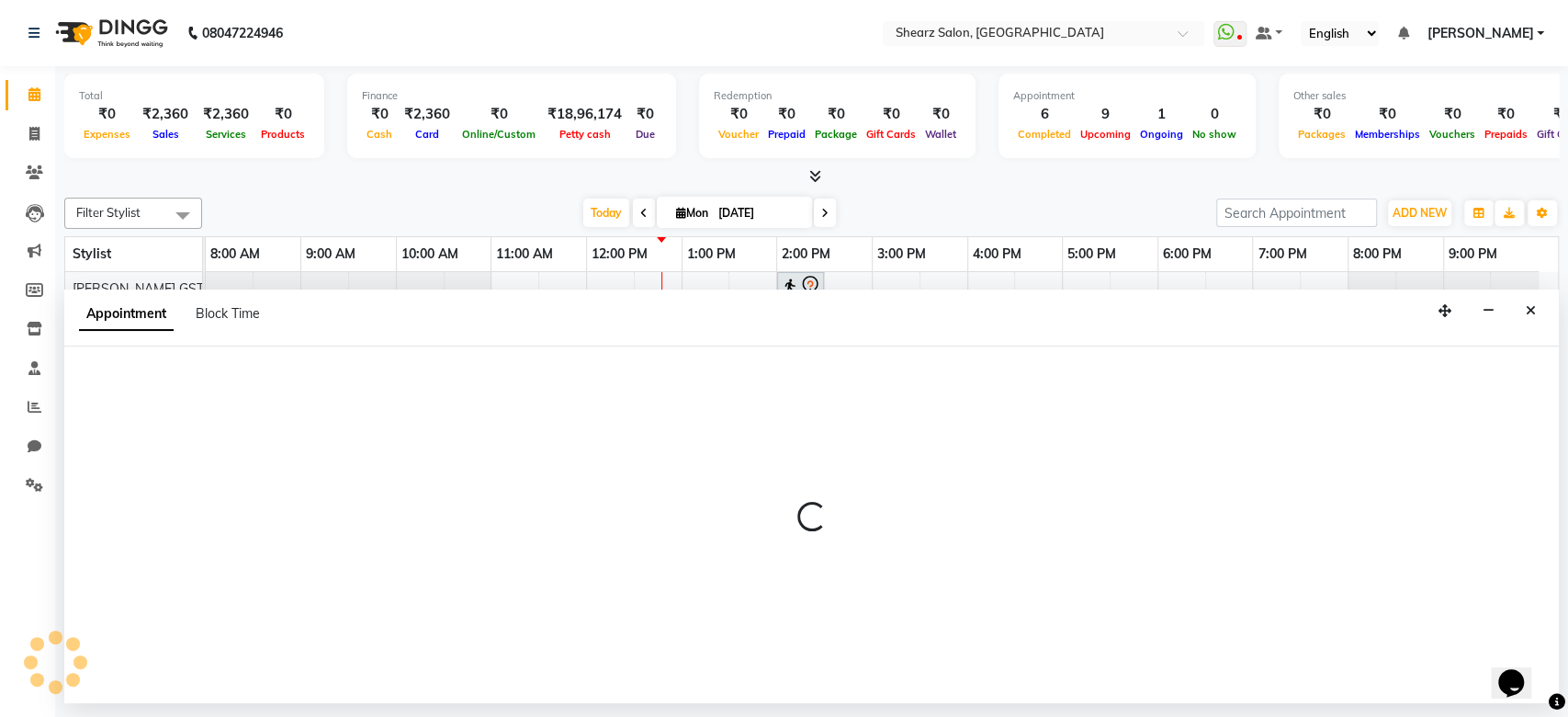
select select "77458"
select select "tentative"
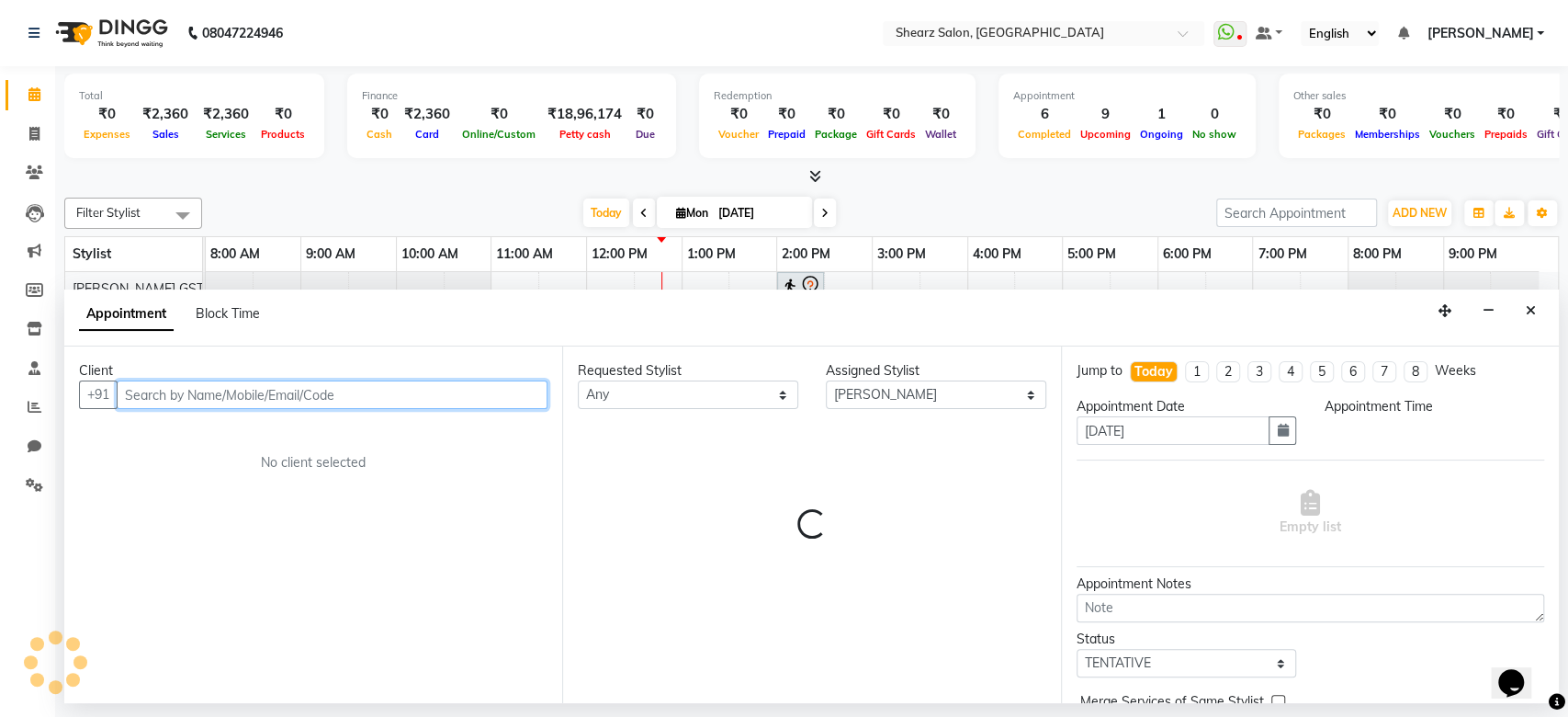
select select "810"
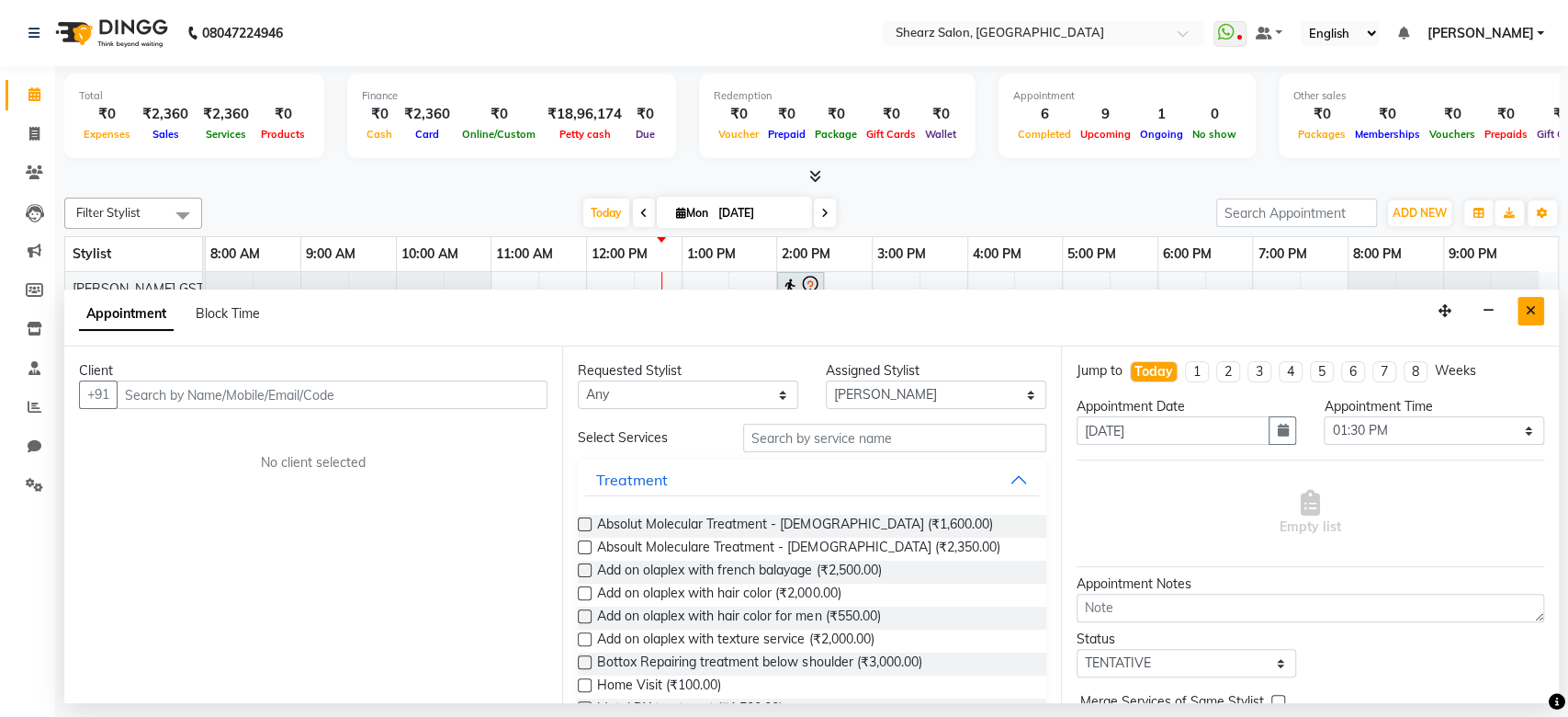
click at [1518, 297] on button "Close" at bounding box center [1531, 311] width 27 height 28
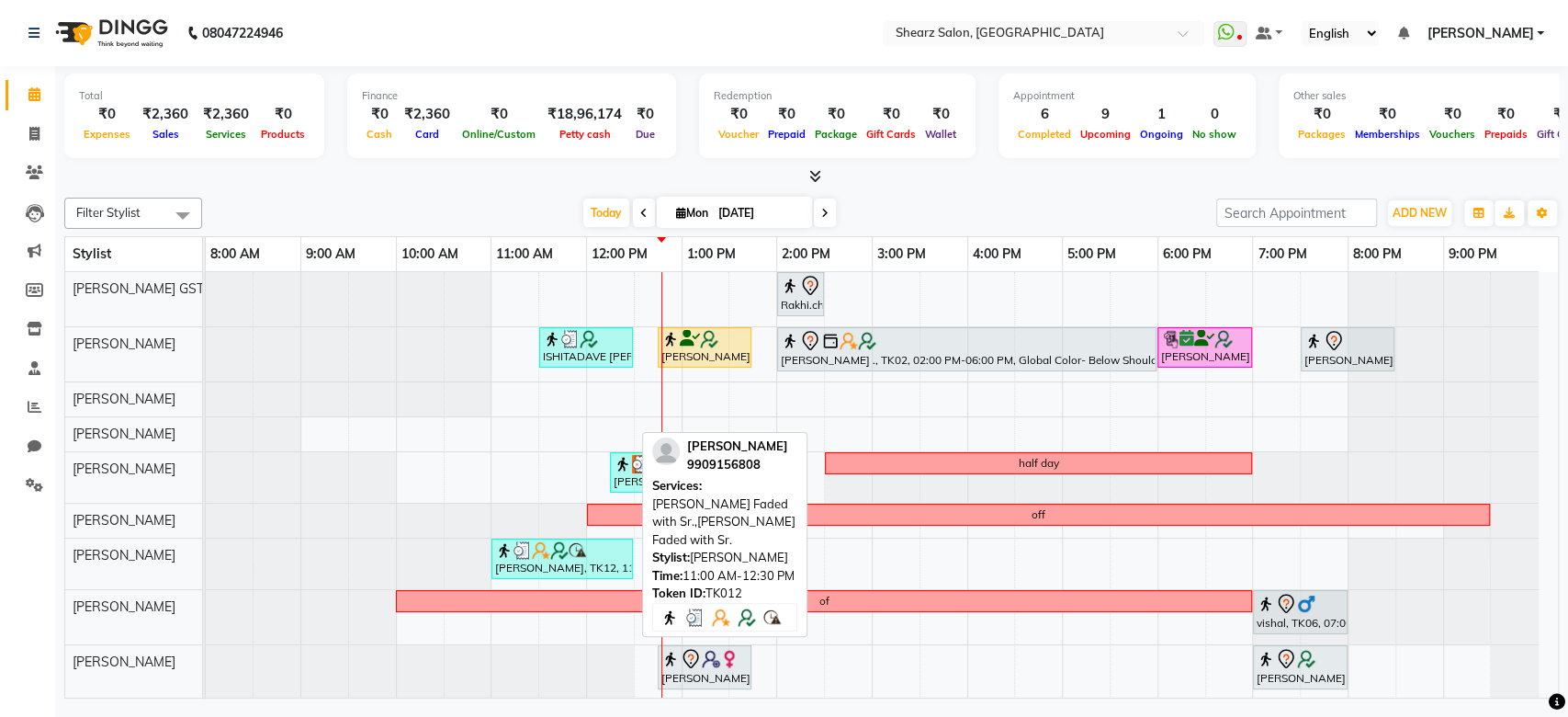
click at [566, 562] on div "[PERSON_NAME], TK12, 11:00 AM-12:30 PM, [PERSON_NAME] Faded with Sr.,[PERSON_NA…" at bounding box center [562, 558] width 137 height 35
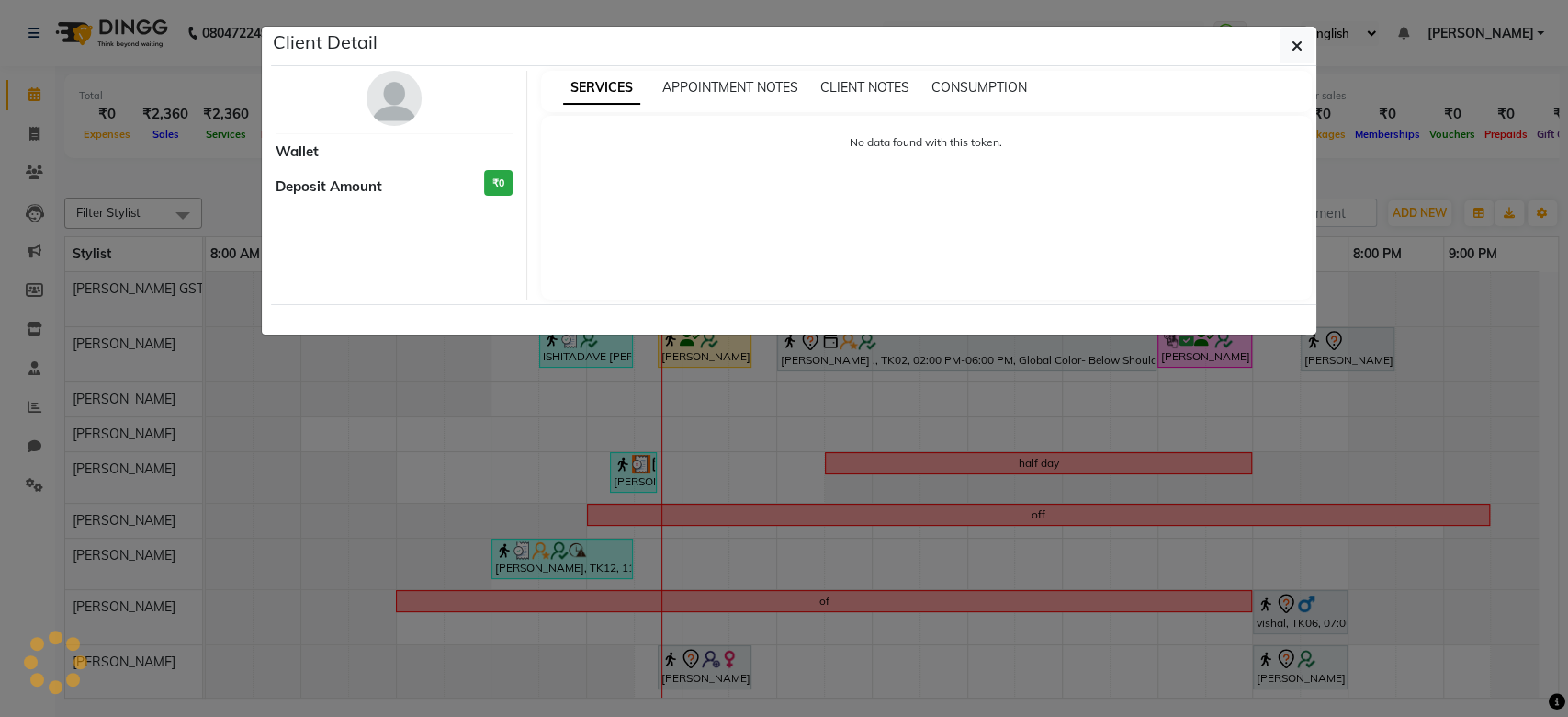
select select "3"
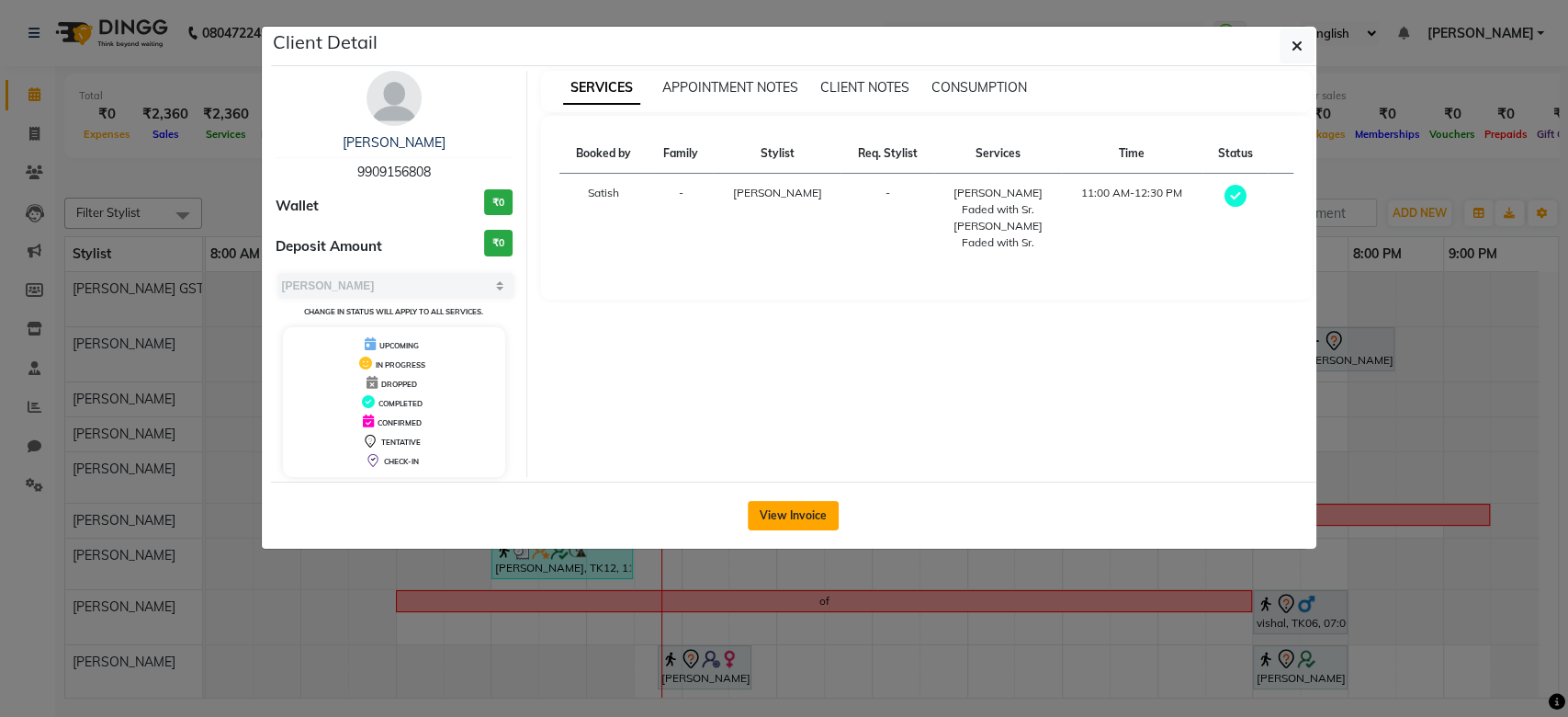
click at [758, 508] on button "View Invoice" at bounding box center [792, 515] width 91 height 29
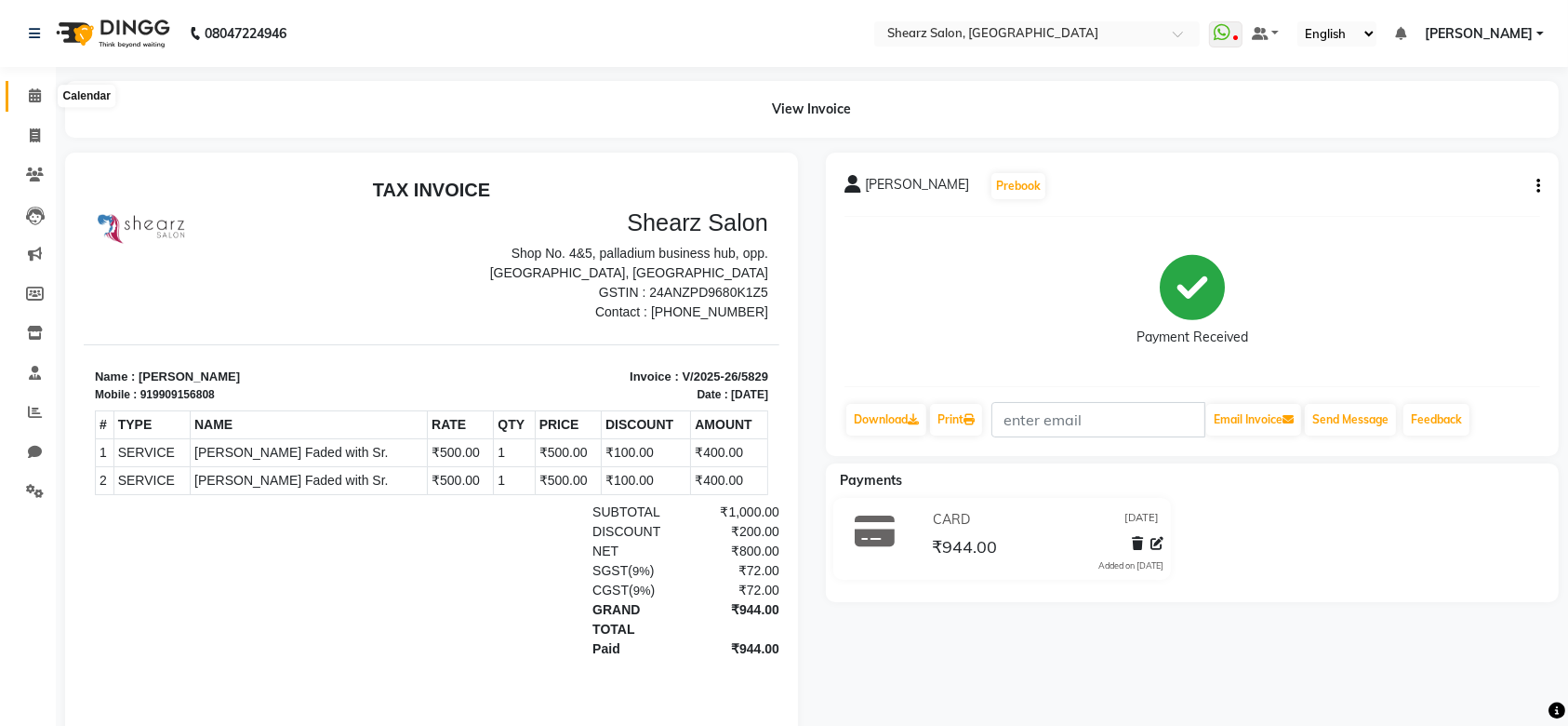
click at [46, 100] on span at bounding box center [35, 96] width 32 height 22
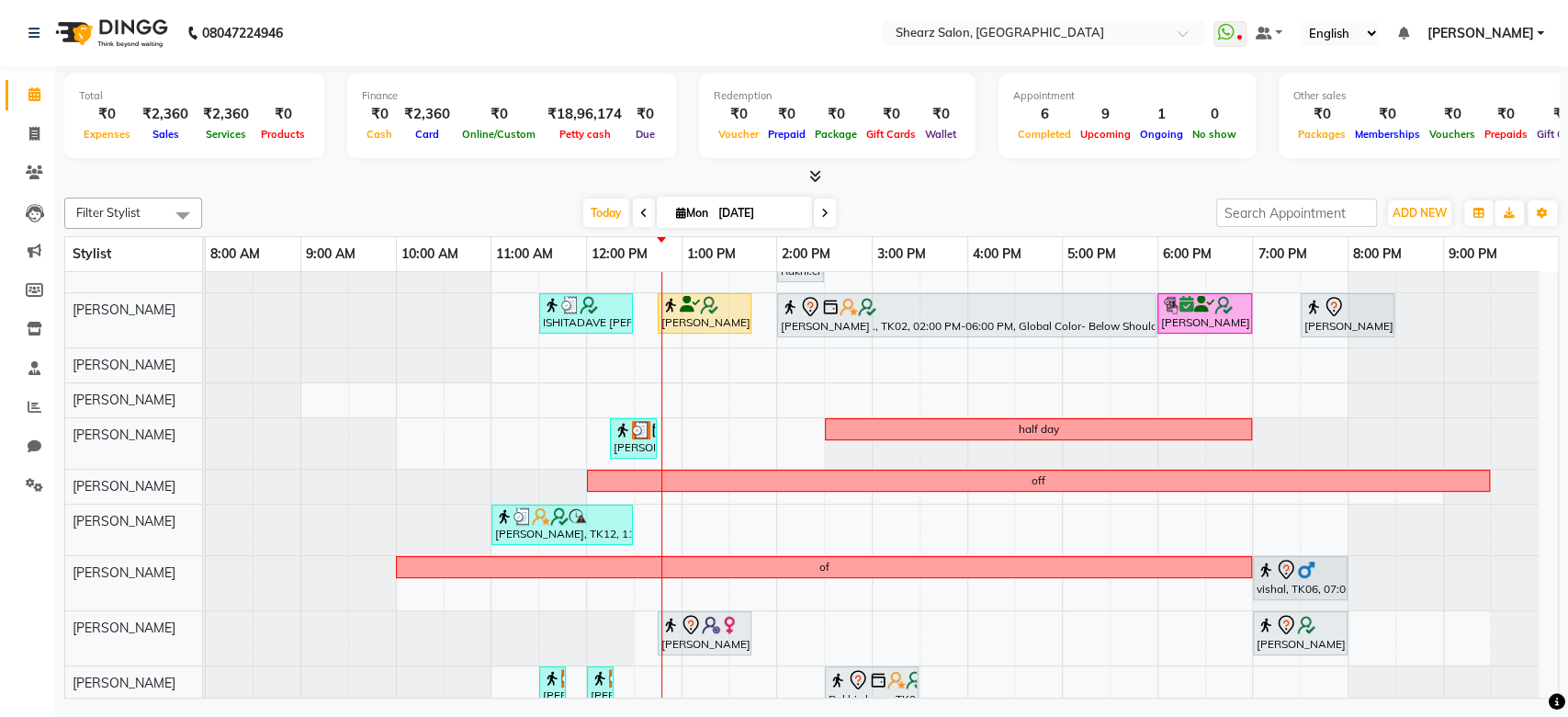
scroll to position [49, 0]
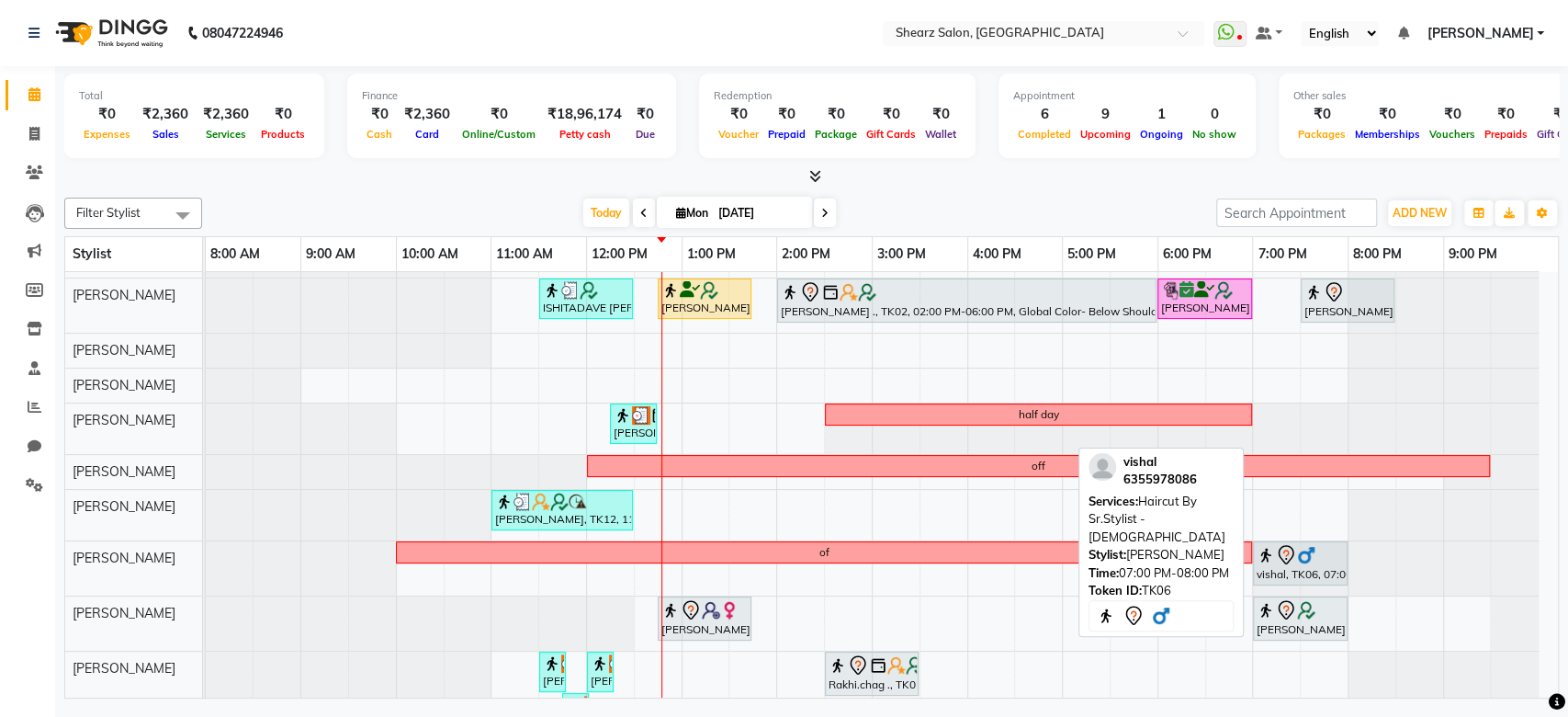
click at [1297, 555] on img at bounding box center [1306, 555] width 19 height 19
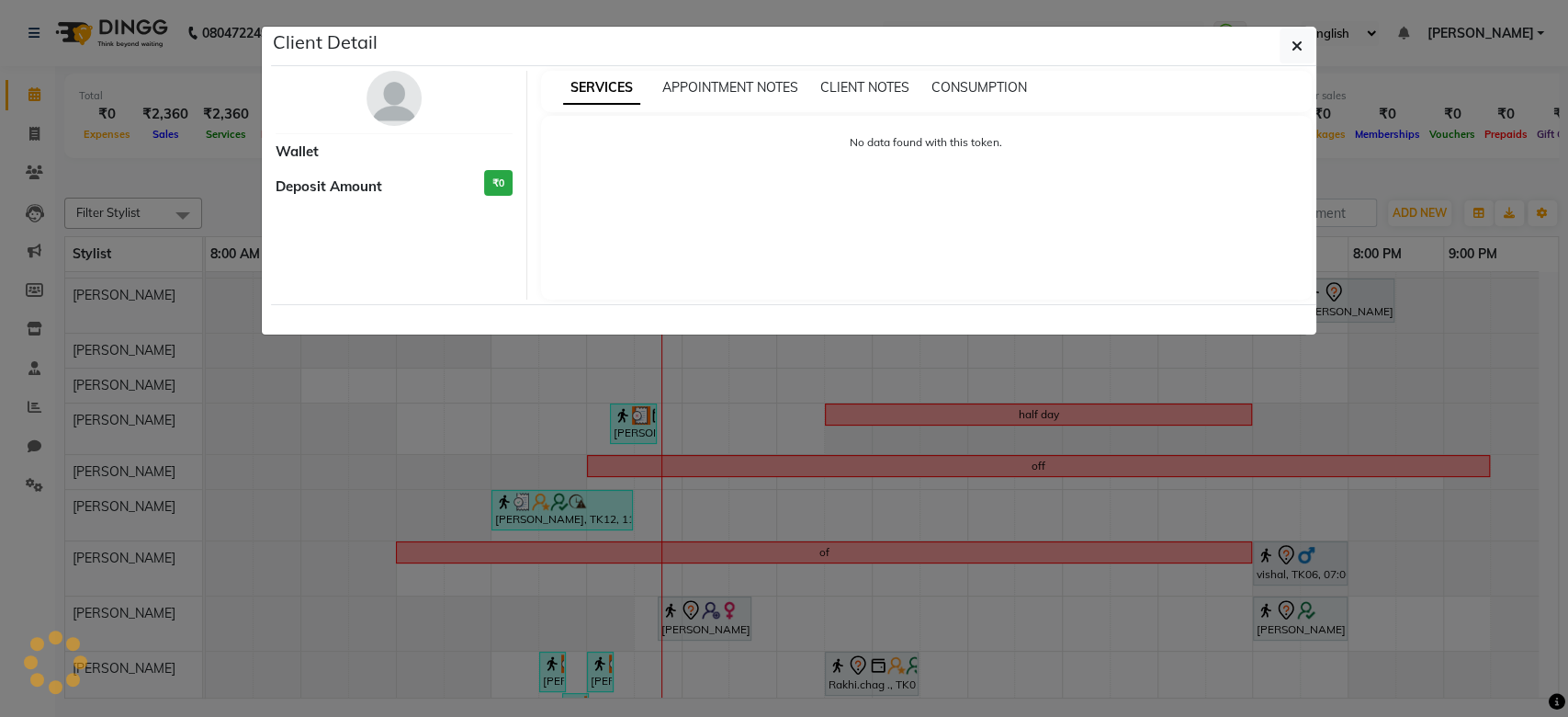
select select "7"
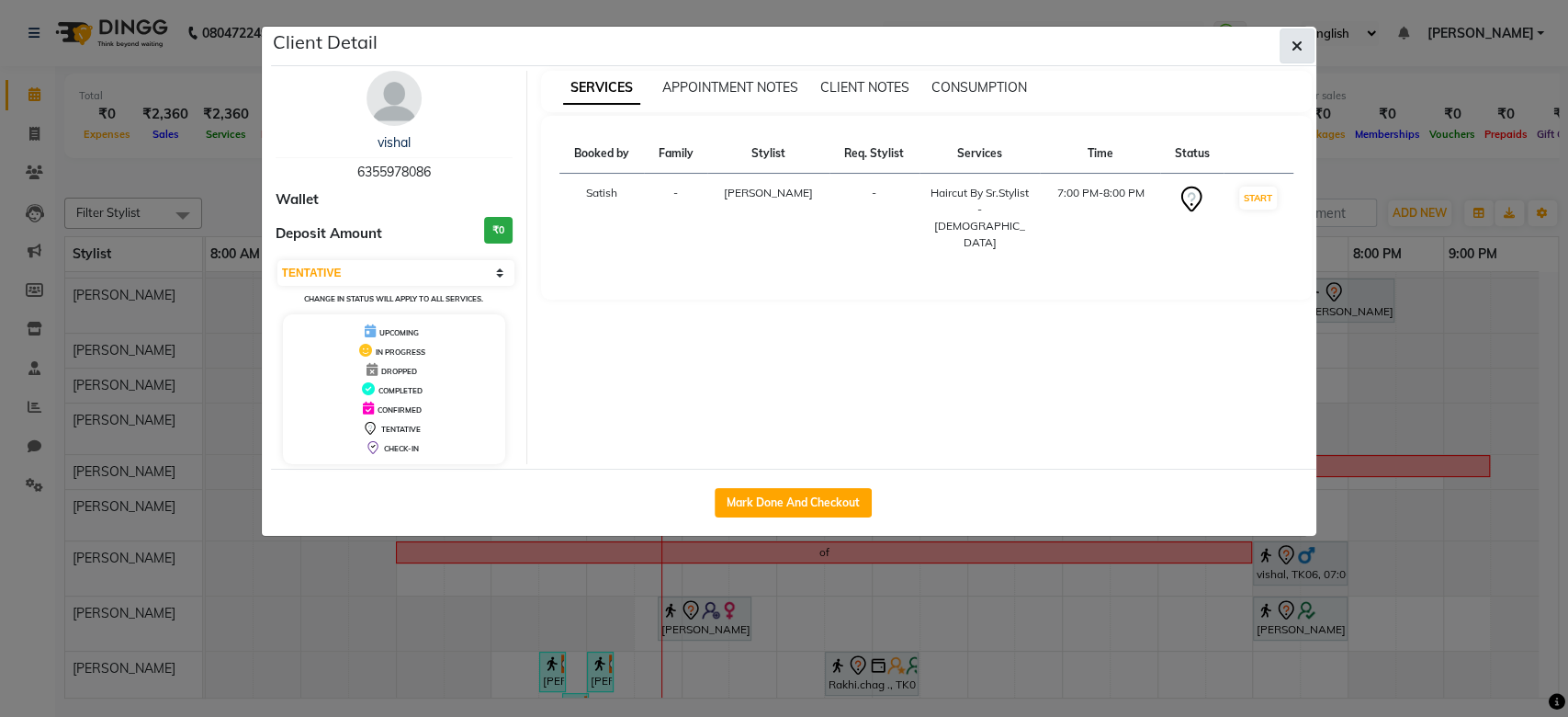
click at [1298, 42] on icon "button" at bounding box center [1297, 46] width 11 height 15
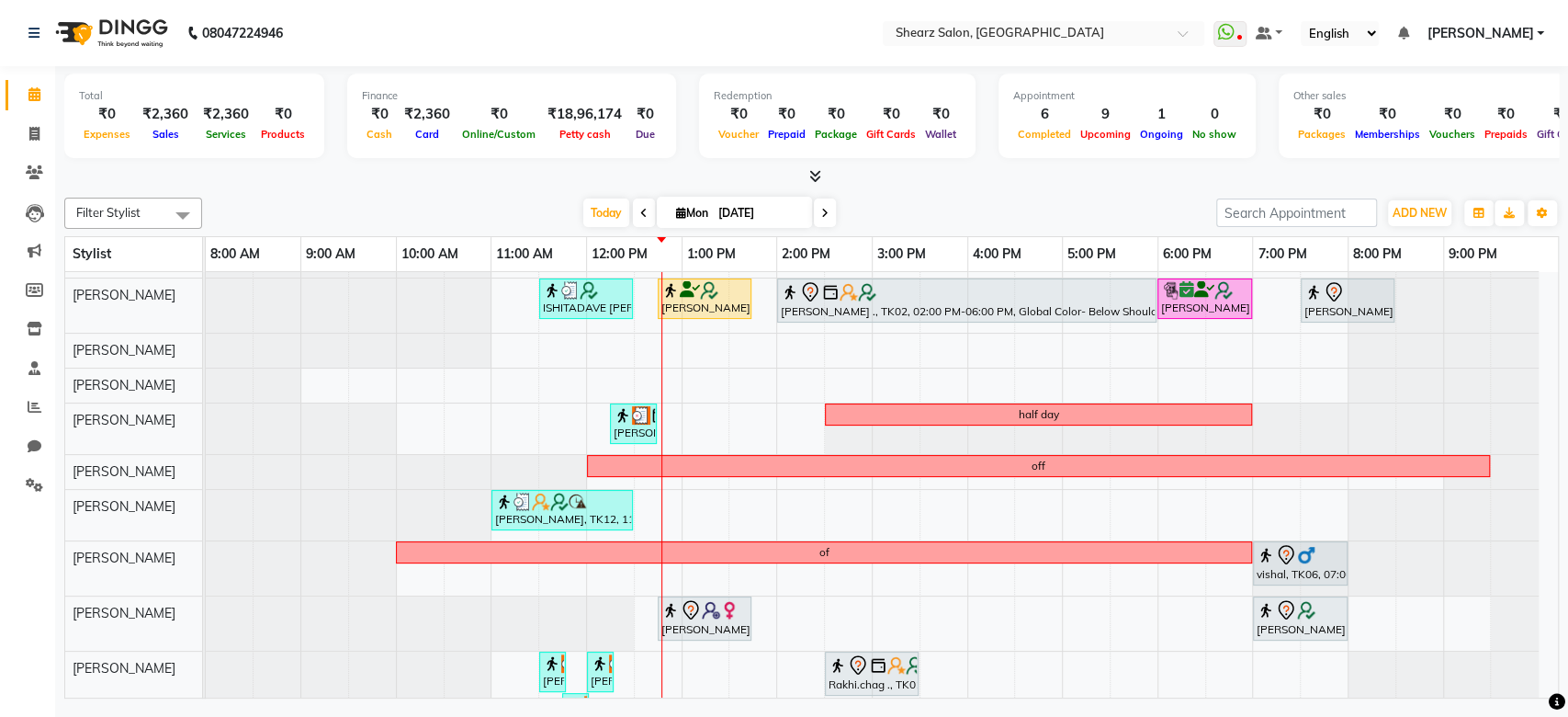
scroll to position [236, 0]
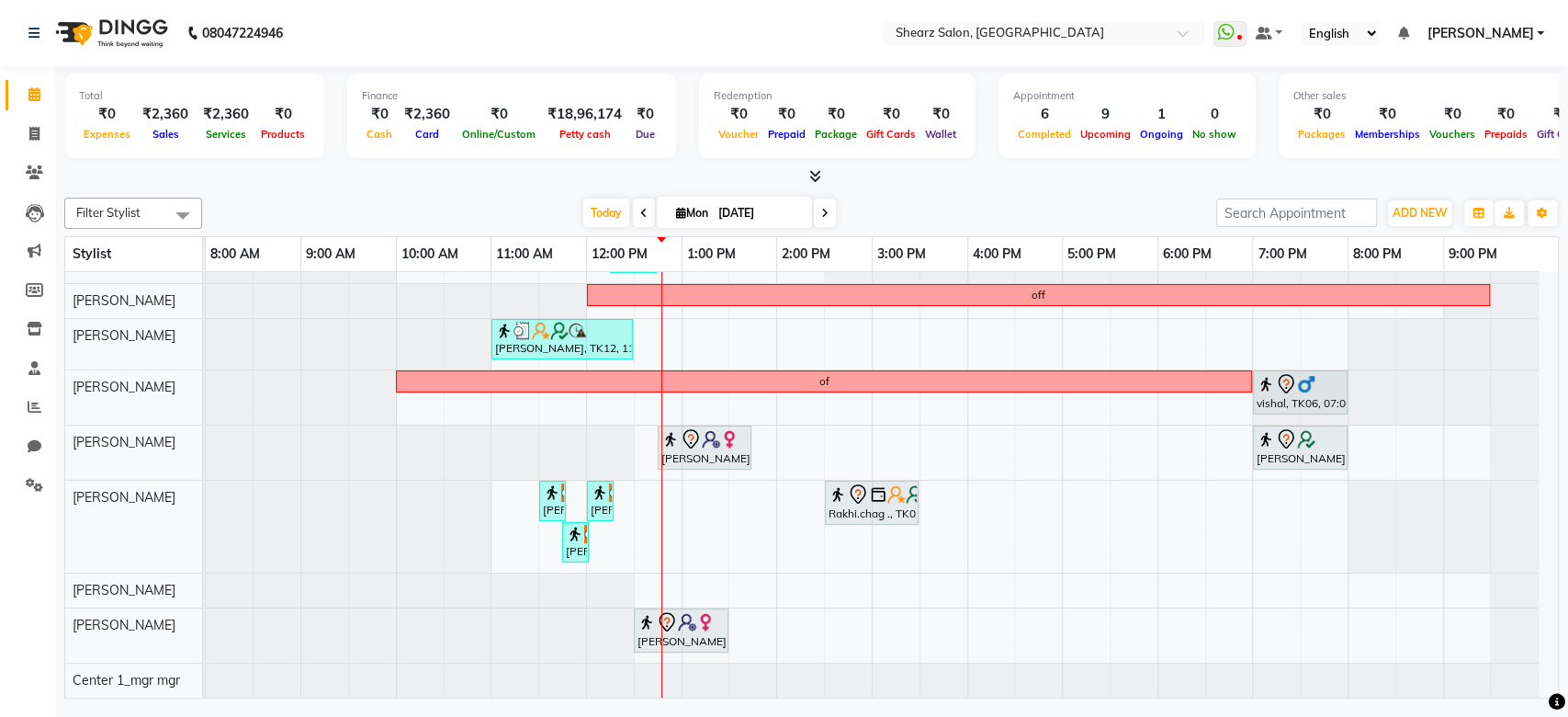
click at [821, 212] on icon at bounding box center [825, 213] width 7 height 11
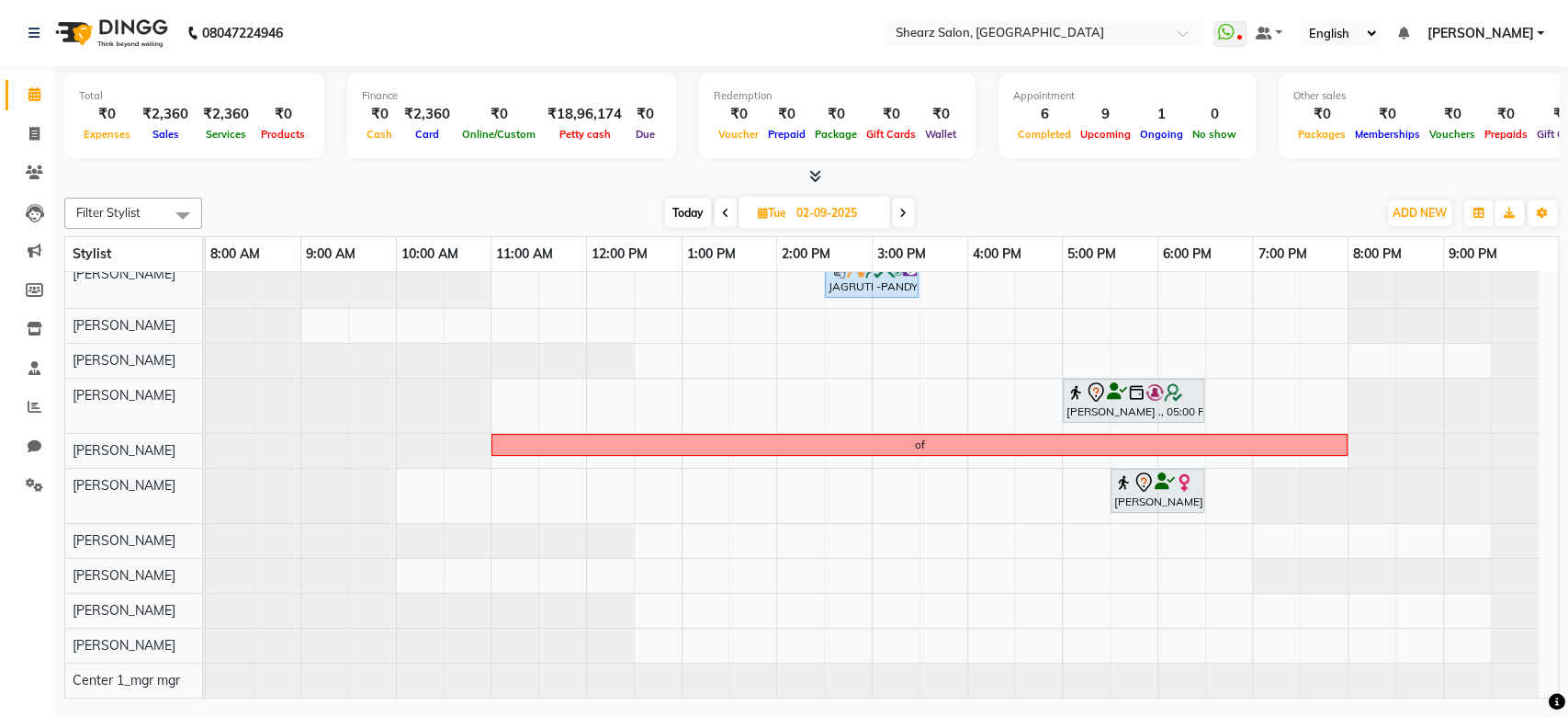
scroll to position [0, 0]
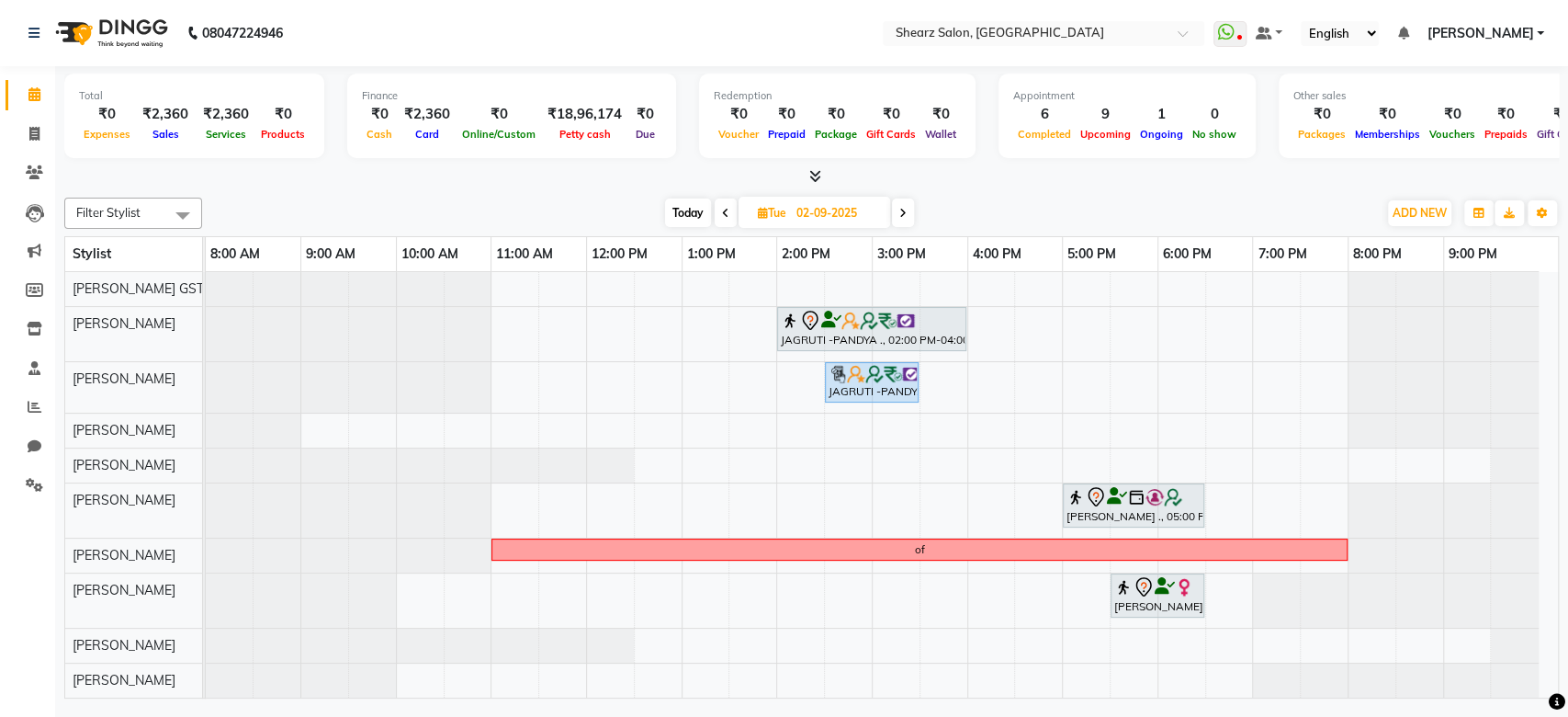
click at [670, 212] on span "Today" at bounding box center [688, 212] width 46 height 28
type input "[DATE]"
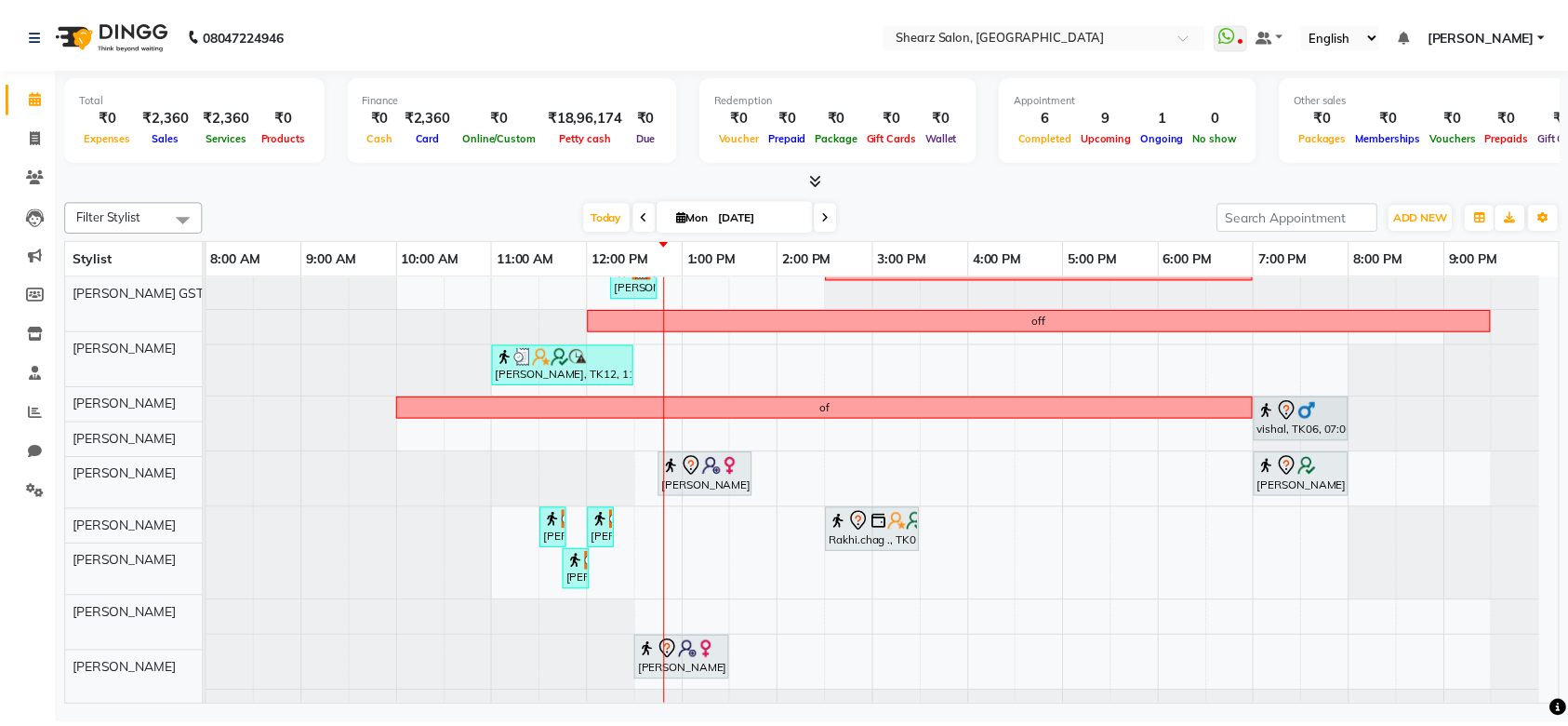
scroll to position [239, 0]
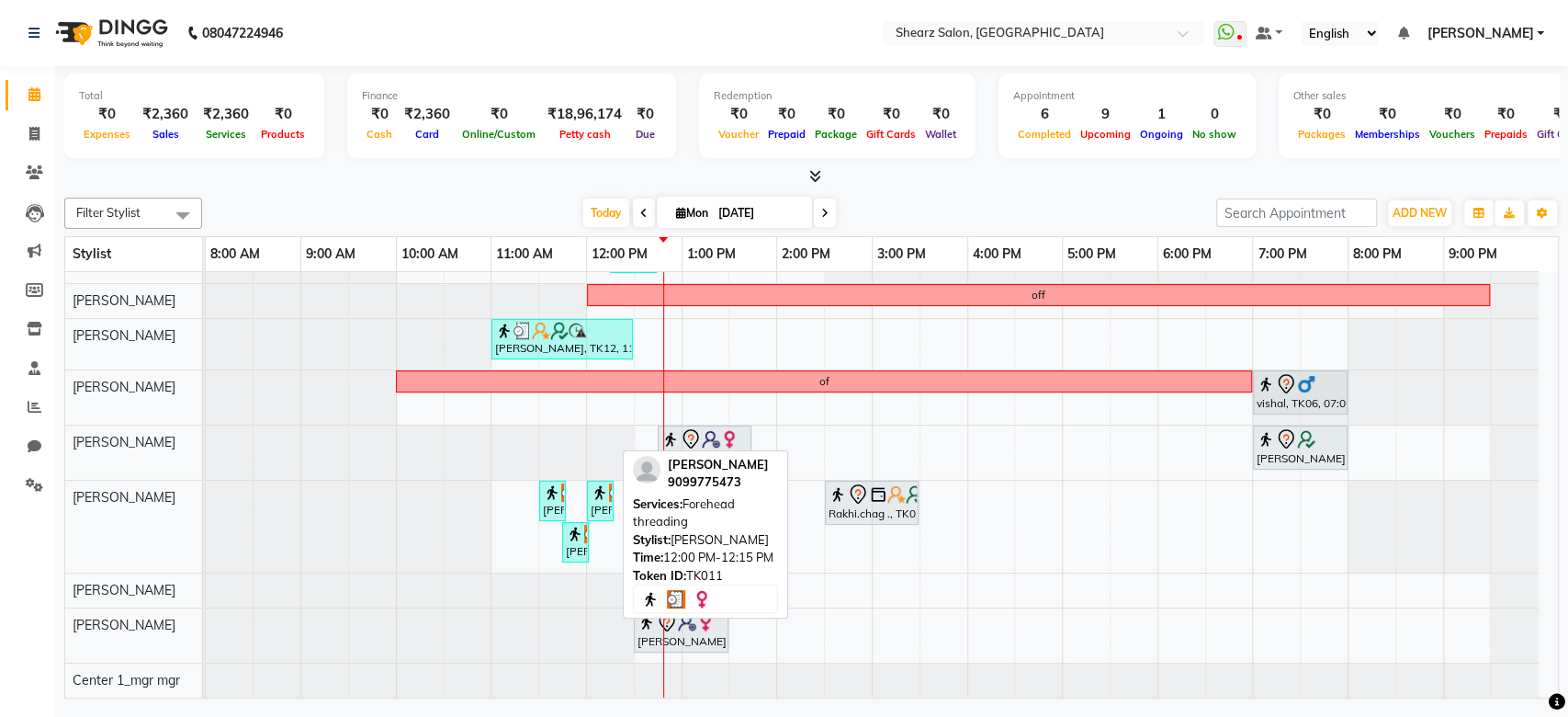
click at [598, 483] on img at bounding box center [600, 493] width 19 height 19
select select "3"
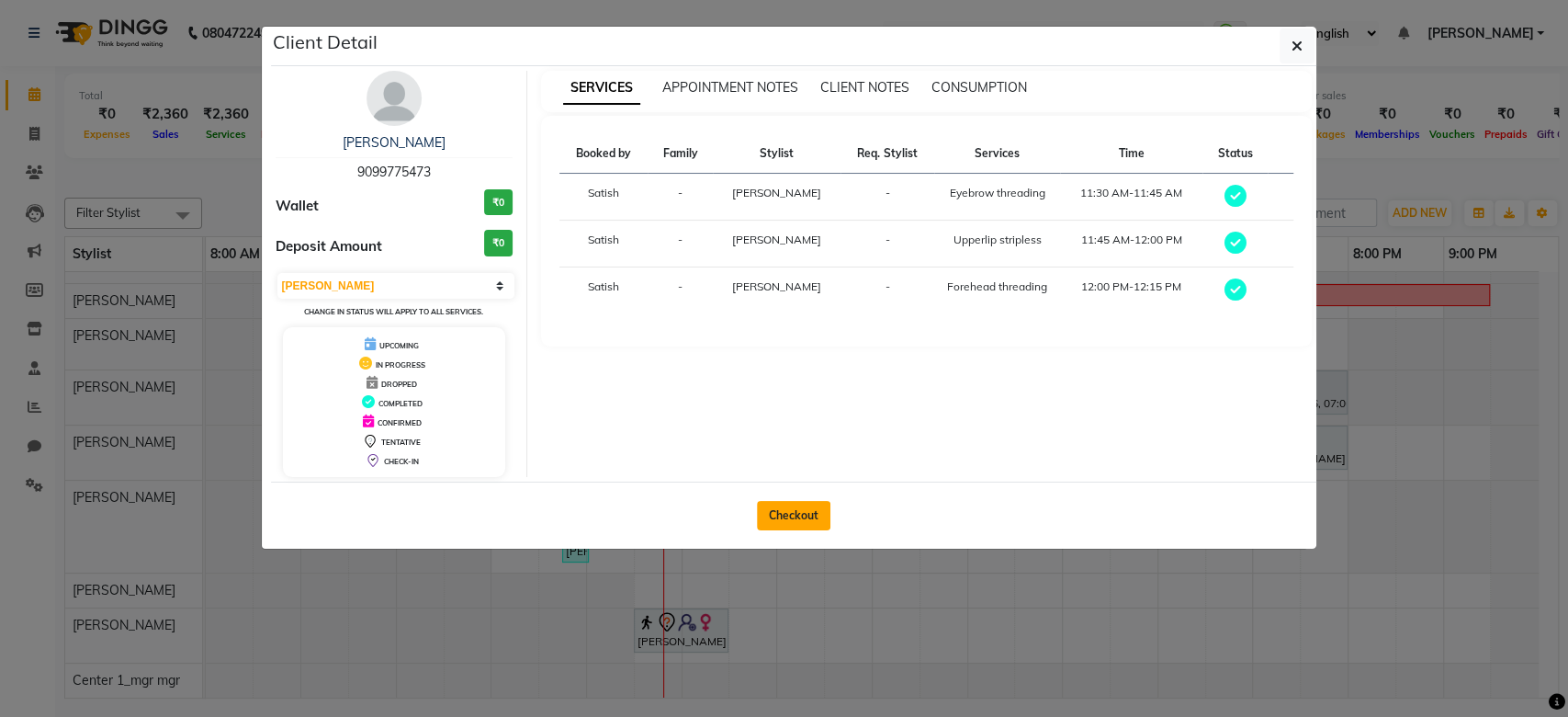
click at [778, 525] on button "Checkout" at bounding box center [793, 515] width 74 height 29
select select "service"
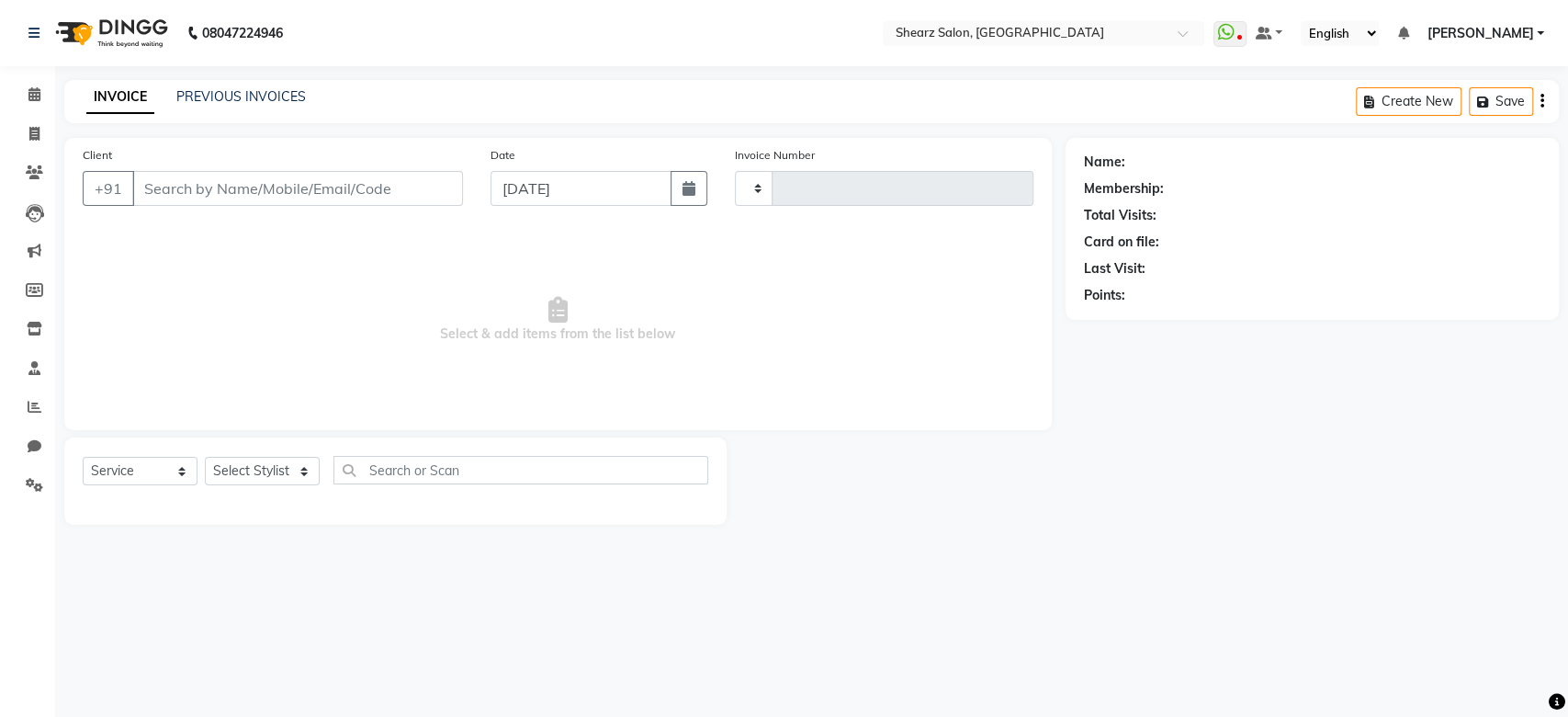
type input "5831"
select select "8157"
type input "9099775473"
select select "77479"
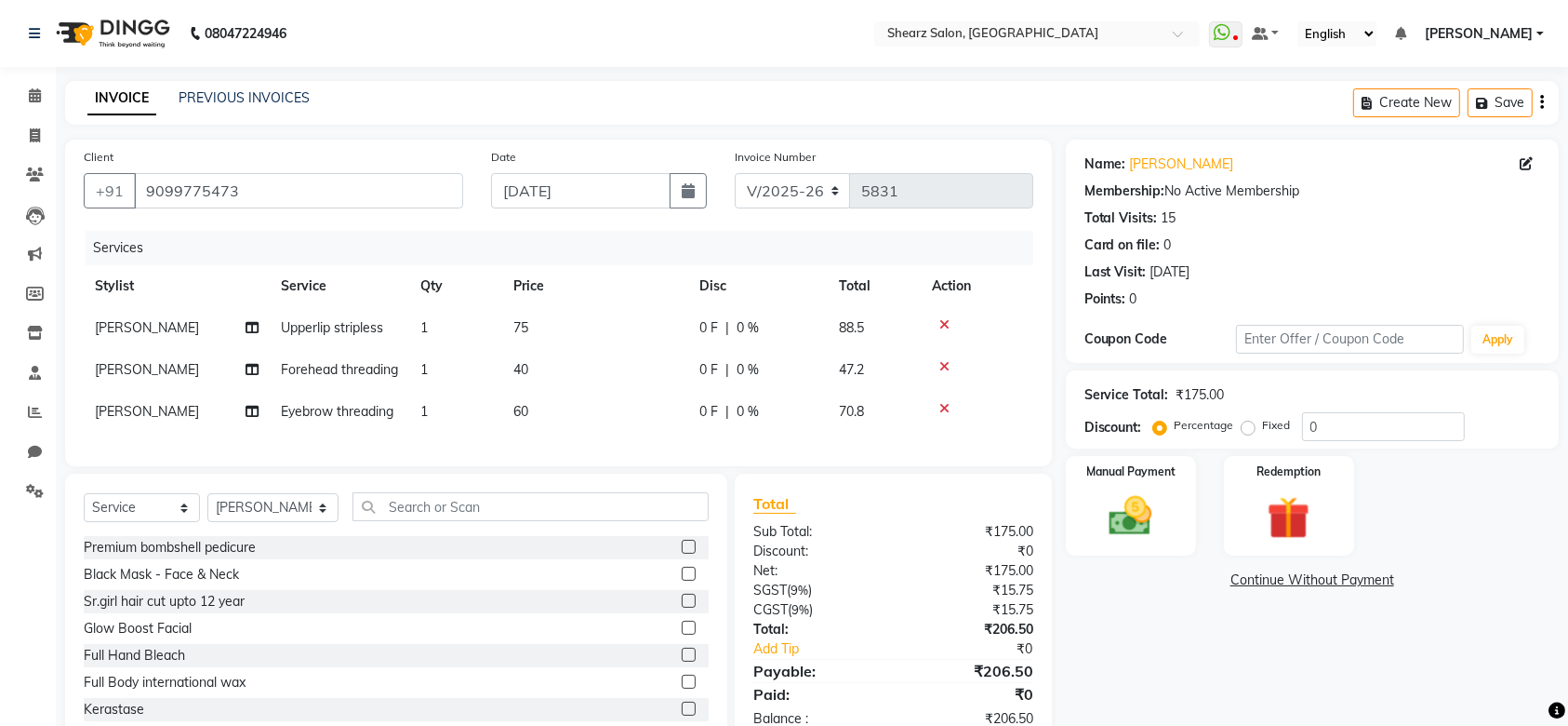
click at [745, 327] on span "0 %" at bounding box center [749, 328] width 23 height 20
select select "77479"
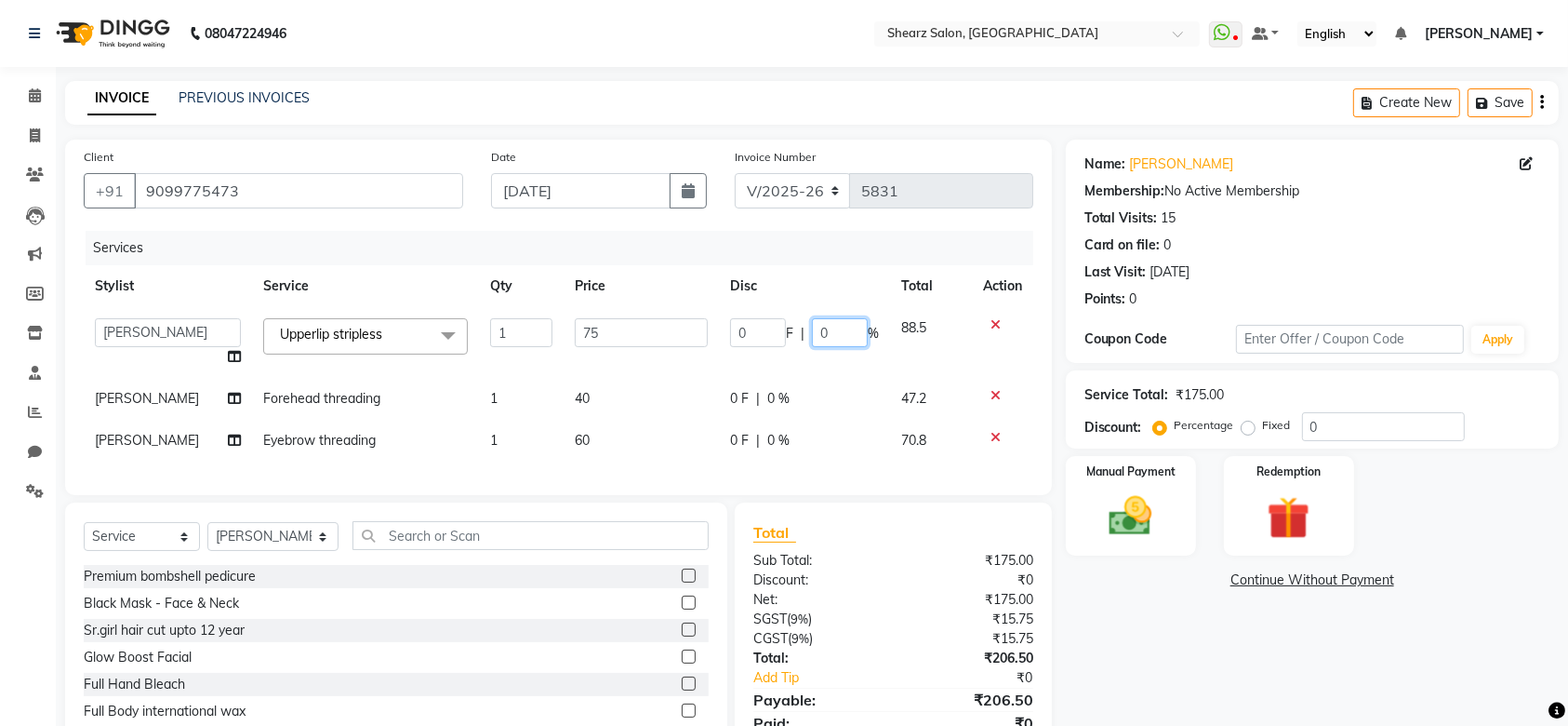
click at [827, 328] on input "0" at bounding box center [839, 332] width 56 height 28
type input "30"
click at [775, 406] on td "0 F | 0 %" at bounding box center [804, 398] width 171 height 42
select select "77479"
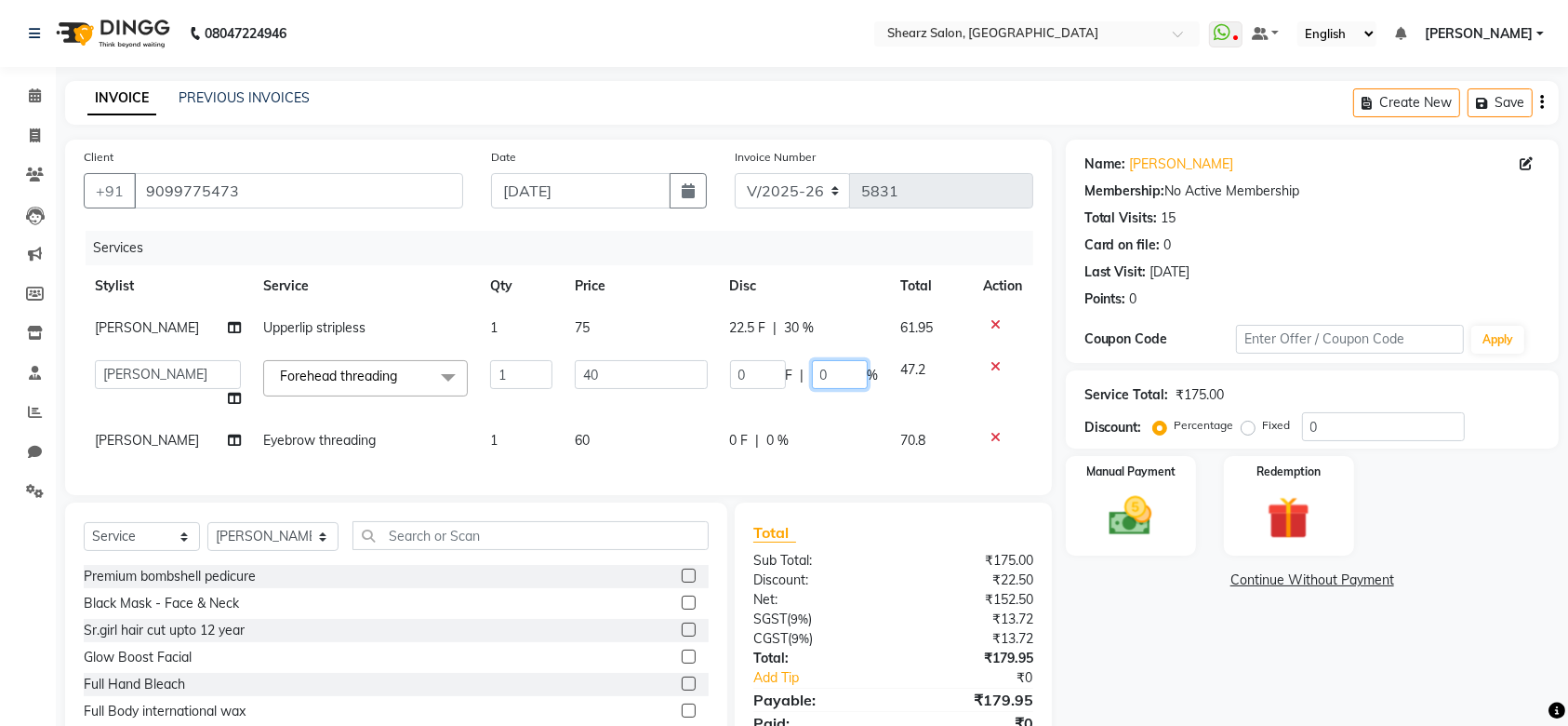
click at [826, 379] on input "0" at bounding box center [839, 374] width 56 height 28
type input "30"
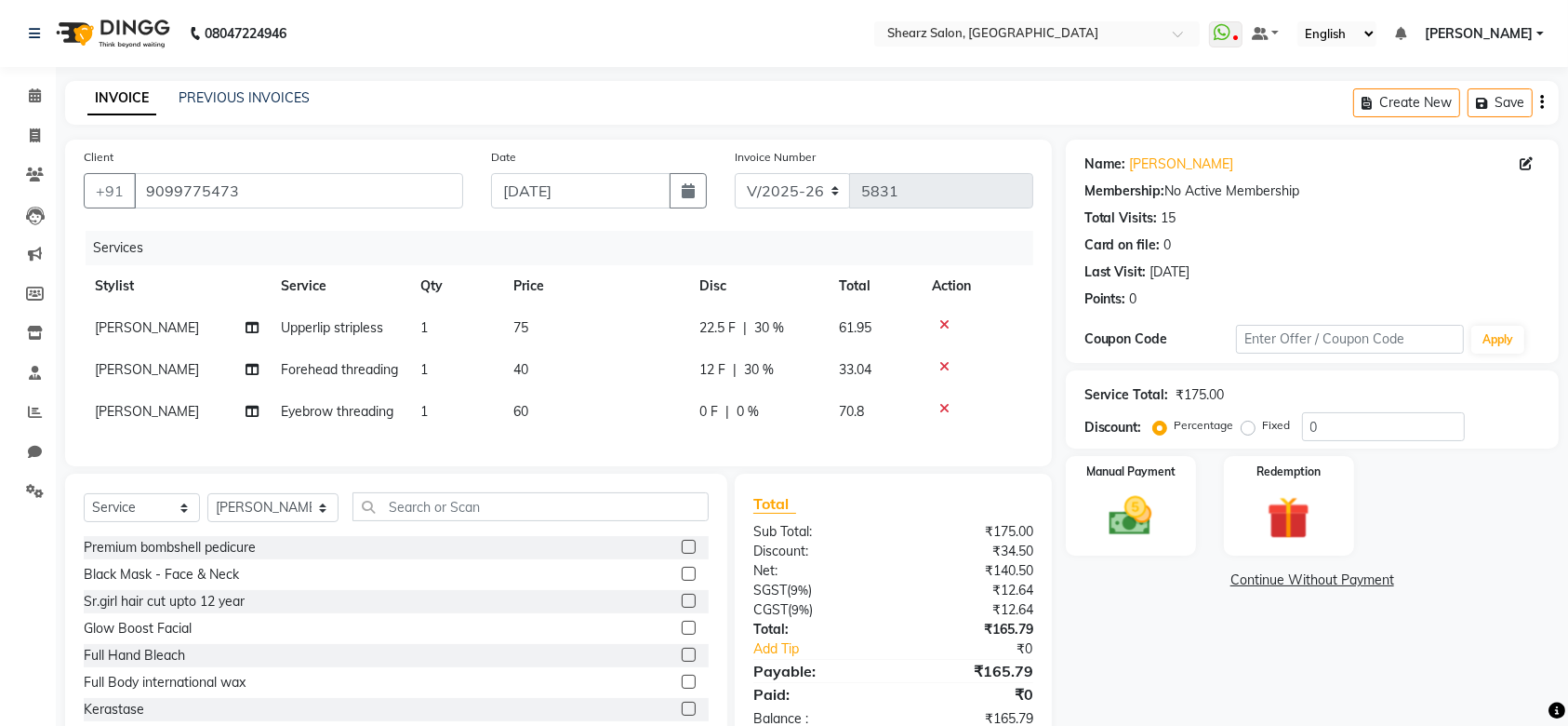
click at [774, 433] on td "0 F | 0 %" at bounding box center [757, 412] width 139 height 42
select select "77479"
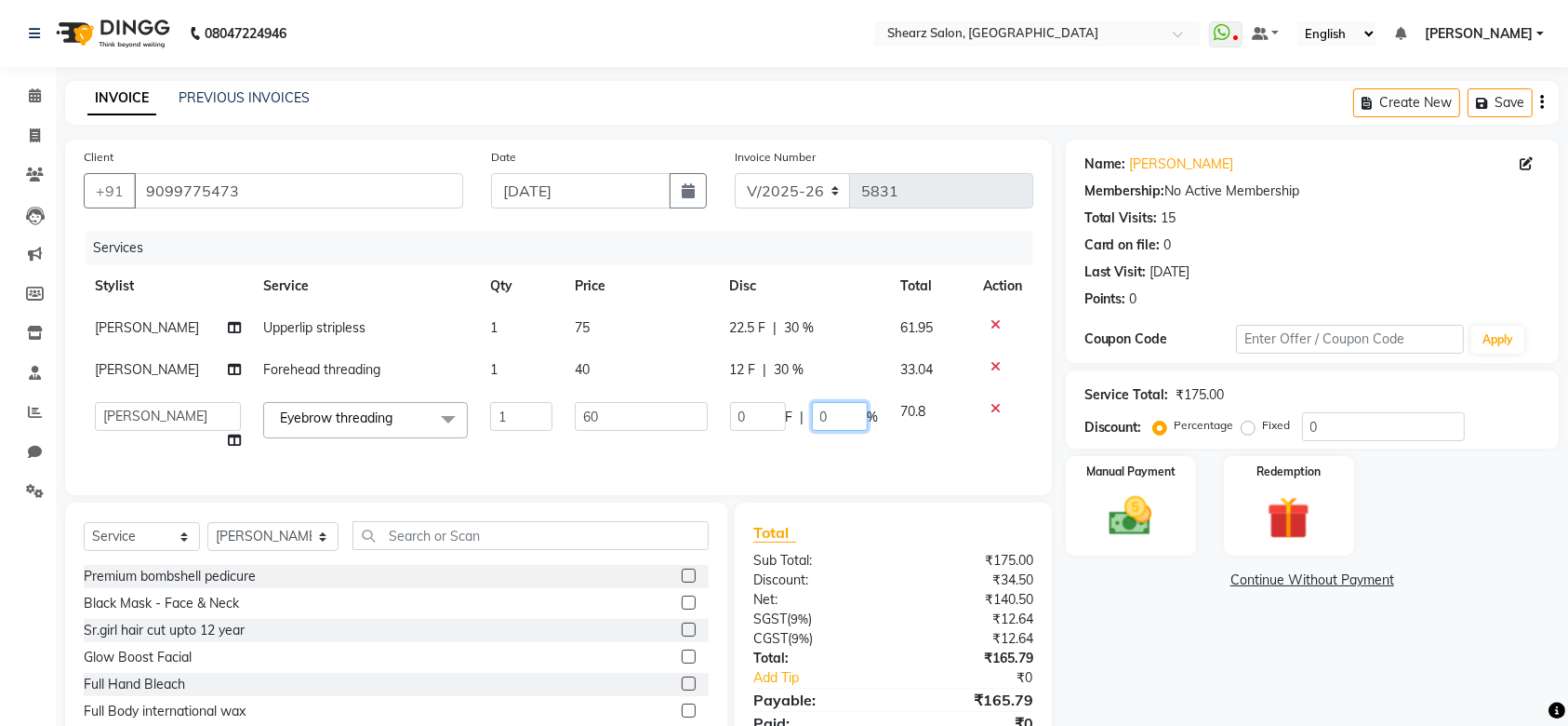
click at [843, 413] on input "0" at bounding box center [839, 416] width 56 height 28
type input "30"
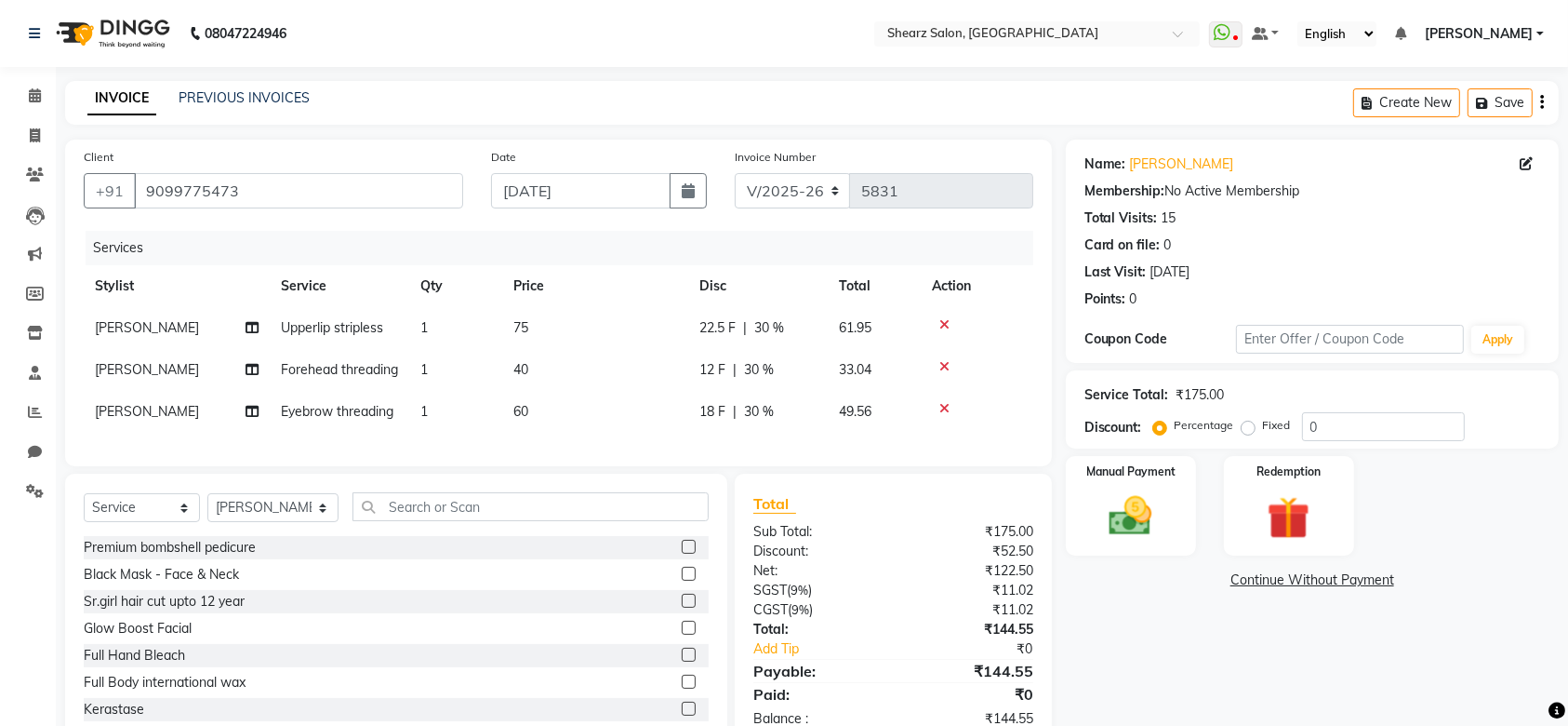
click at [834, 433] on tr "pritika prajapati Eyebrow threading 1 60 18 F | 30 % 49.56" at bounding box center [558, 412] width 950 height 42
click at [1176, 513] on div "Manual Payment" at bounding box center [1132, 506] width 136 height 104
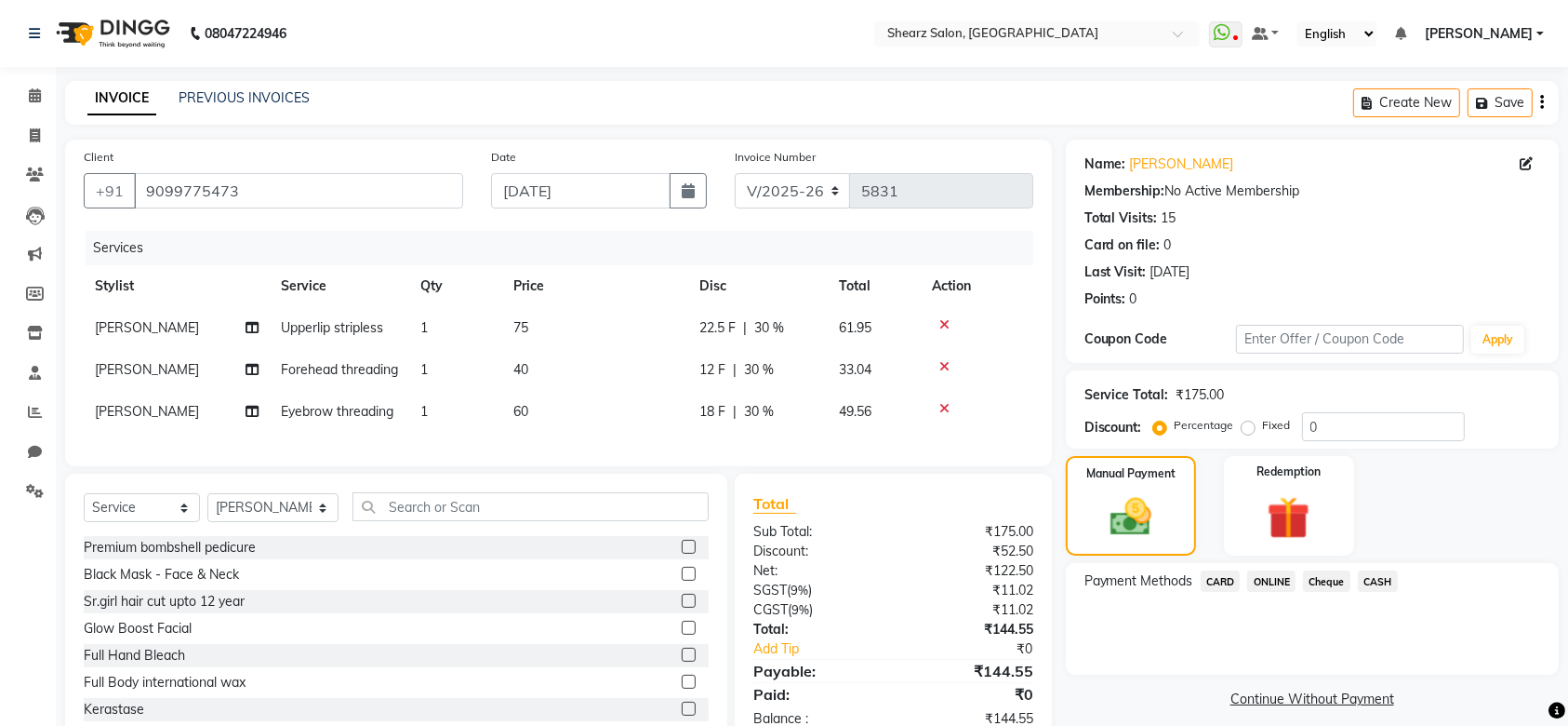
click at [1265, 584] on span "ONLINE" at bounding box center [1271, 581] width 48 height 22
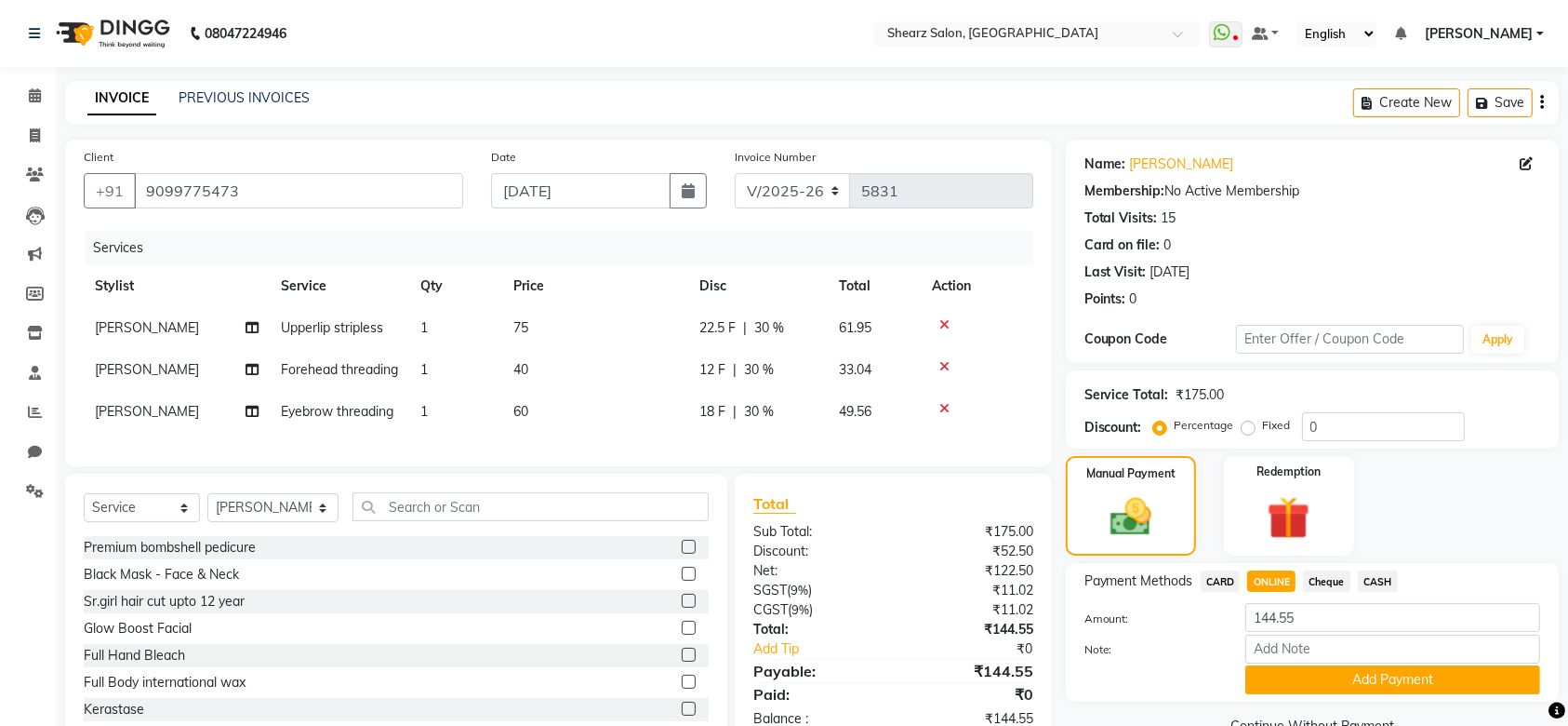
scroll to position [87, 0]
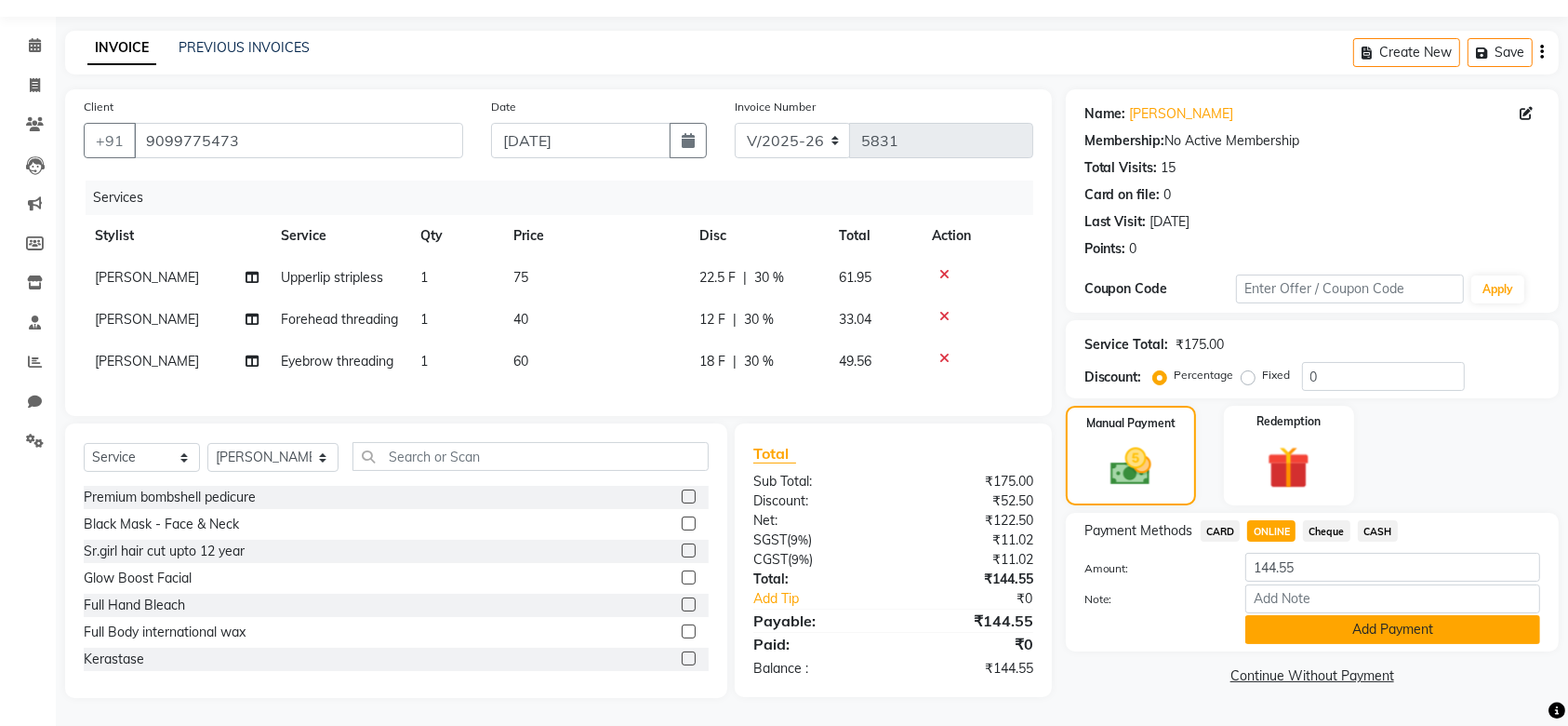
click at [1384, 615] on button "Add Payment" at bounding box center [1393, 629] width 295 height 28
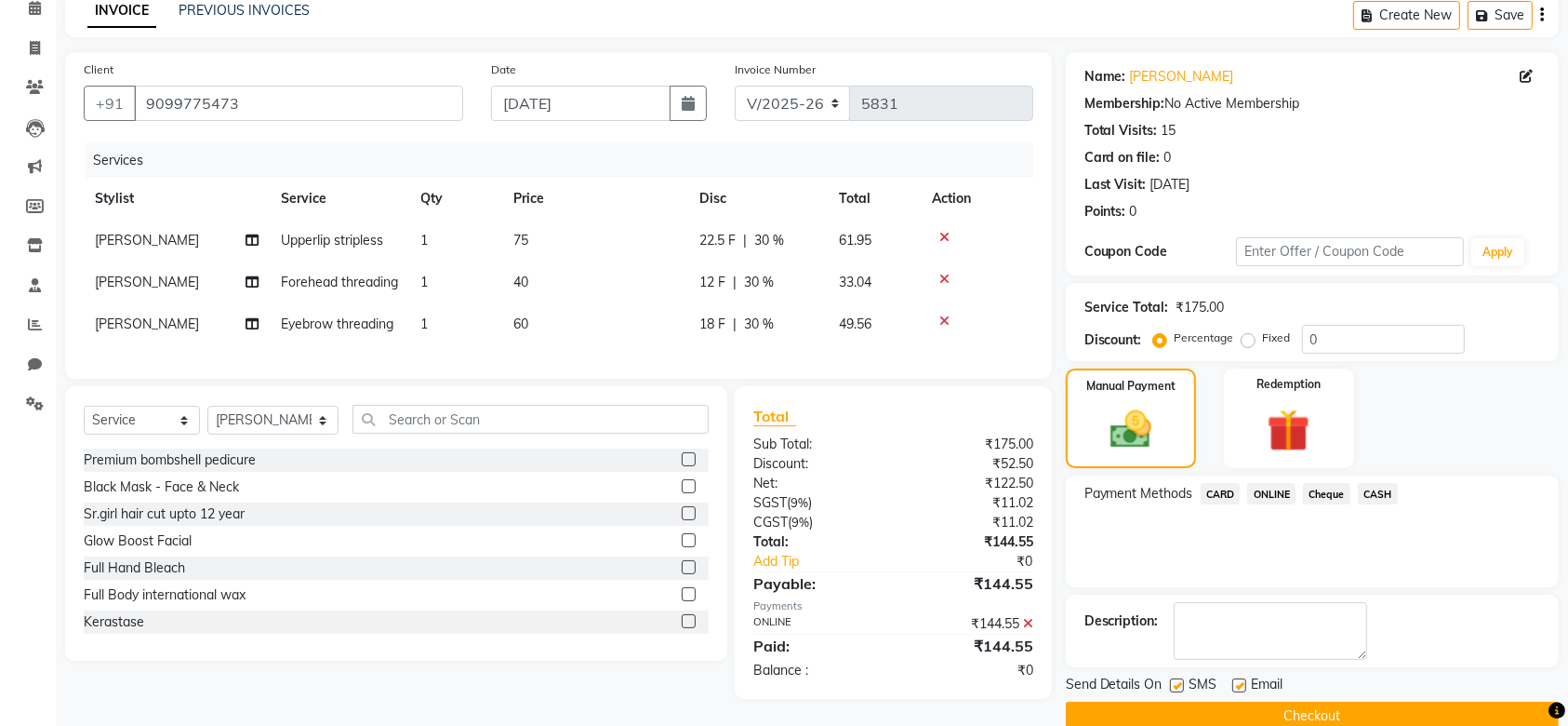
click at [1354, 717] on button "Checkout" at bounding box center [1313, 716] width 493 height 28
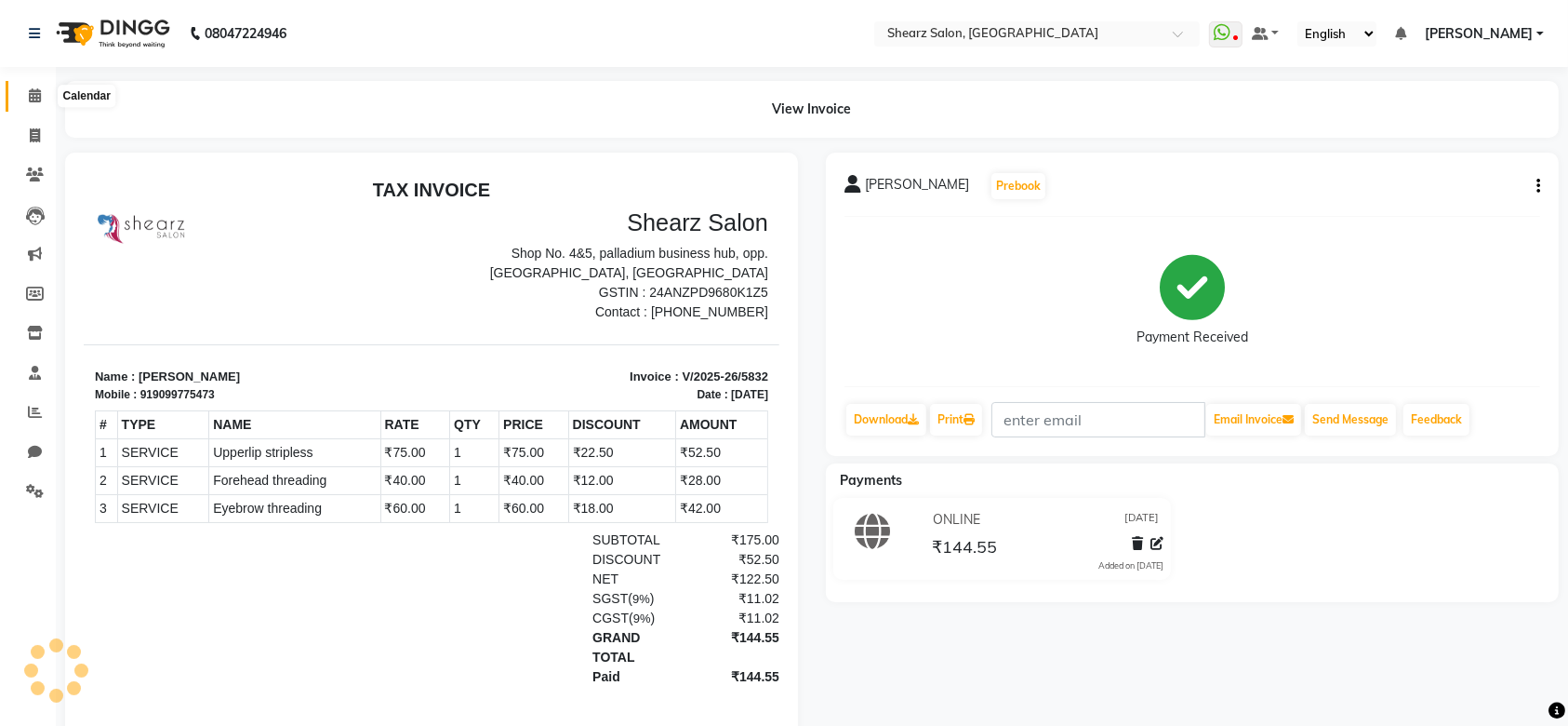
click at [46, 86] on span at bounding box center [35, 96] width 32 height 22
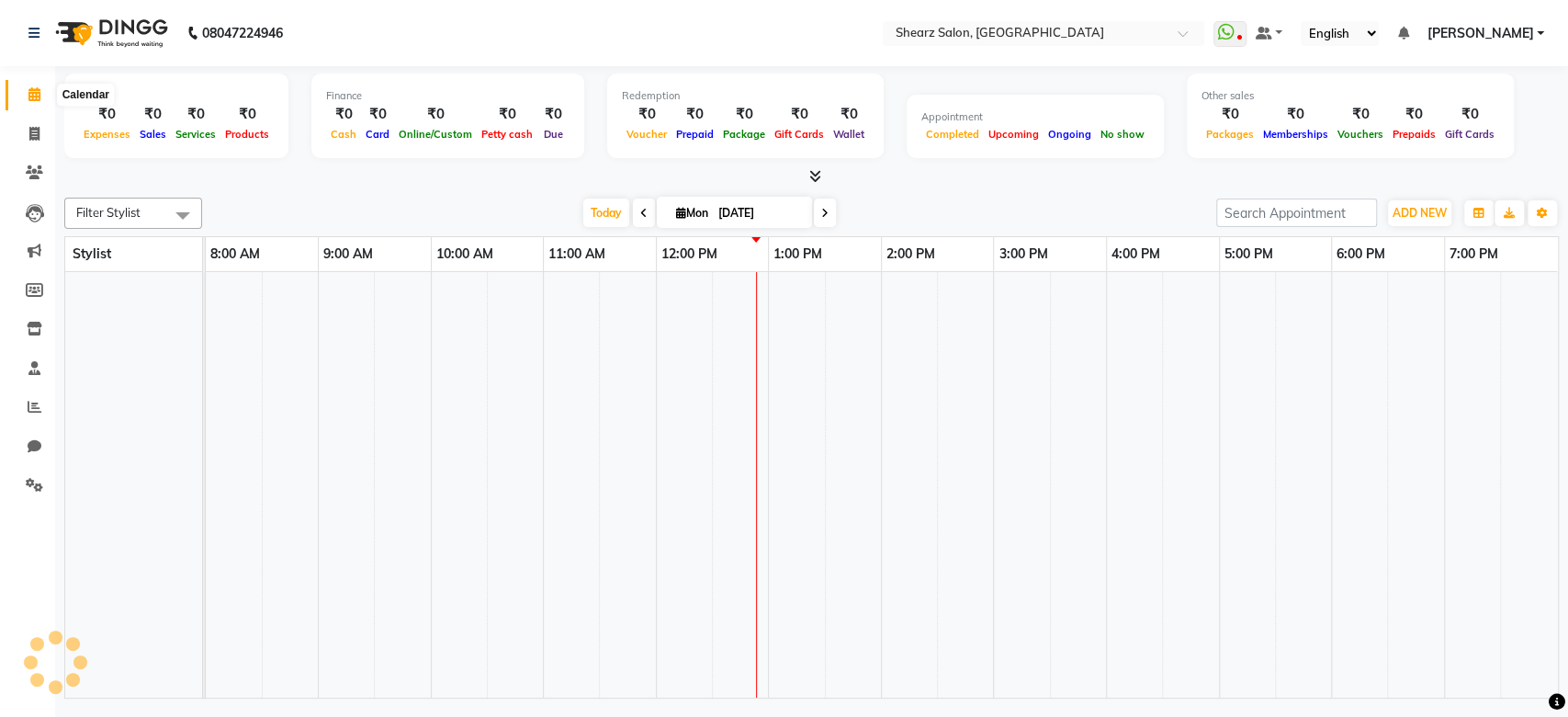
click at [29, 97] on icon at bounding box center [34, 93] width 12 height 14
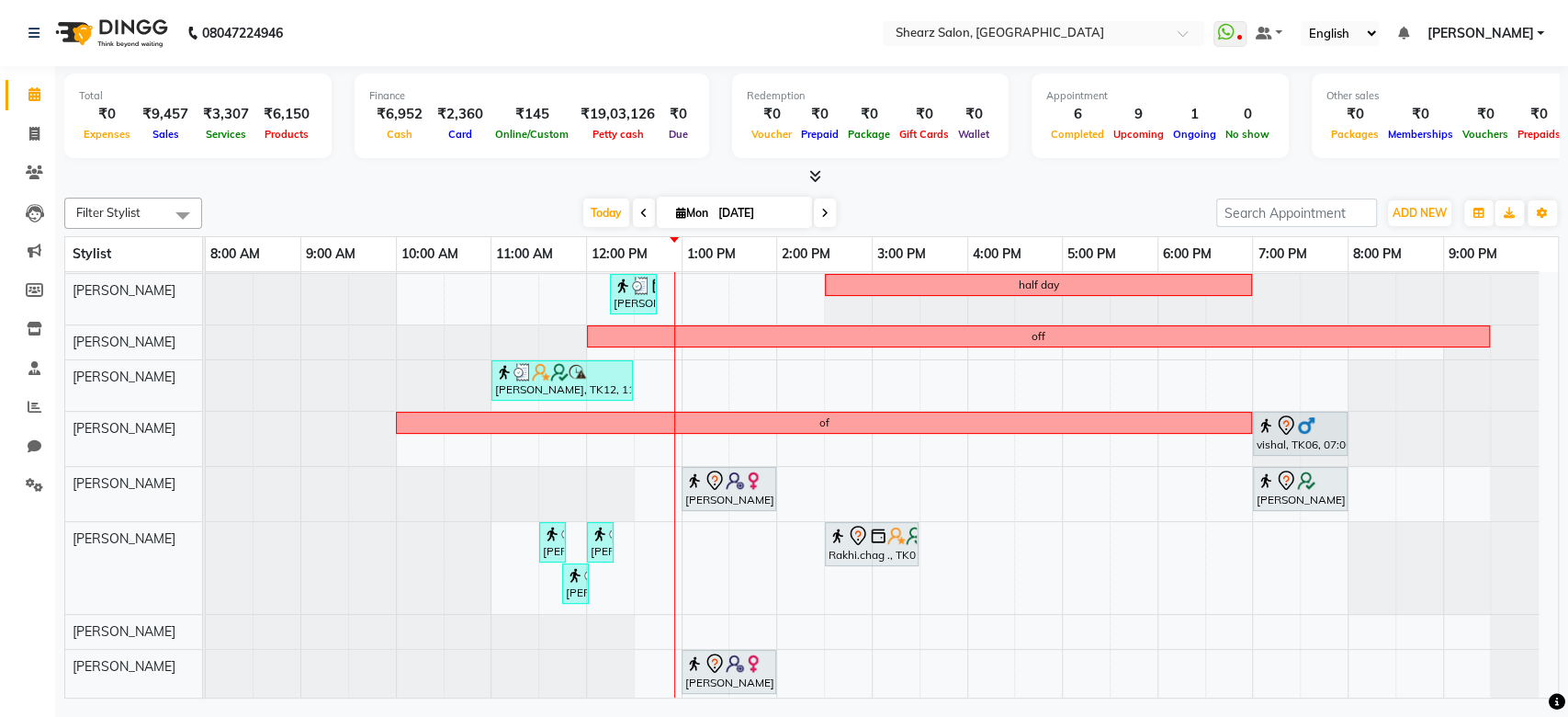
scroll to position [236, 0]
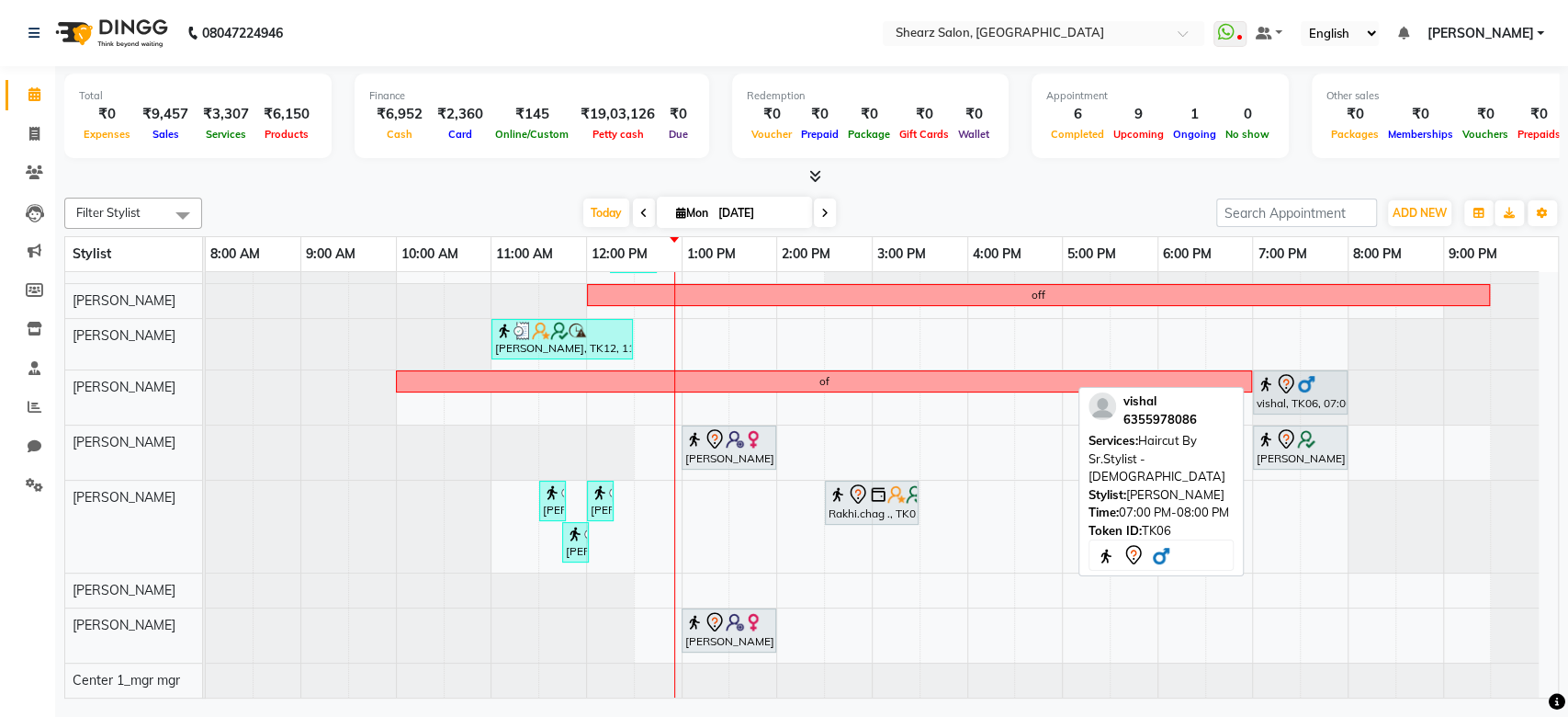
click at [1276, 374] on icon at bounding box center [1286, 384] width 22 height 22
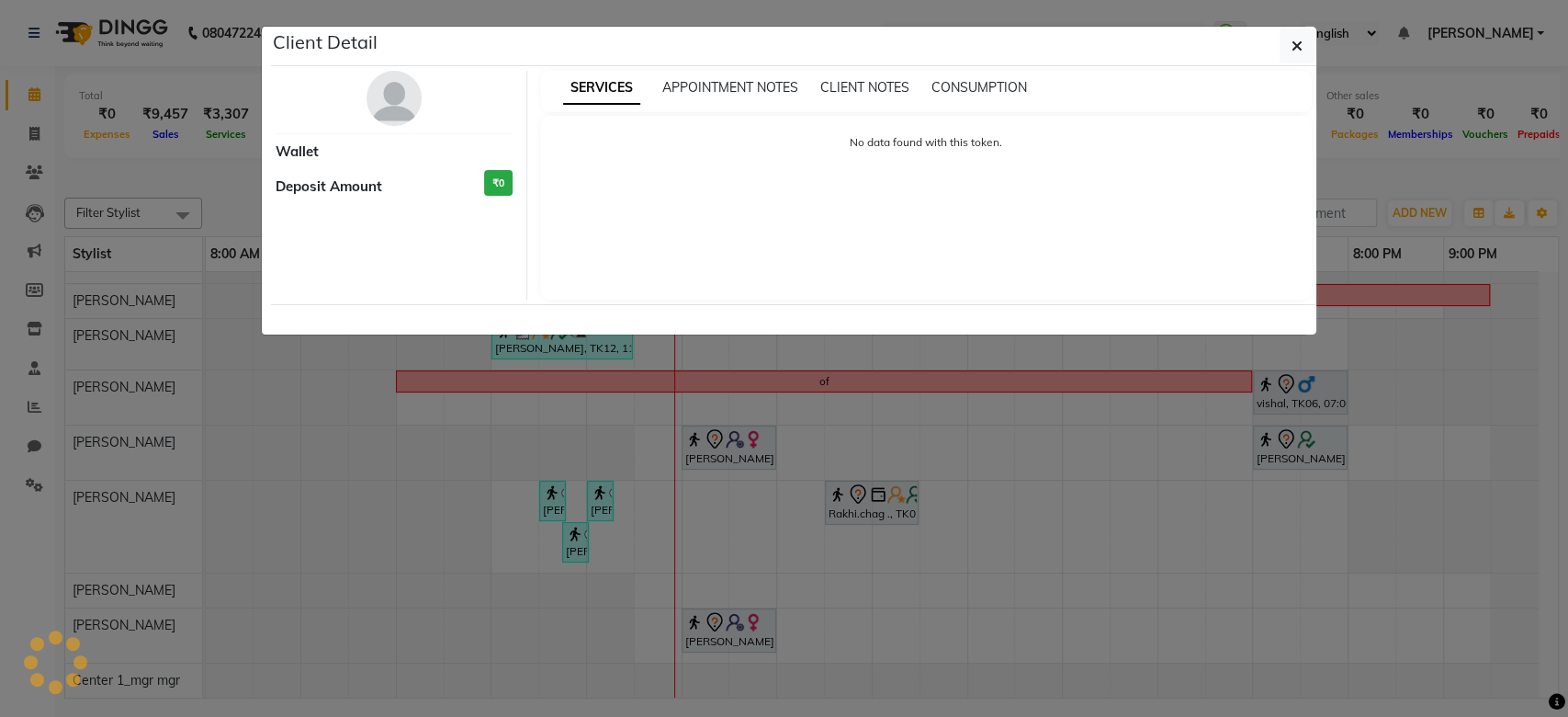
select select "7"
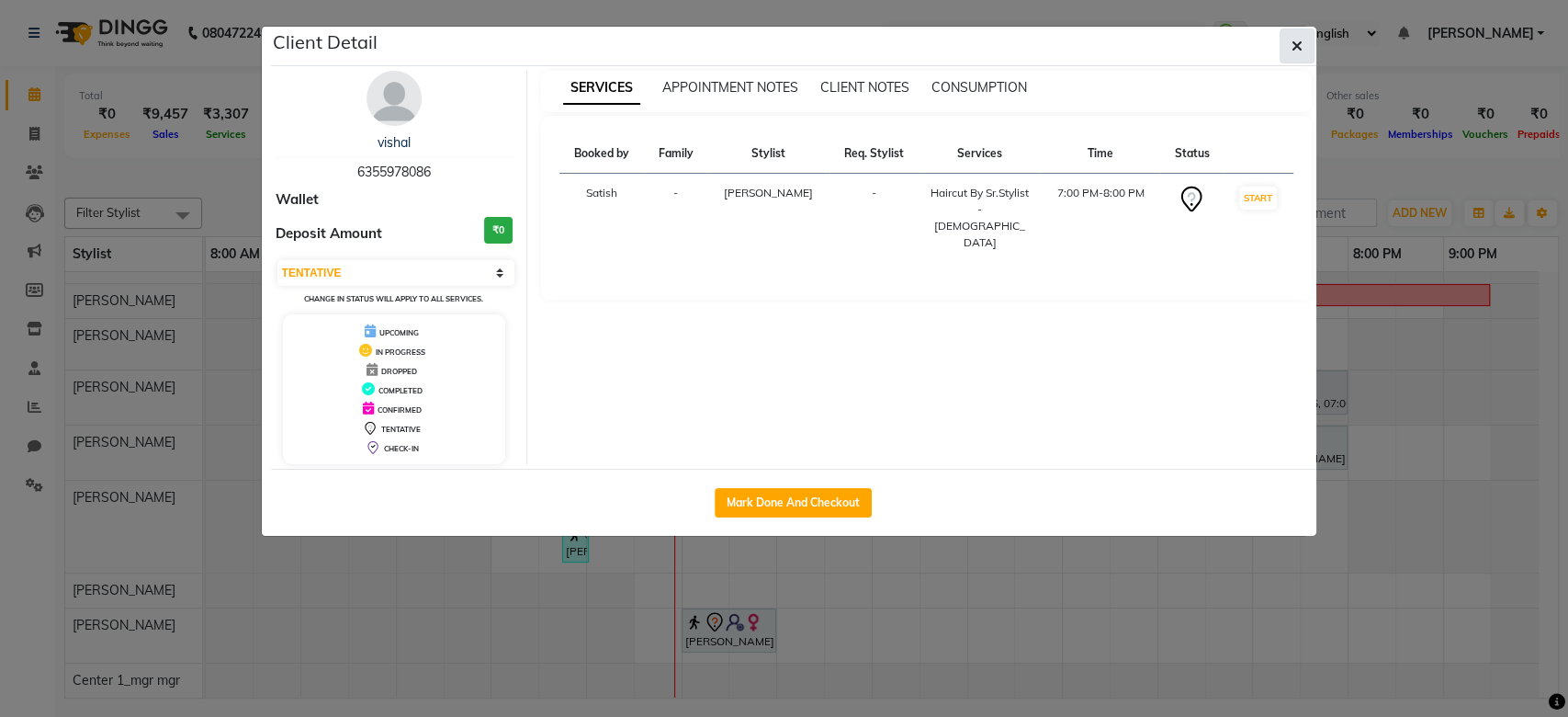
click at [1284, 48] on button "button" at bounding box center [1296, 45] width 35 height 35
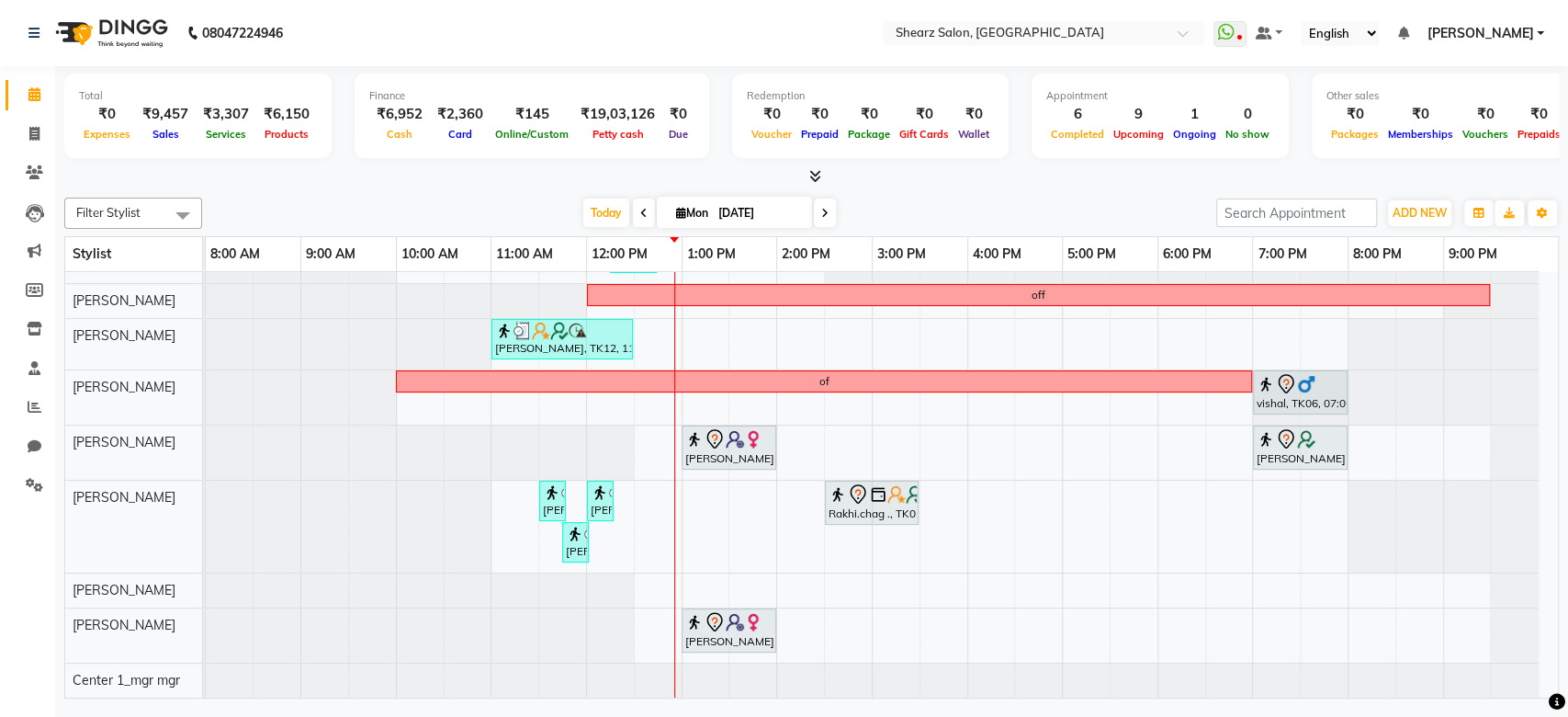
click at [637, 222] on span at bounding box center [644, 212] width 22 height 28
type input "31-08-2025"
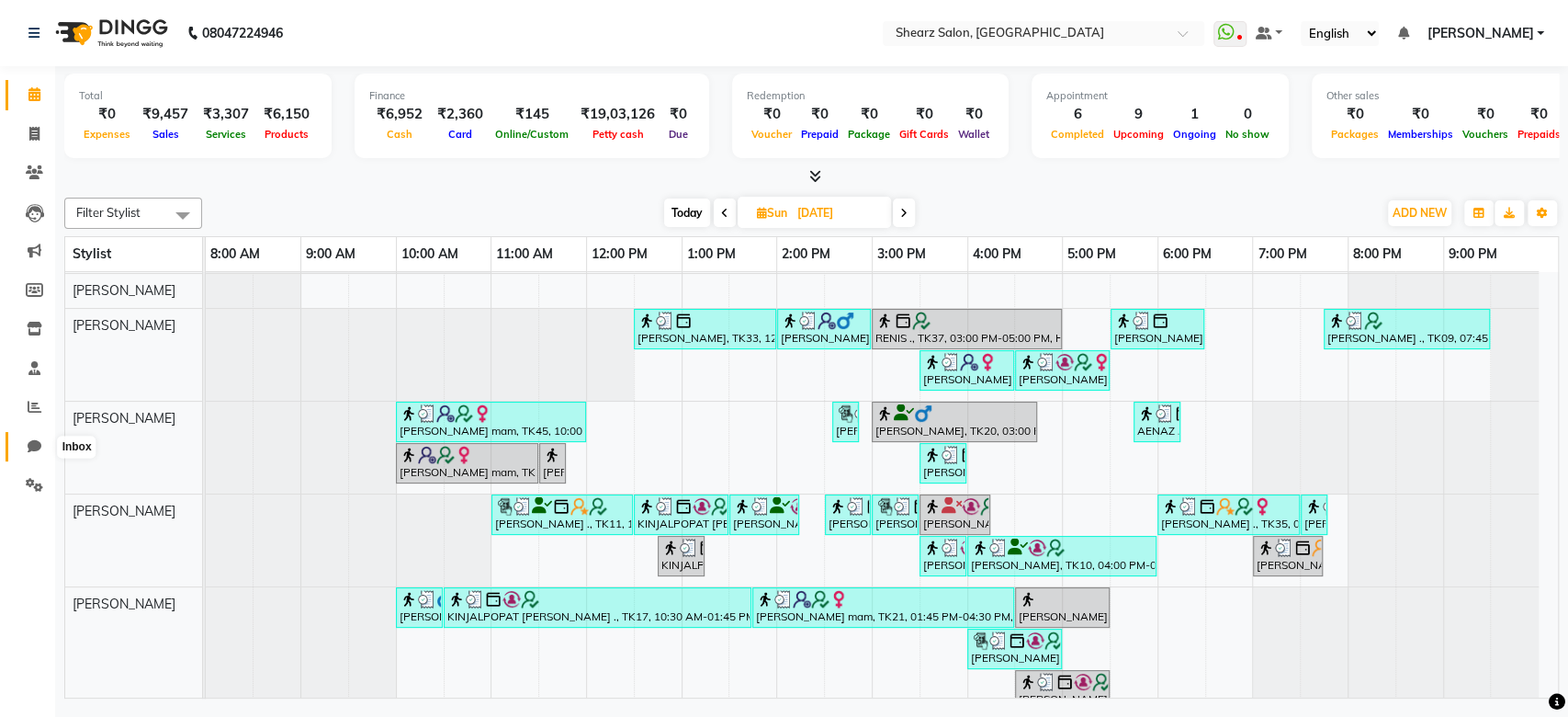
click at [32, 442] on icon at bounding box center [34, 446] width 14 height 14
select select "100"
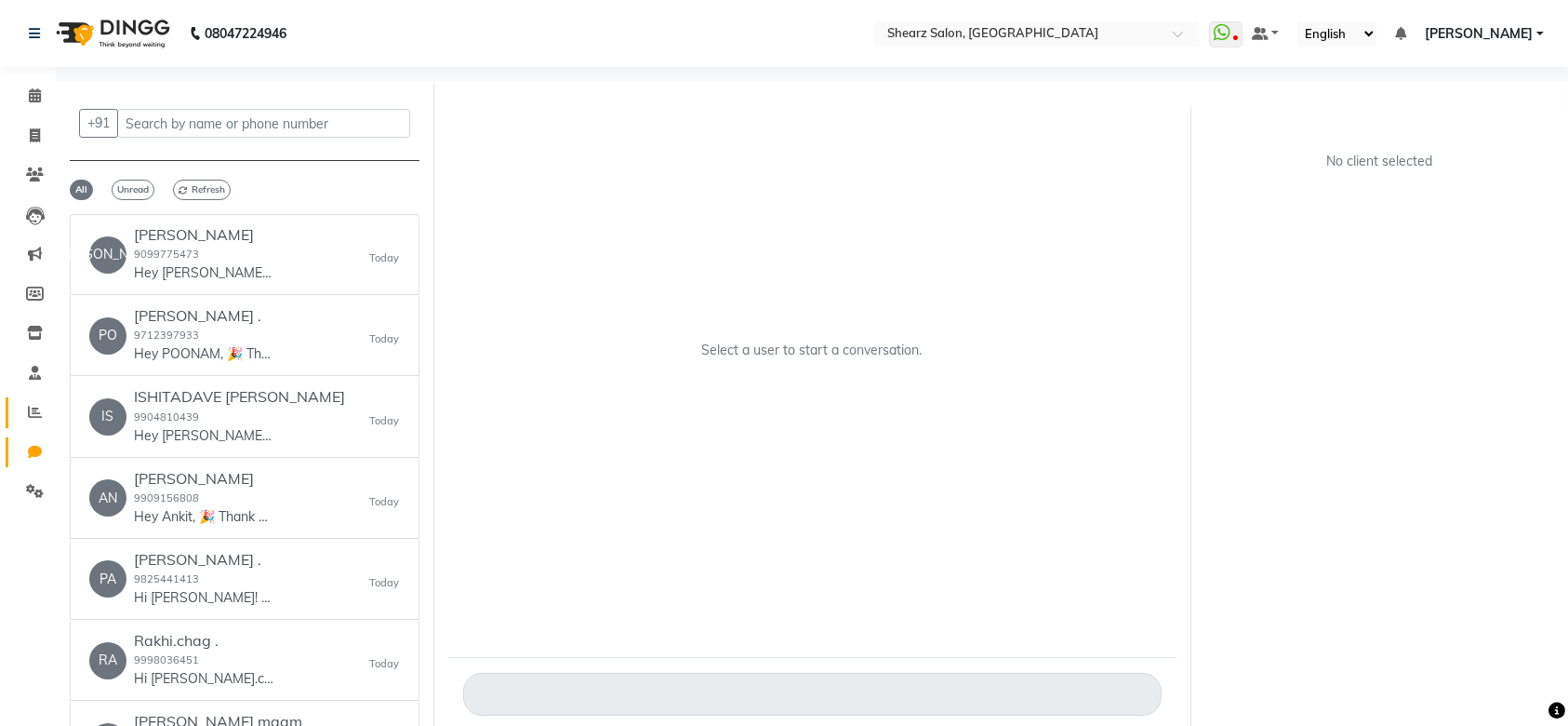
click at [33, 423] on link "Reports" at bounding box center [27, 413] width 44 height 30
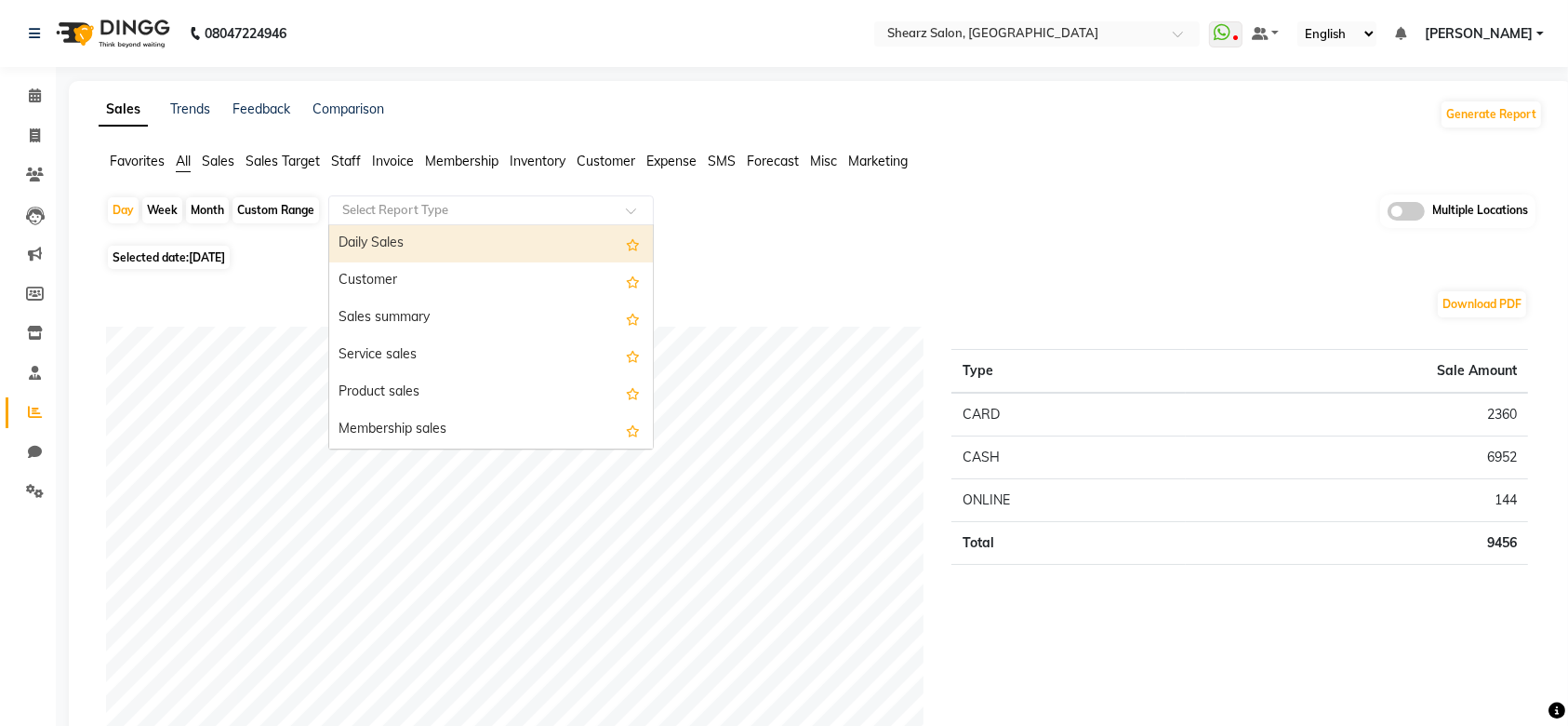
click at [359, 204] on input "text" at bounding box center [472, 210] width 268 height 19
type input "ser"
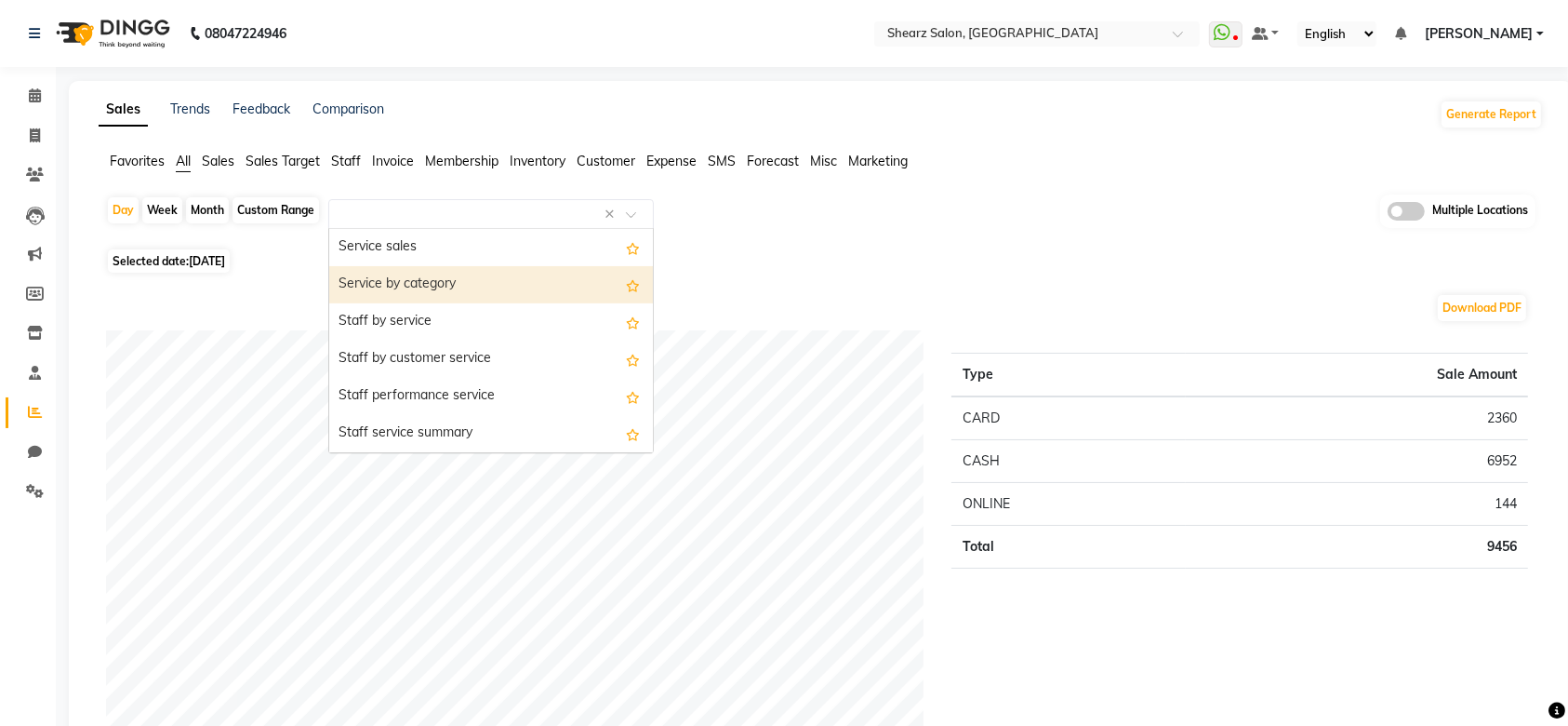
select select "full_report"
select select "csv"
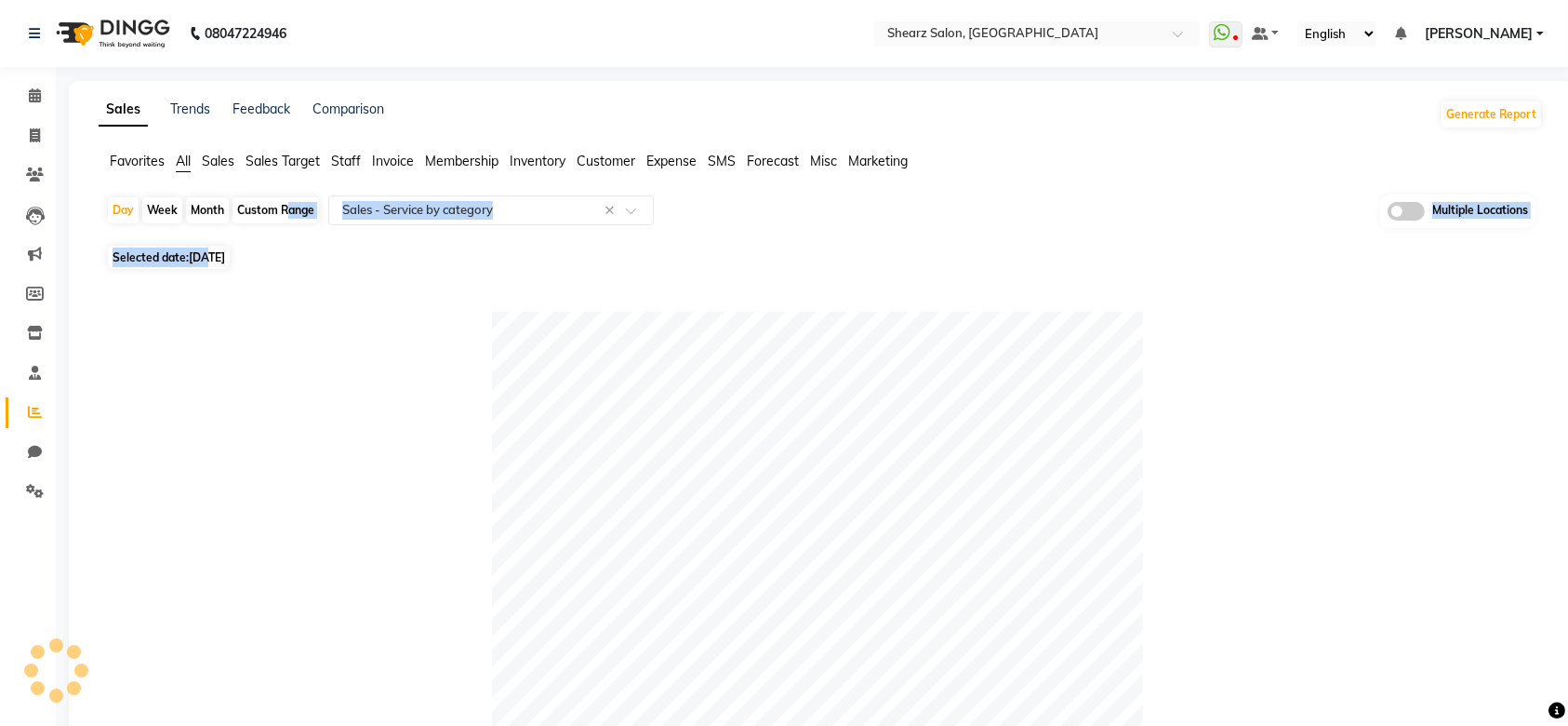
drag, startPoint x: 208, startPoint y: 262, endPoint x: 279, endPoint y: 206, distance: 90.4
click at [279, 206] on div "Custom Range" at bounding box center [275, 210] width 86 height 27
select select "9"
select select "2025"
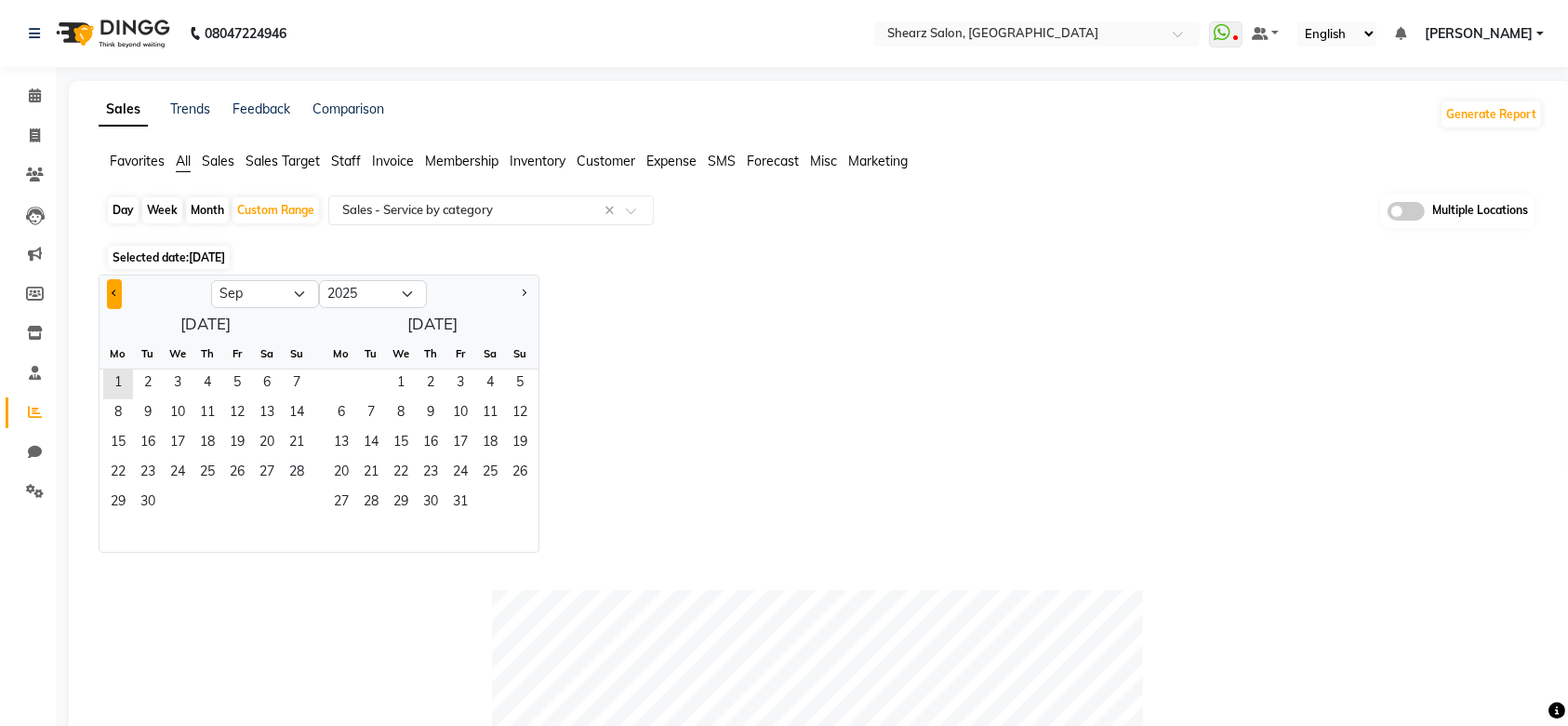
click at [114, 297] on button "Previous month" at bounding box center [115, 293] width 15 height 29
select select "8"
drag, startPoint x: 236, startPoint y: 382, endPoint x: 302, endPoint y: 502, distance: 137.0
click at [302, 502] on ngb-datepicker-month "Mo Tu We Th Fr Sa Su 1 2 3 4 5 6 7 8 9 10 11 12 13 14 15 16 17 18 19 20 21 22 2…" at bounding box center [205, 445] width 212 height 213
click at [302, 502] on span "31" at bounding box center [296, 503] width 29 height 29
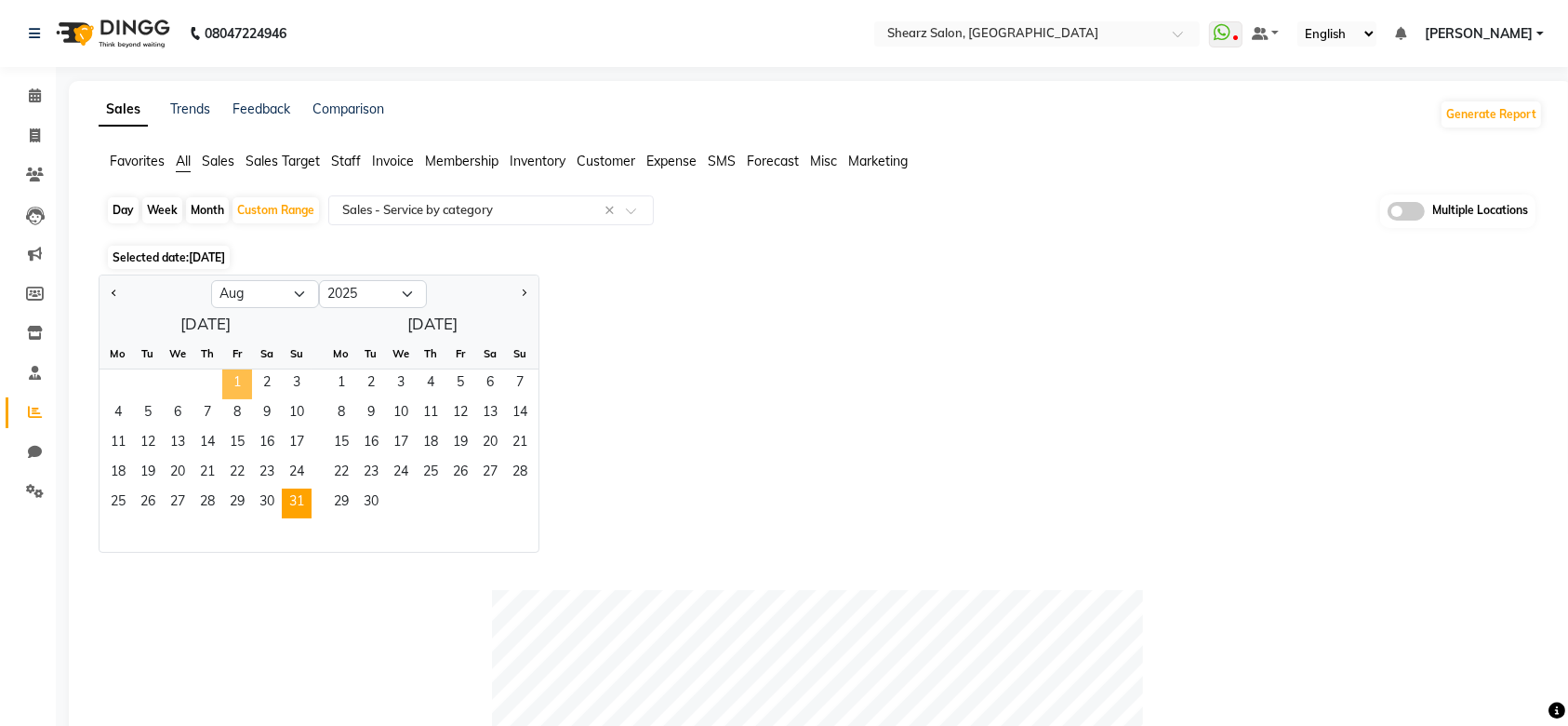
click at [242, 382] on span "1" at bounding box center [237, 383] width 29 height 29
click at [308, 510] on span "31" at bounding box center [296, 503] width 29 height 29
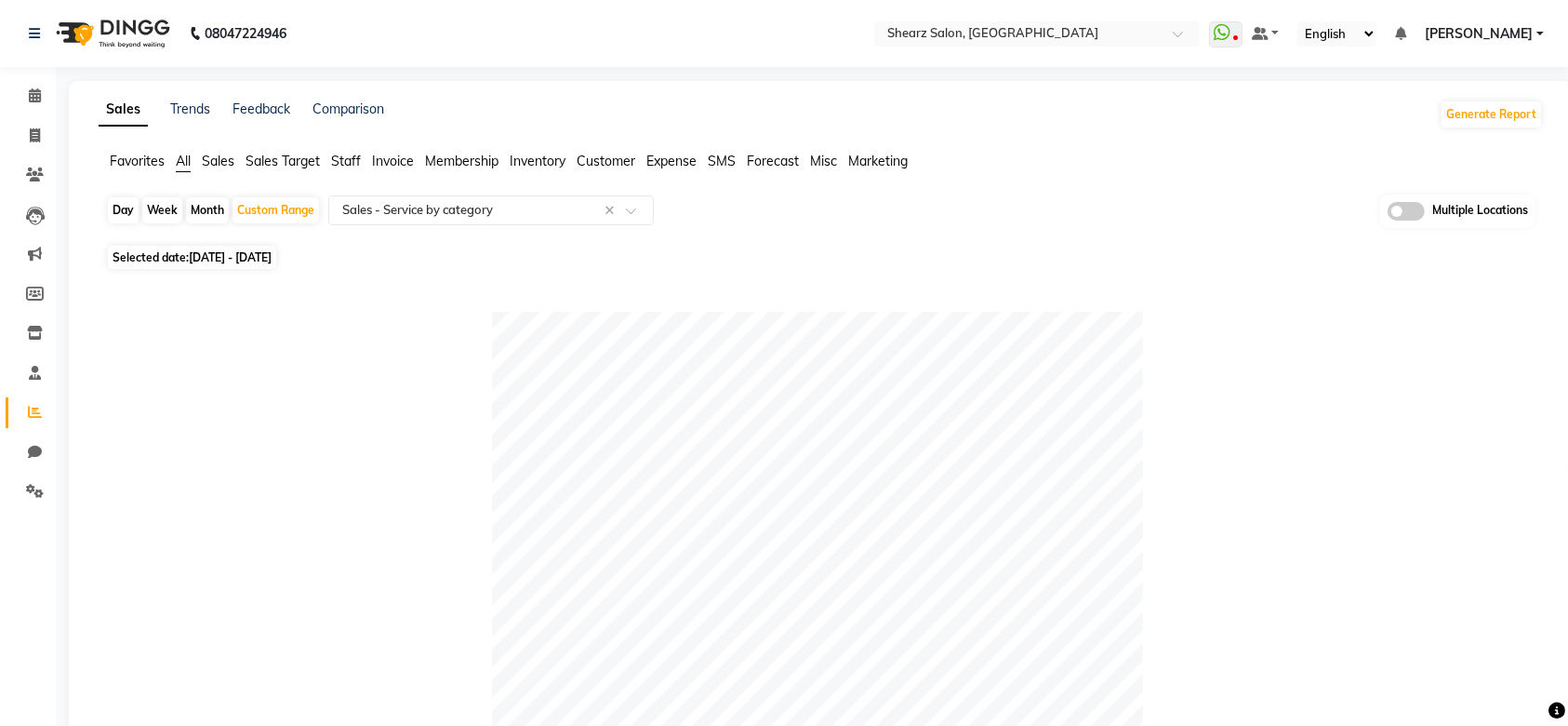
scroll to position [634, 0]
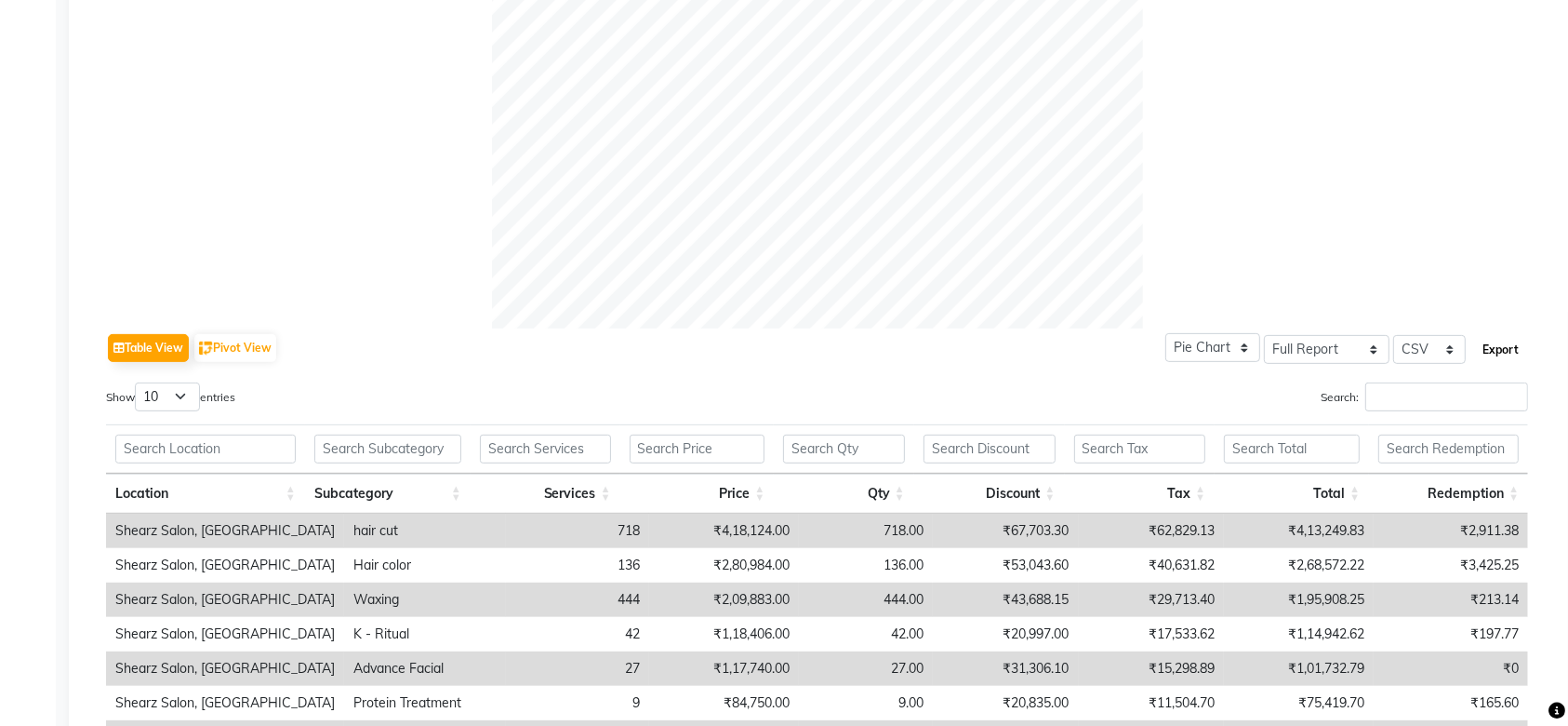
click at [1498, 362] on button "Export" at bounding box center [1501, 349] width 51 height 31
click at [1515, 356] on button "Export" at bounding box center [1501, 349] width 51 height 31
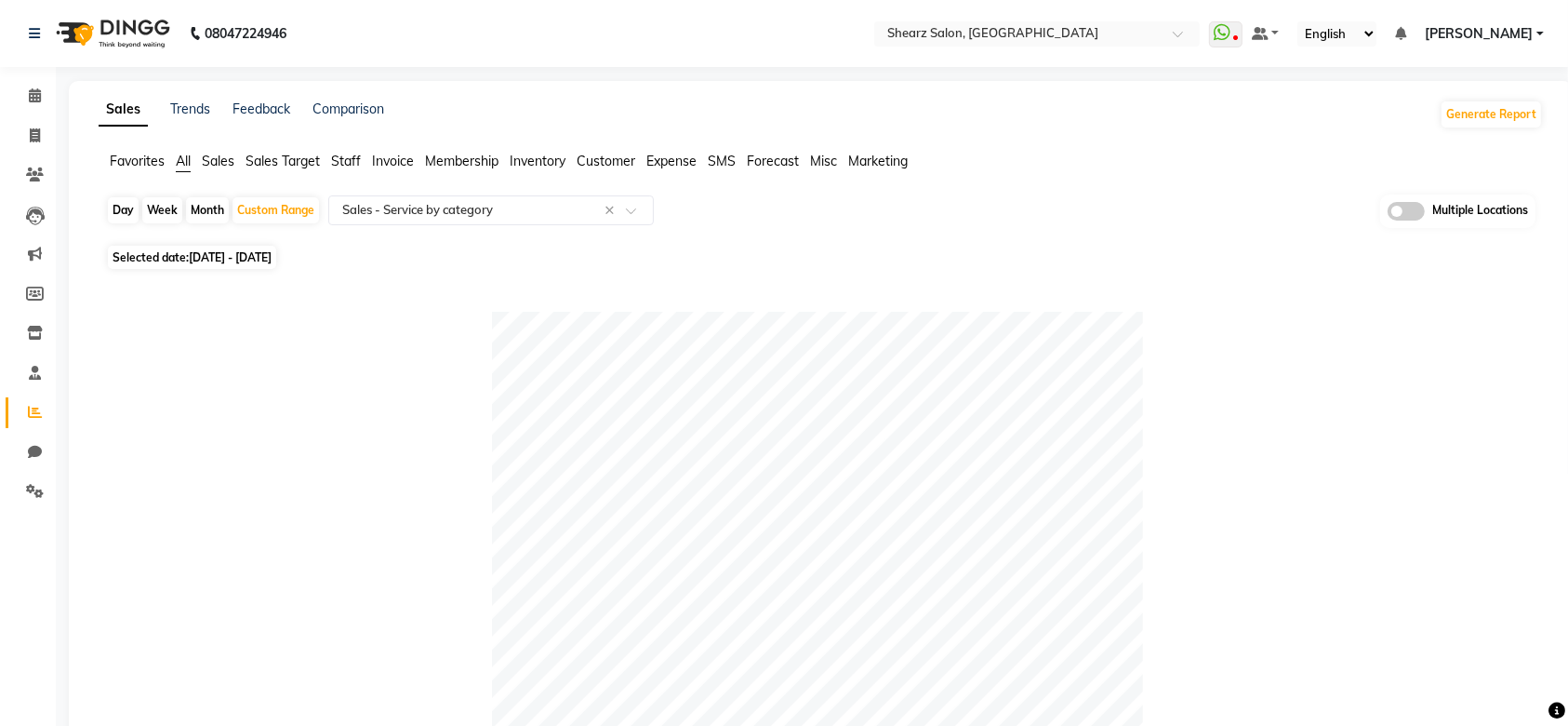
scroll to position [0, 0]
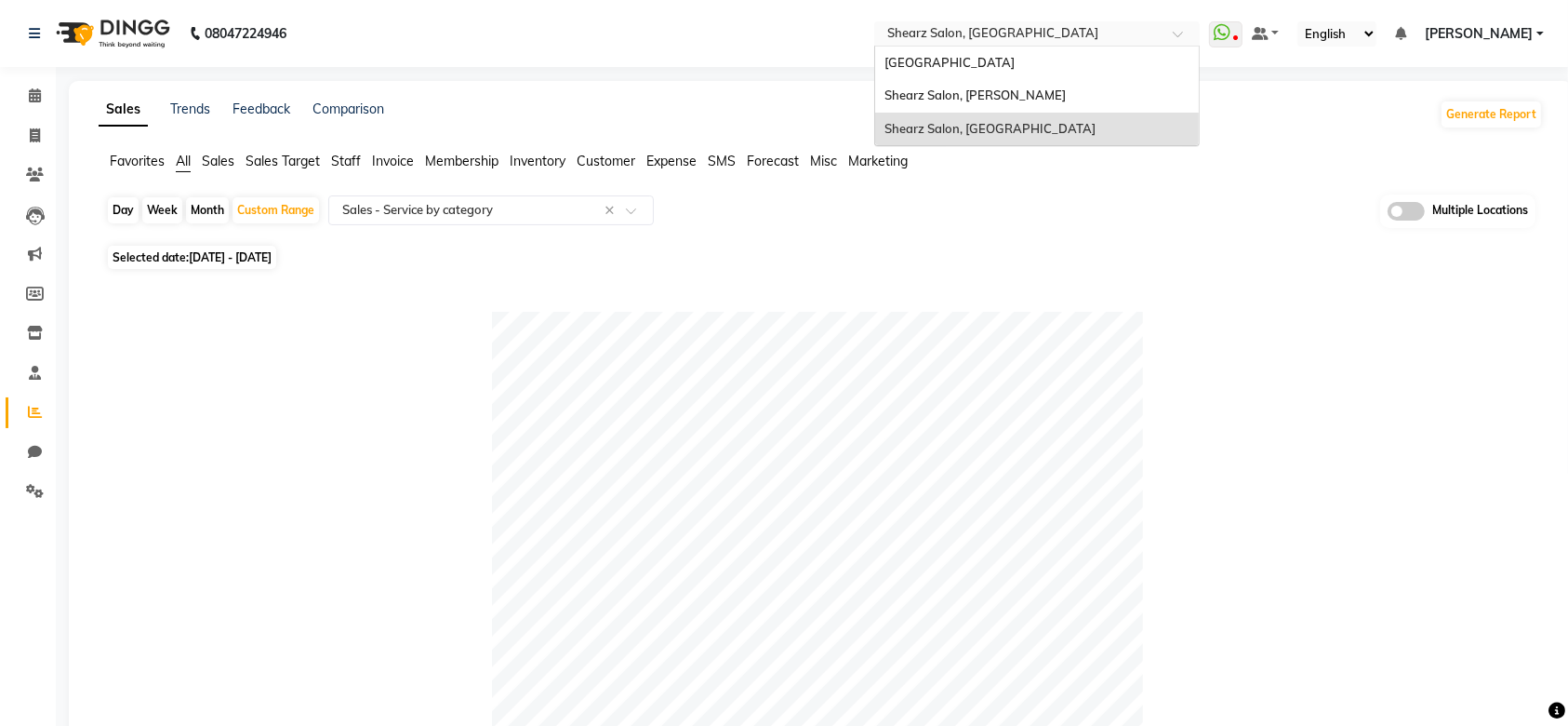
click at [1064, 40] on input "text" at bounding box center [1018, 36] width 270 height 19
click at [990, 97] on span "Shearz Salon, [PERSON_NAME]" at bounding box center [976, 95] width 182 height 15
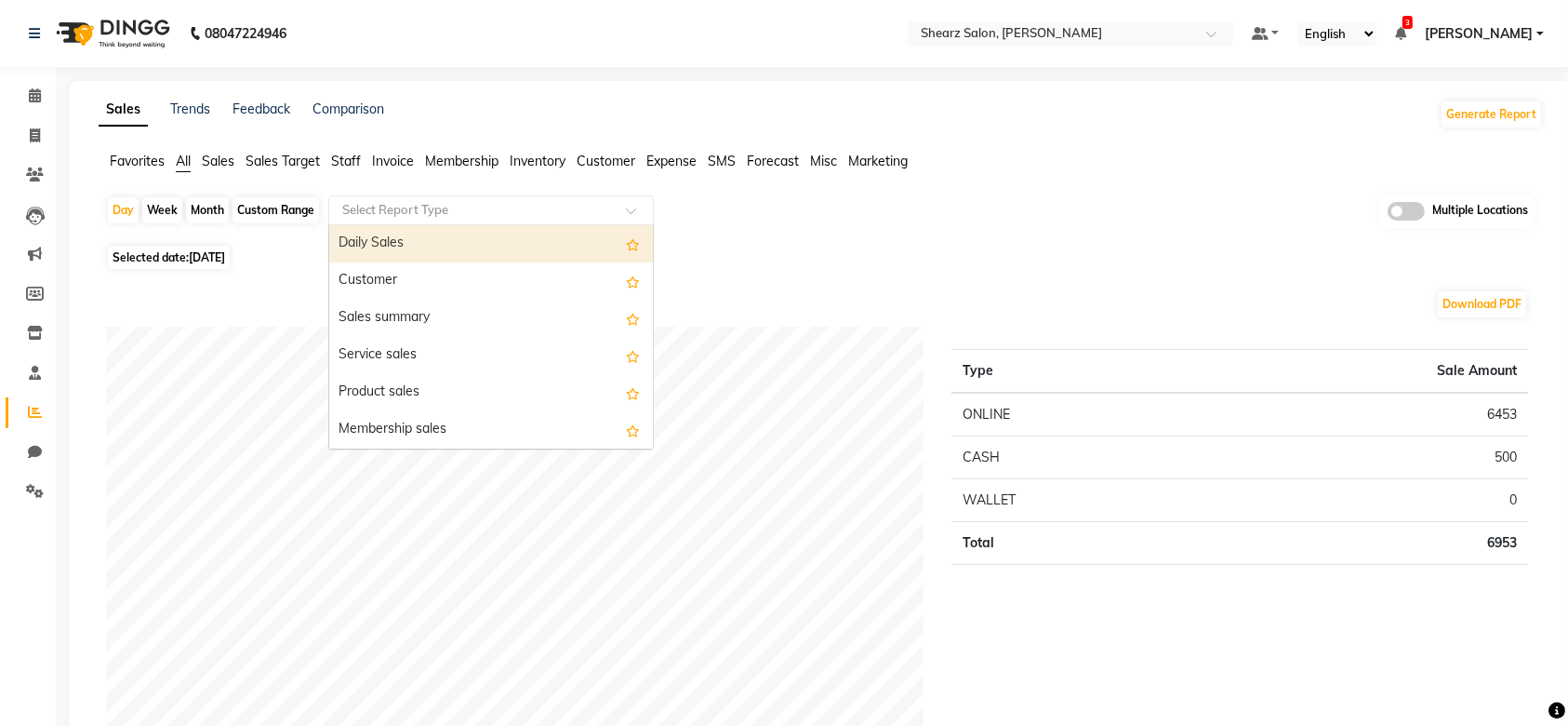
click at [430, 210] on input "text" at bounding box center [472, 210] width 268 height 19
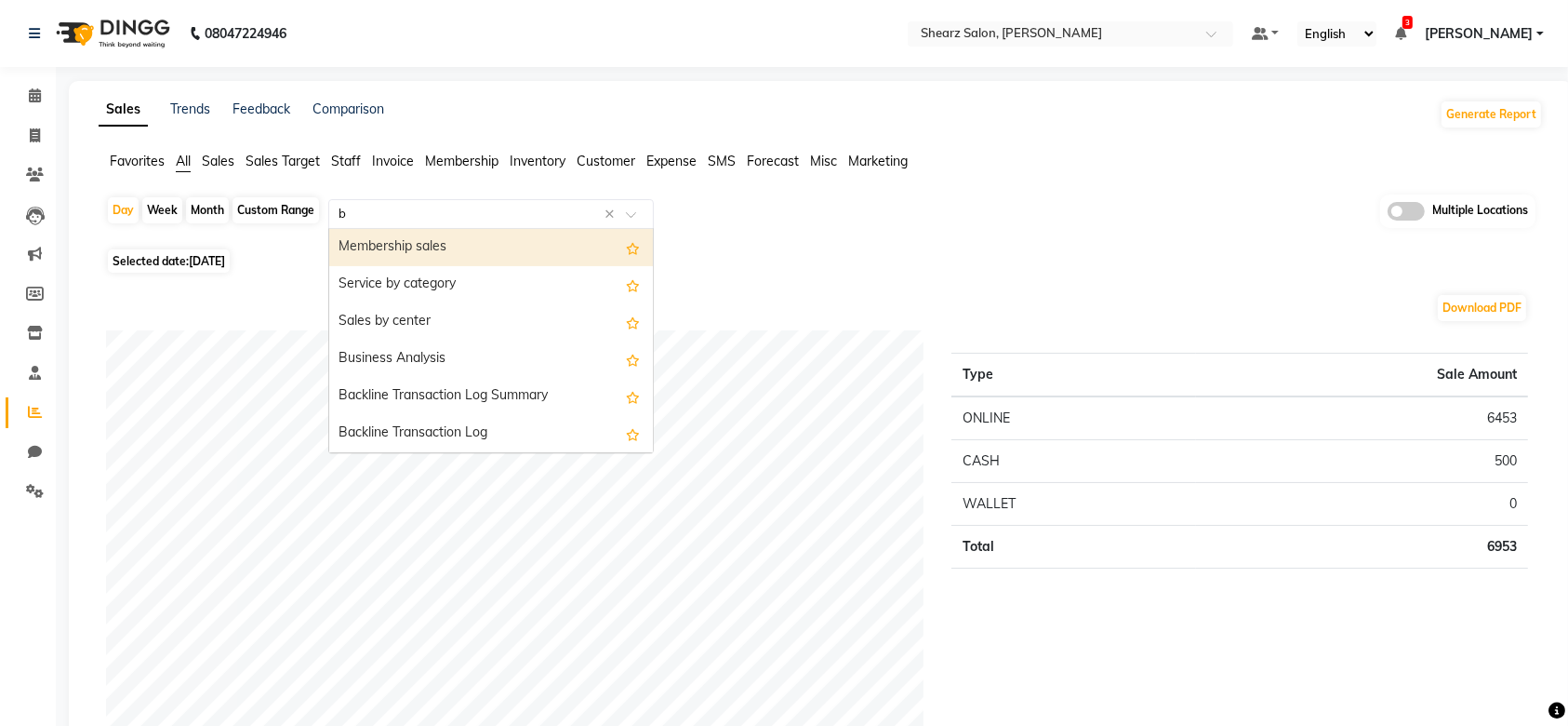
type input "bu"
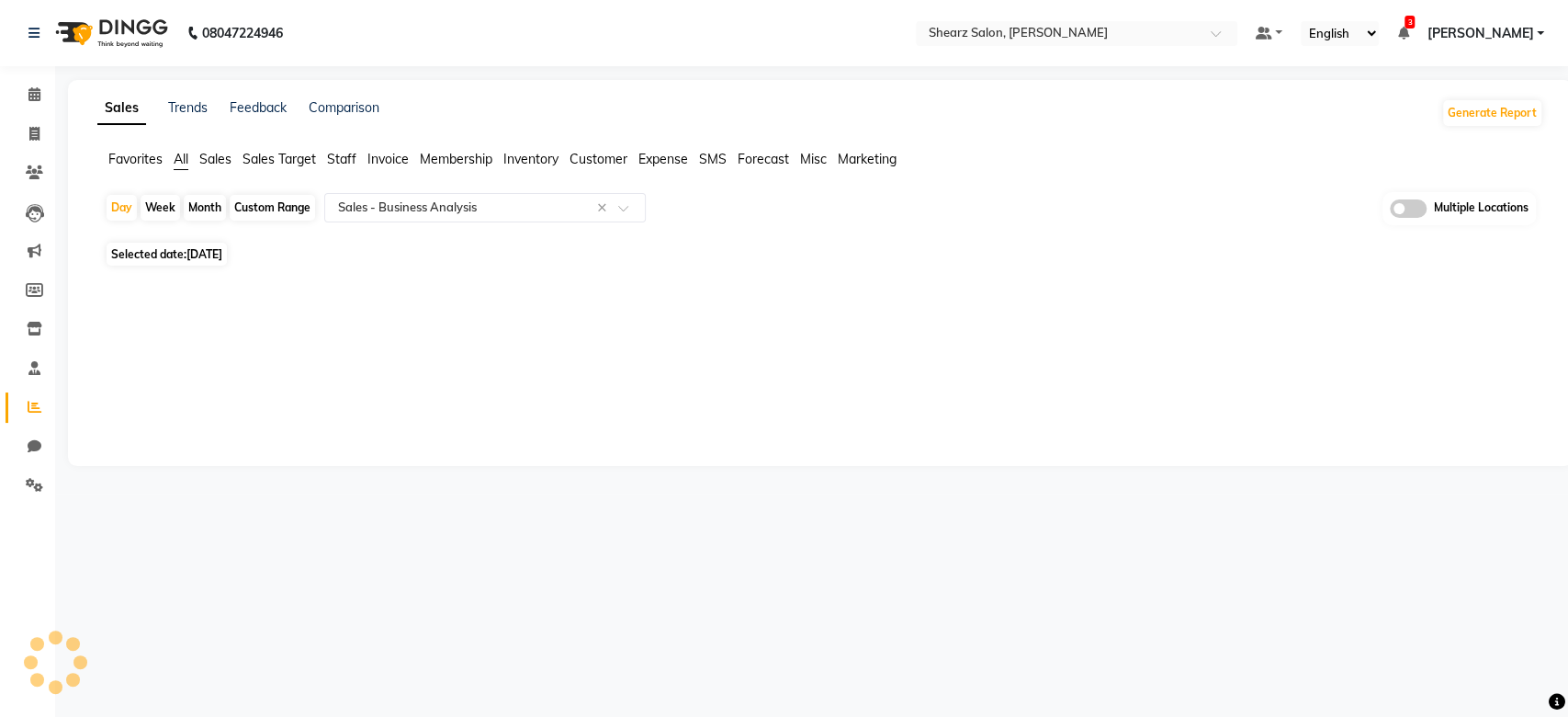
click at [279, 202] on div "Custom Range" at bounding box center [272, 208] width 85 height 26
select select "9"
select select "2025"
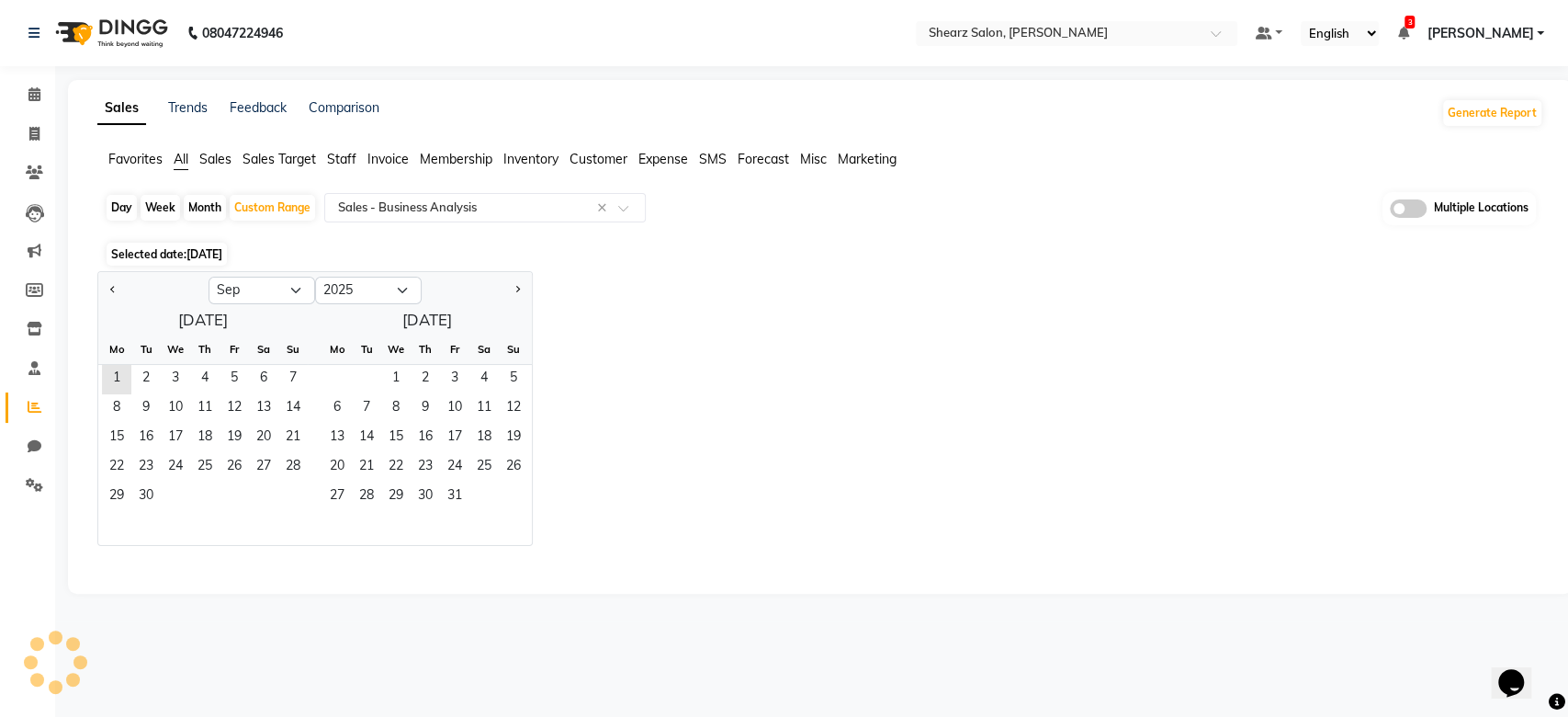
select select "full_report"
select select "csv"
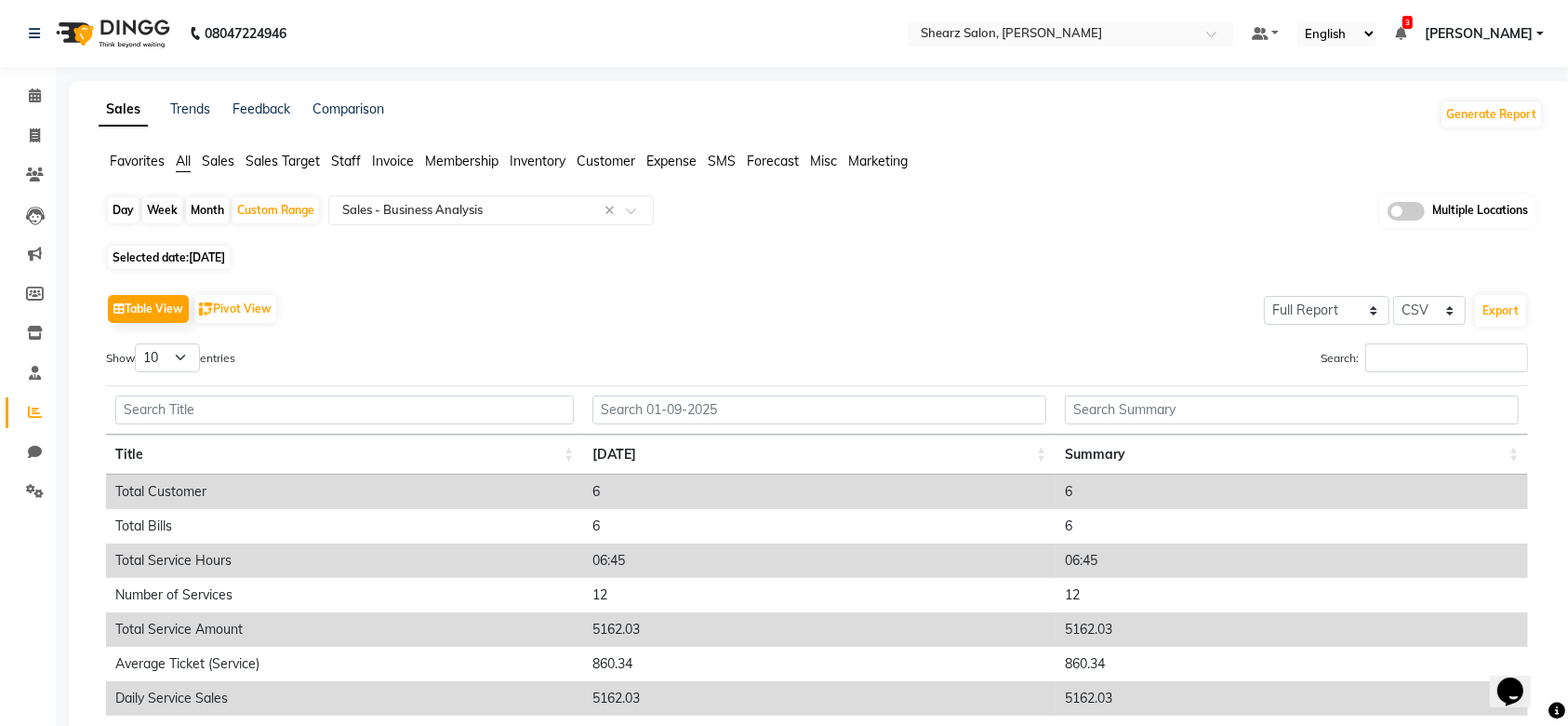
click at [112, 293] on div "Table View Pivot View" at bounding box center [193, 309] width 174 height 31
click at [263, 206] on div "Custom Range" at bounding box center [275, 210] width 86 height 27
select select "9"
select select "2025"
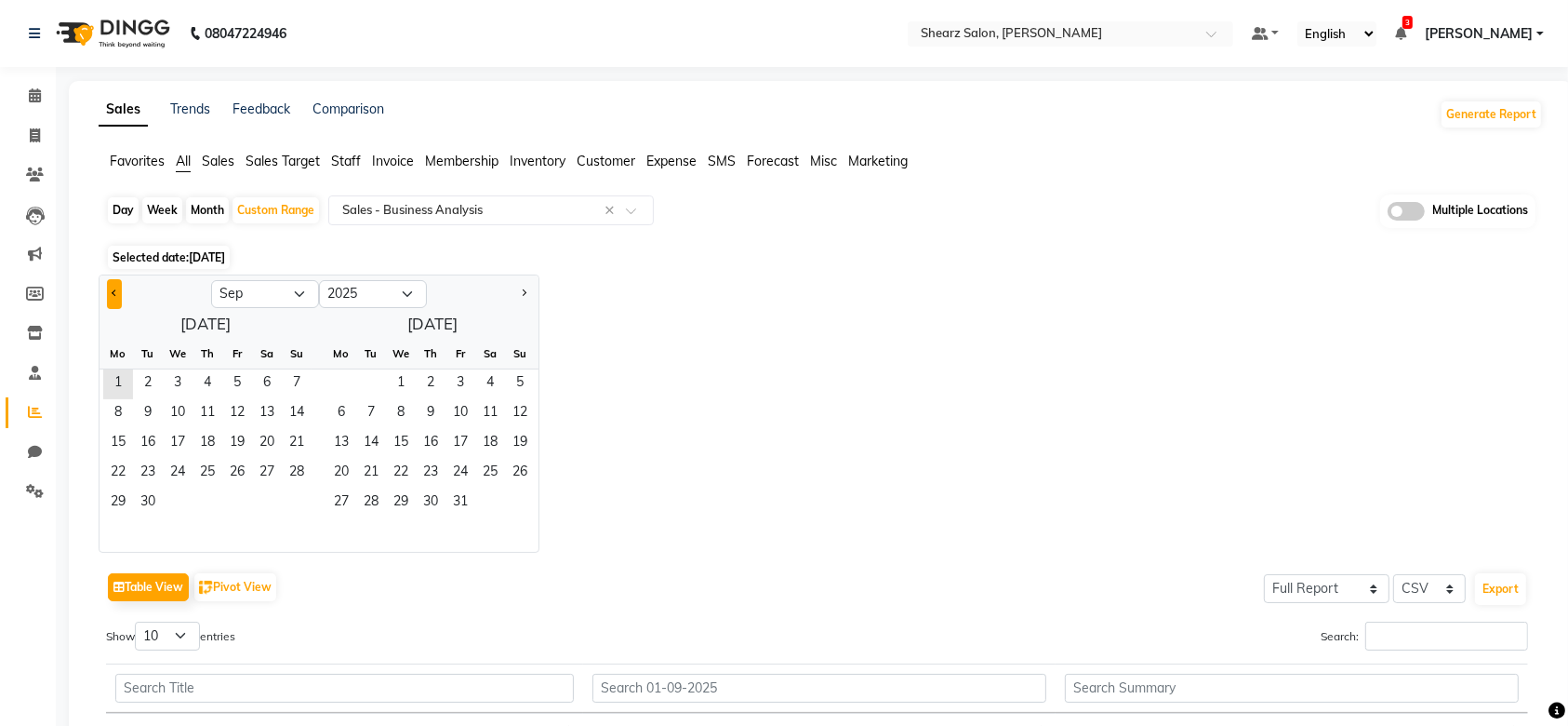
click at [108, 298] on button "Previous month" at bounding box center [115, 293] width 15 height 29
select select "8"
click at [232, 388] on span "1" at bounding box center [237, 383] width 29 height 29
click at [309, 494] on span "31" at bounding box center [296, 503] width 29 height 29
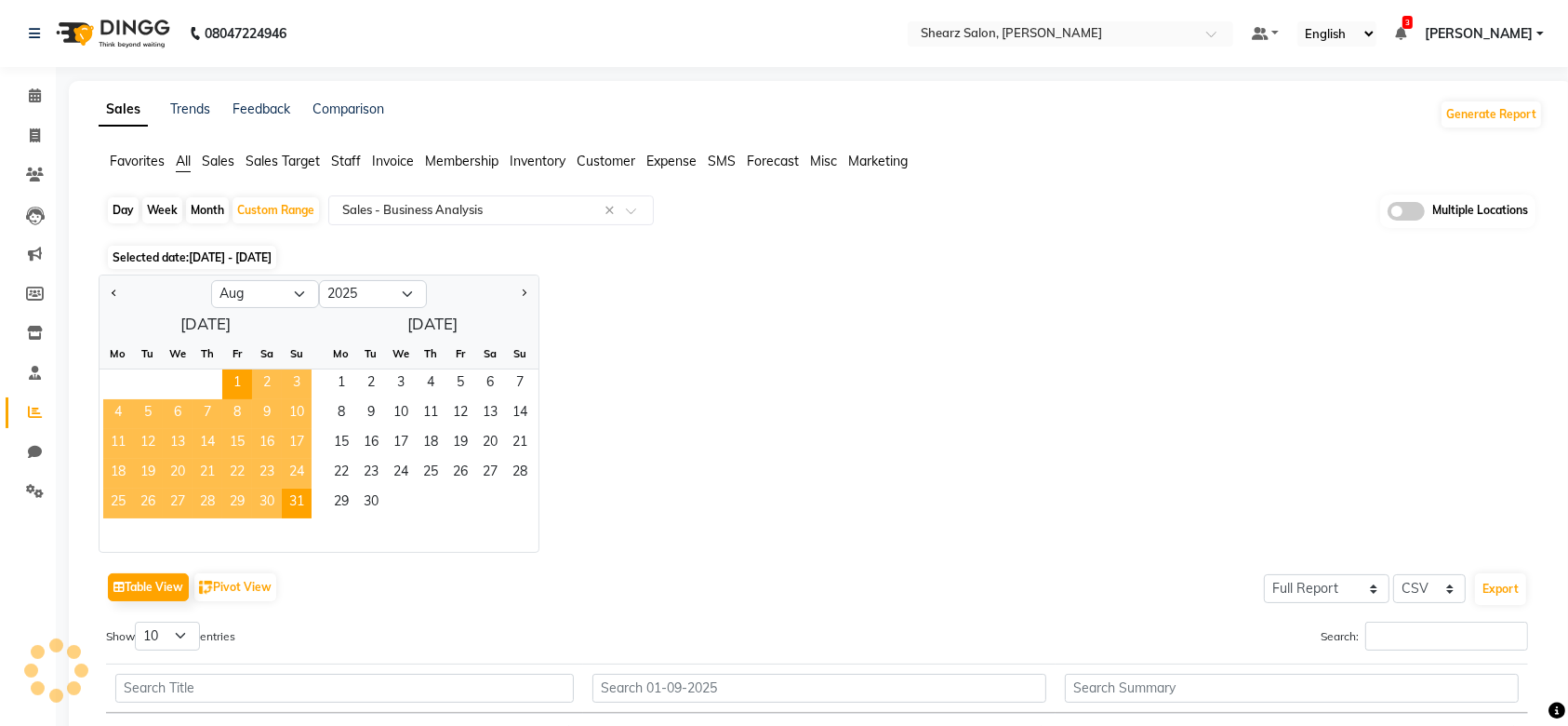
click at [699, 267] on div "Day Week Month Custom Range Select Report Type × Sales - Business Analysis × Mu…" at bounding box center [820, 692] width 1445 height 997
